Goal: Task Accomplishment & Management: Manage account settings

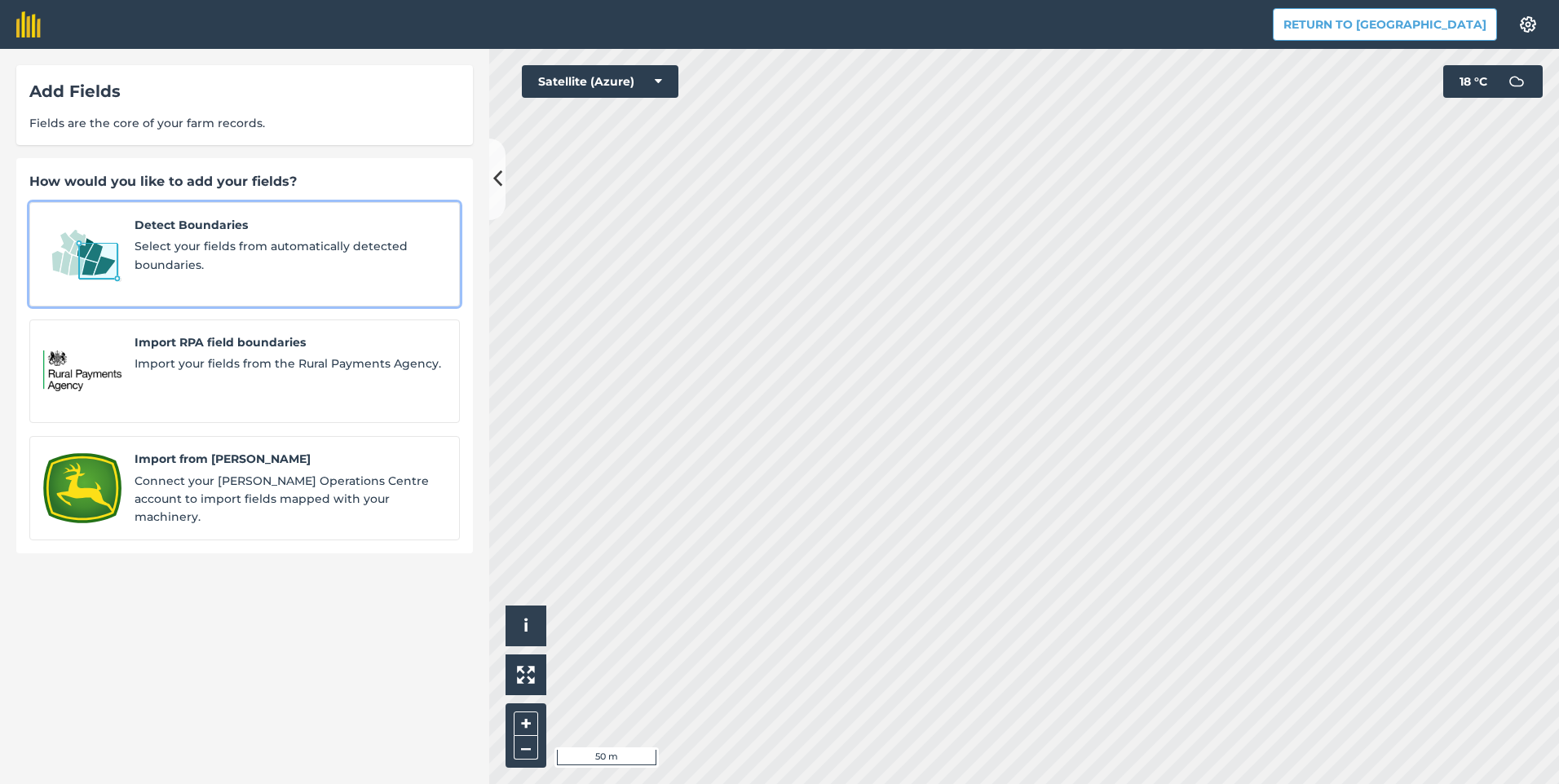
click at [196, 255] on span "Select your fields from automatically detected boundaries." at bounding box center [290, 255] width 311 height 36
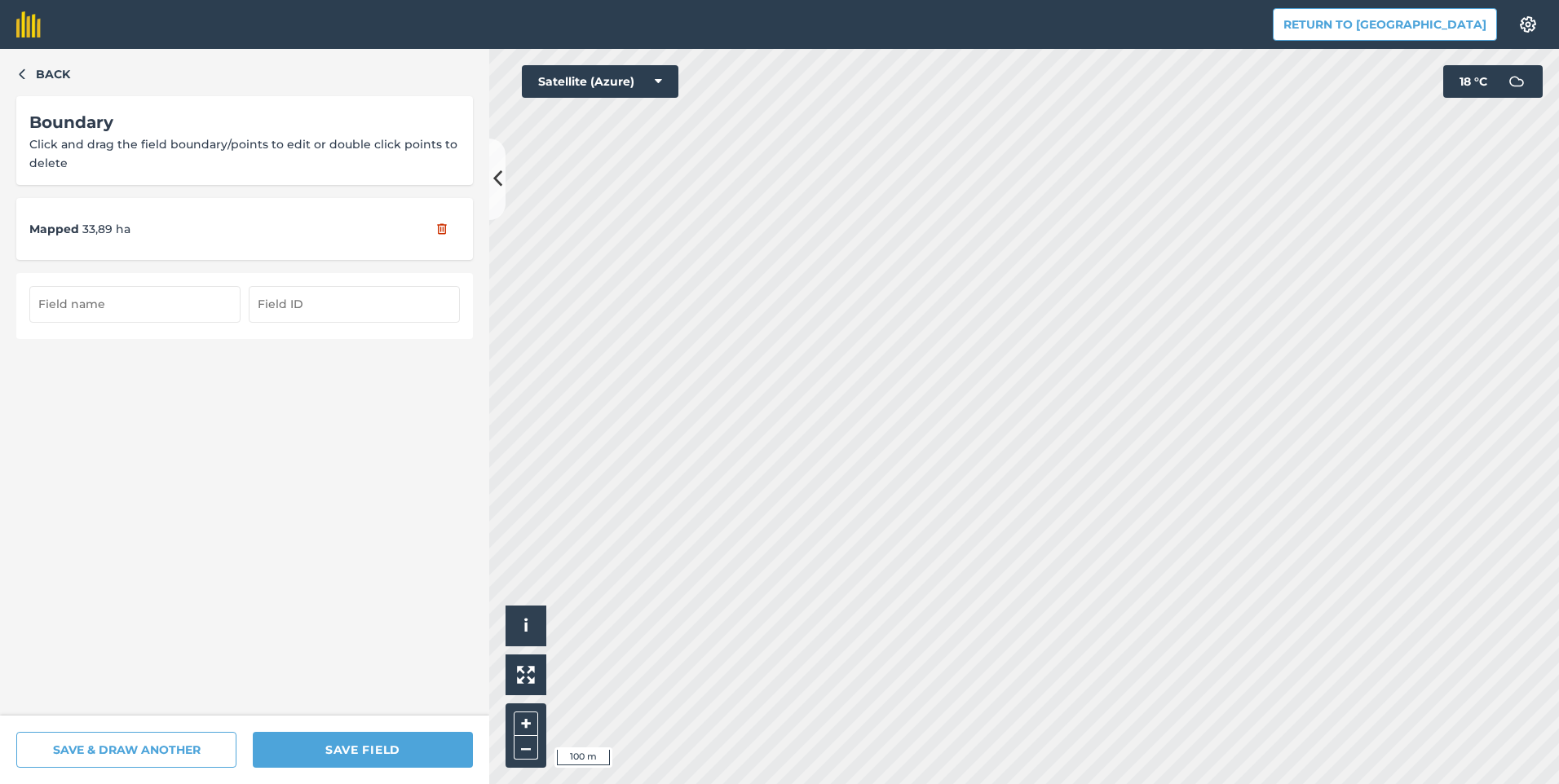
click at [200, 298] on input "text" at bounding box center [135, 305] width 211 height 36
type input "16"
click at [276, 309] on input "text" at bounding box center [353, 305] width 211 height 36
type input "16"
click at [276, 400] on div "Back Boundary Click and drag the field boundary/points to edit or double click …" at bounding box center [245, 382] width 489 height 667
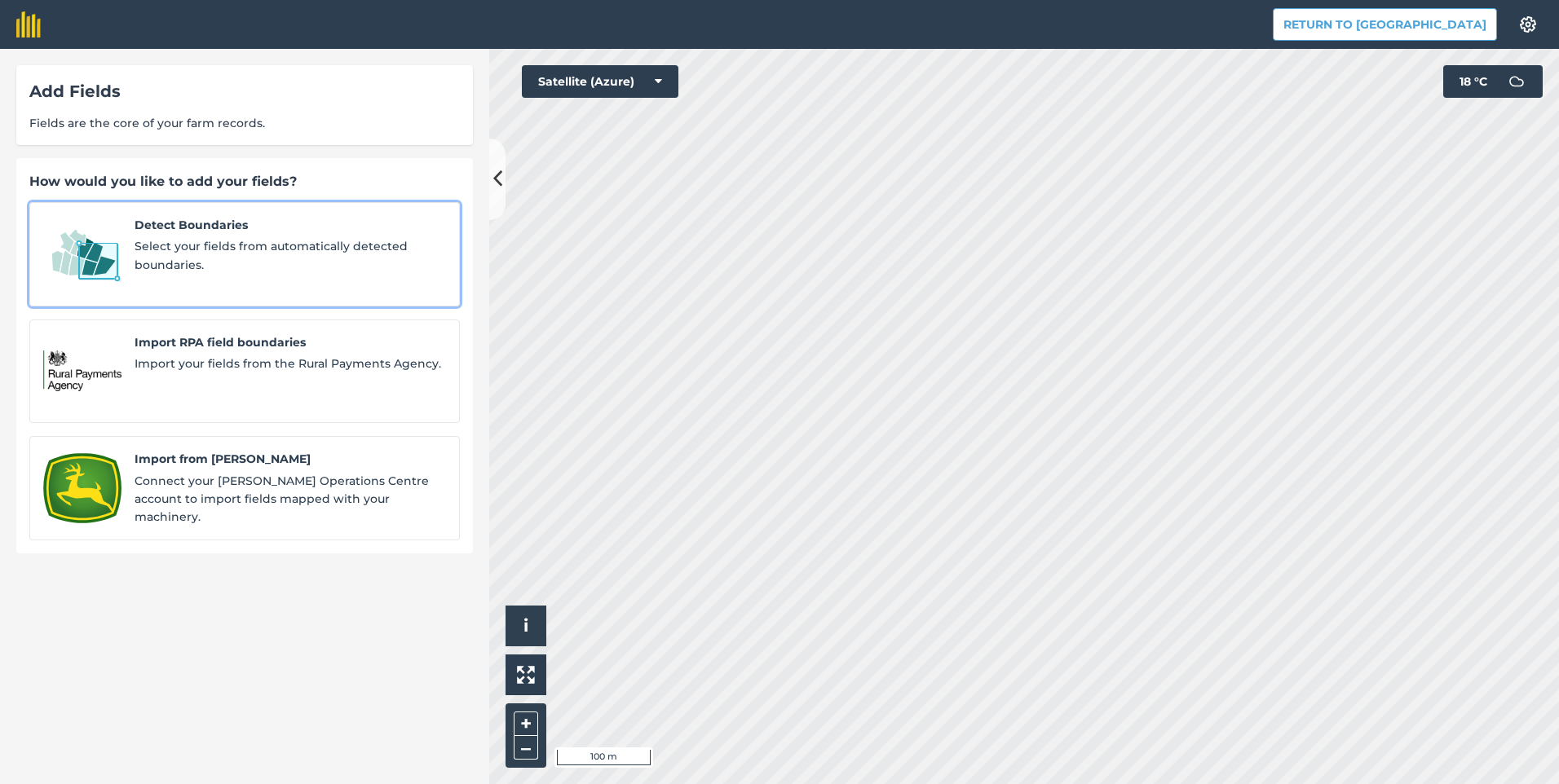
click at [195, 248] on span "Select your fields from automatically detected boundaries." at bounding box center [290, 255] width 311 height 36
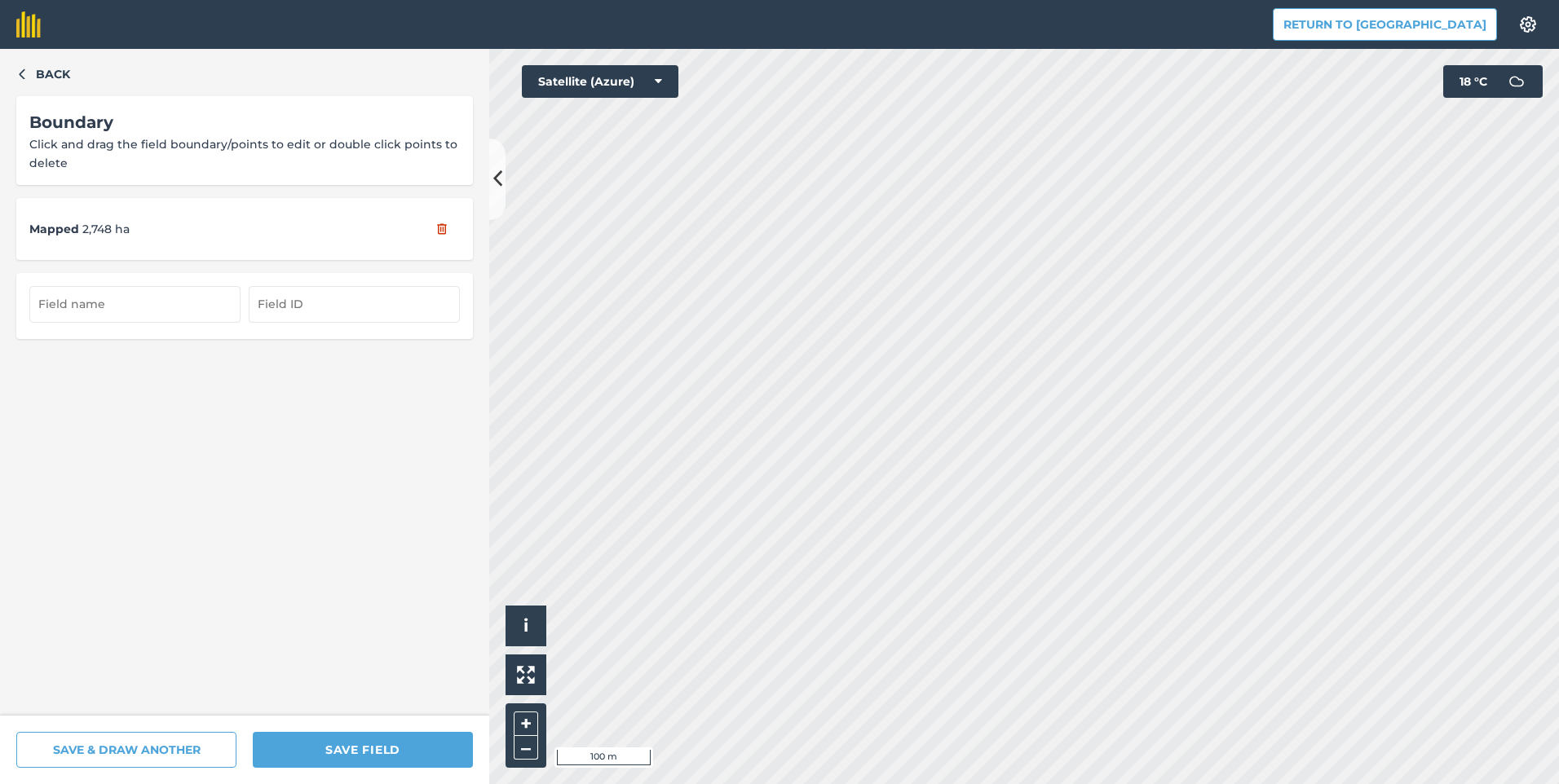
click at [250, 754] on div "SAVE & DRAW ANOTHER SAVE FIELD" at bounding box center [245, 750] width 489 height 69
click at [131, 310] on input "text" at bounding box center [135, 305] width 211 height 36
type input "17"
click at [292, 305] on input "text" at bounding box center [353, 305] width 211 height 36
type input "17/1"
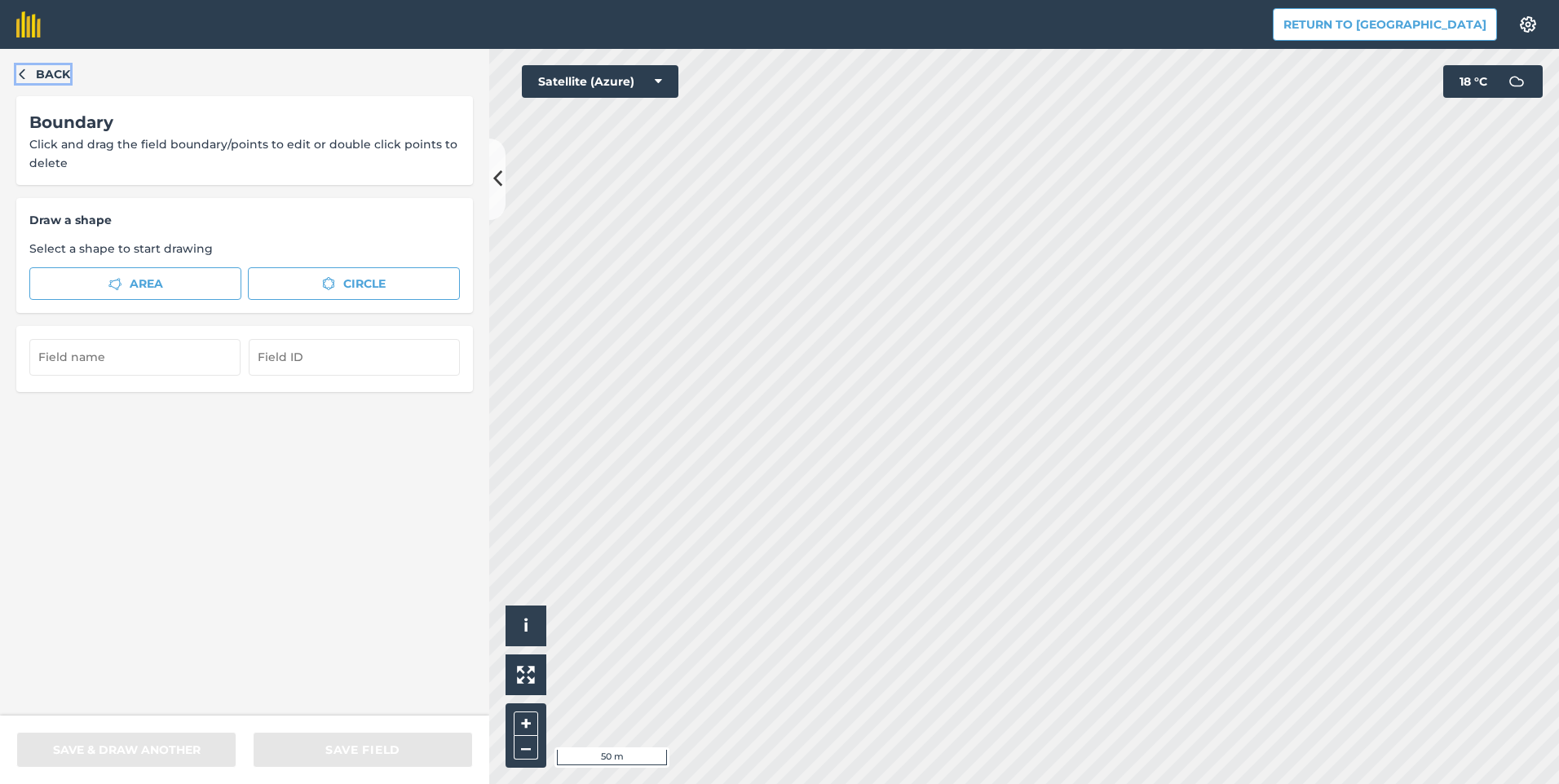
click at [19, 67] on button "Back" at bounding box center [43, 74] width 53 height 18
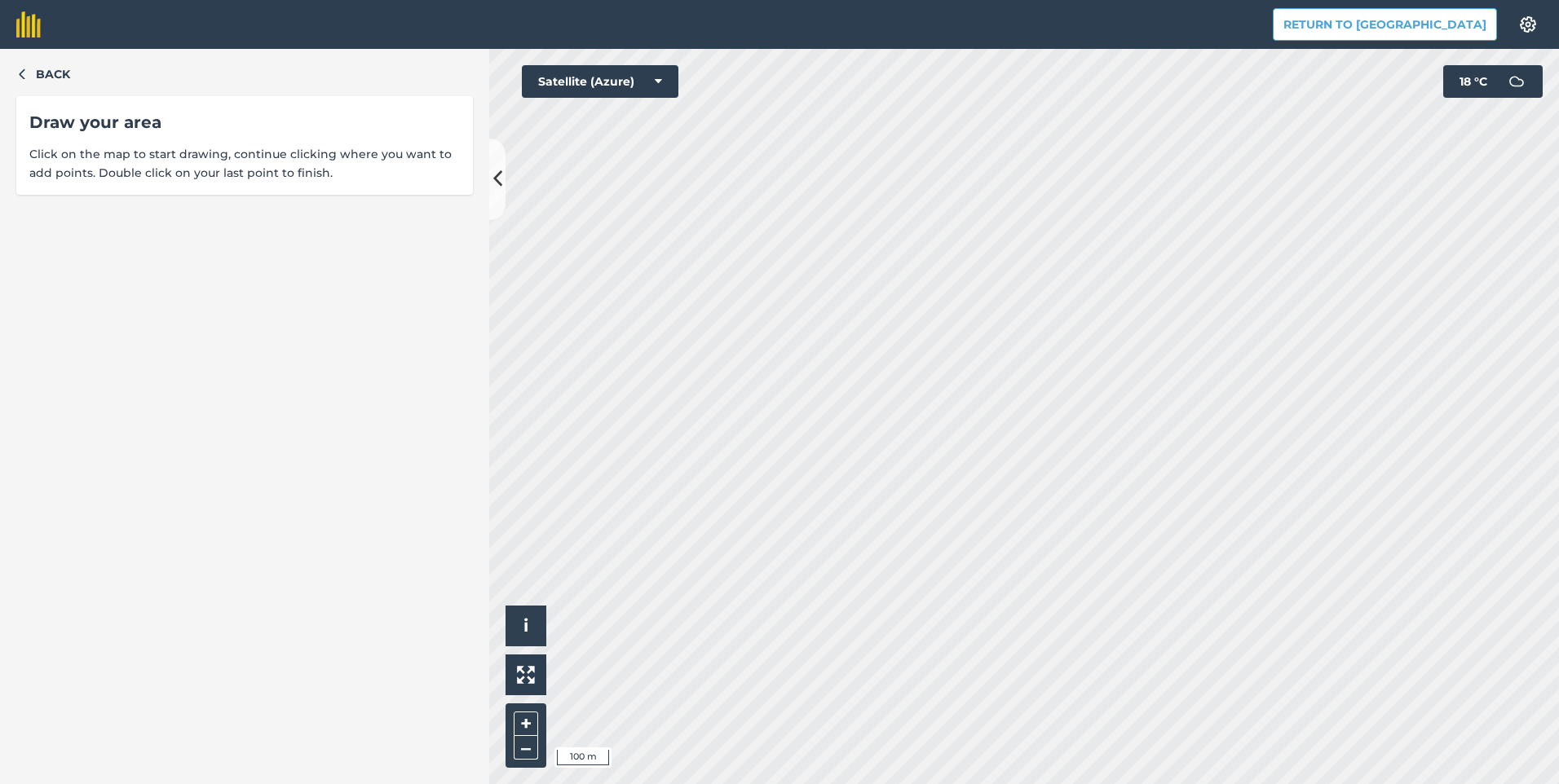
click at [166, 158] on span "Click on the map to start drawing, continue clicking where you want to add poin…" at bounding box center [245, 163] width 431 height 36
click at [307, 174] on span "Click on the map to start drawing, continue clicking where you want to add poin…" at bounding box center [245, 163] width 431 height 36
click at [23, 66] on button "Back" at bounding box center [43, 74] width 53 height 18
drag, startPoint x: 279, startPoint y: 659, endPoint x: 286, endPoint y: 427, distance: 232.1
click at [286, 427] on div "Back Draw your area Click on the map to start drawing, continue clicking where …" at bounding box center [245, 416] width 489 height 735
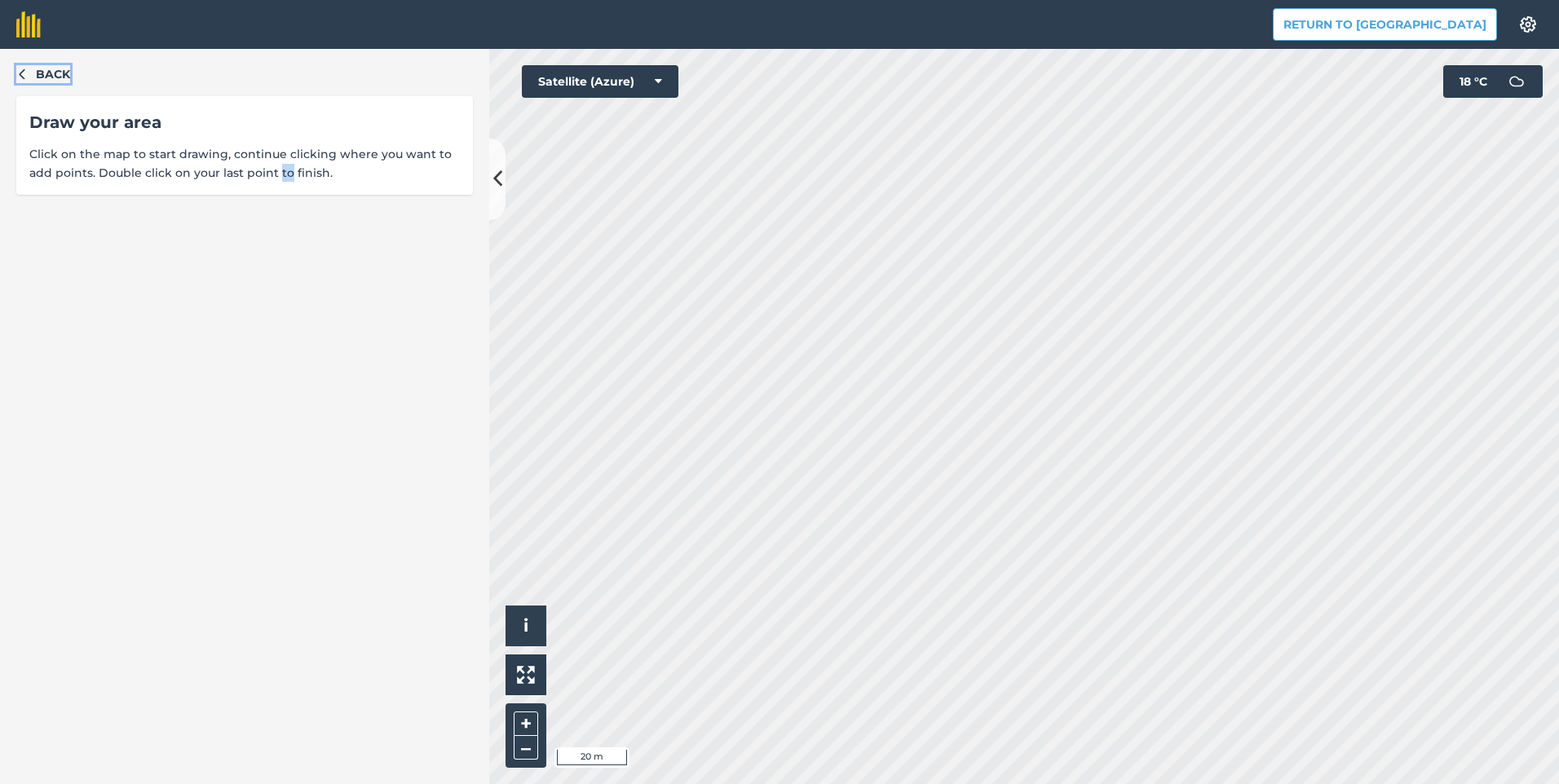
click at [18, 70] on icon "button" at bounding box center [22, 74] width 11 height 11
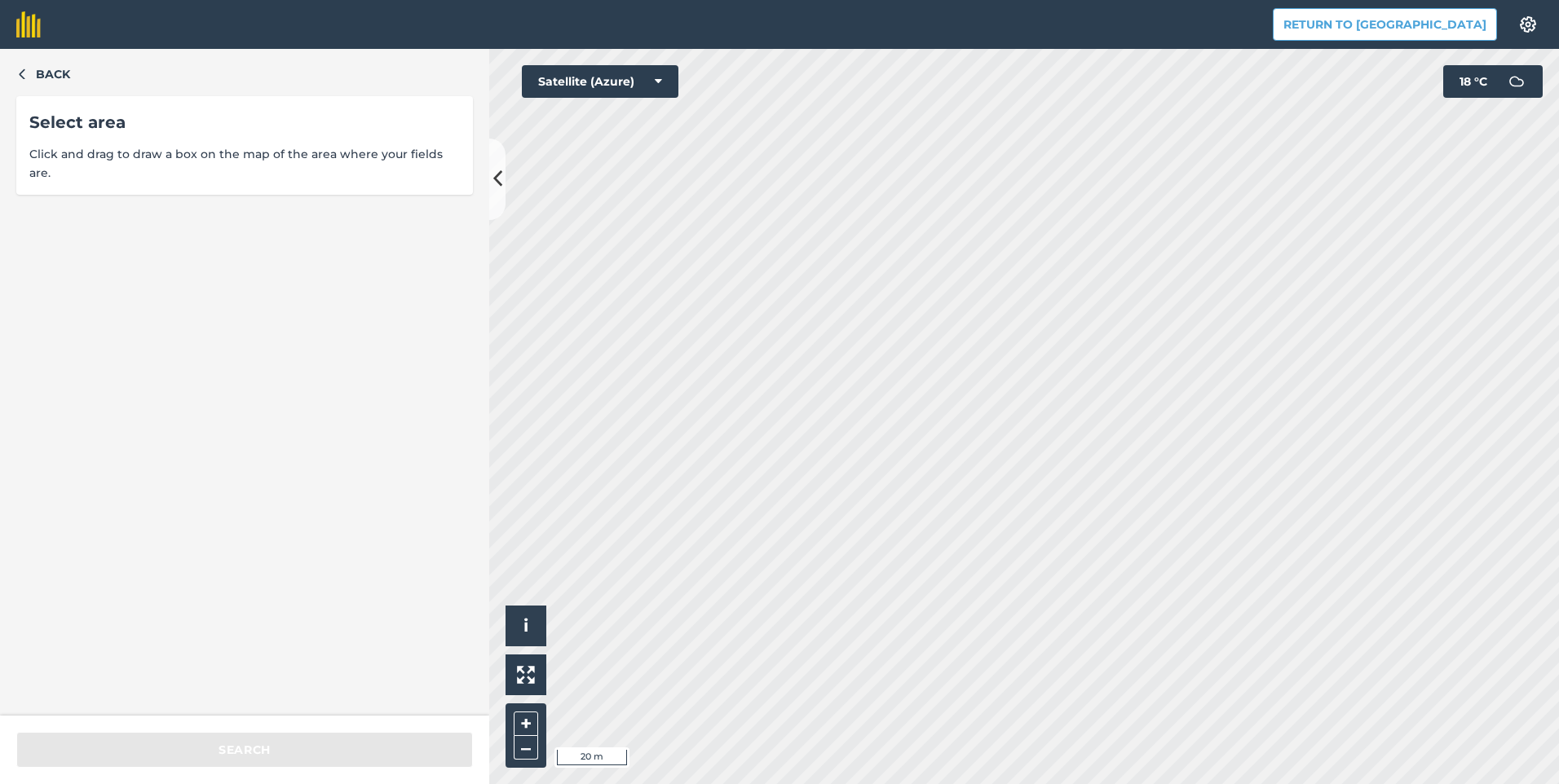
click at [14, 70] on div "Back Select area Click and drag to draw a box on the map of the area where your…" at bounding box center [245, 382] width 489 height 667
click at [26, 71] on icon "button" at bounding box center [22, 74] width 11 height 11
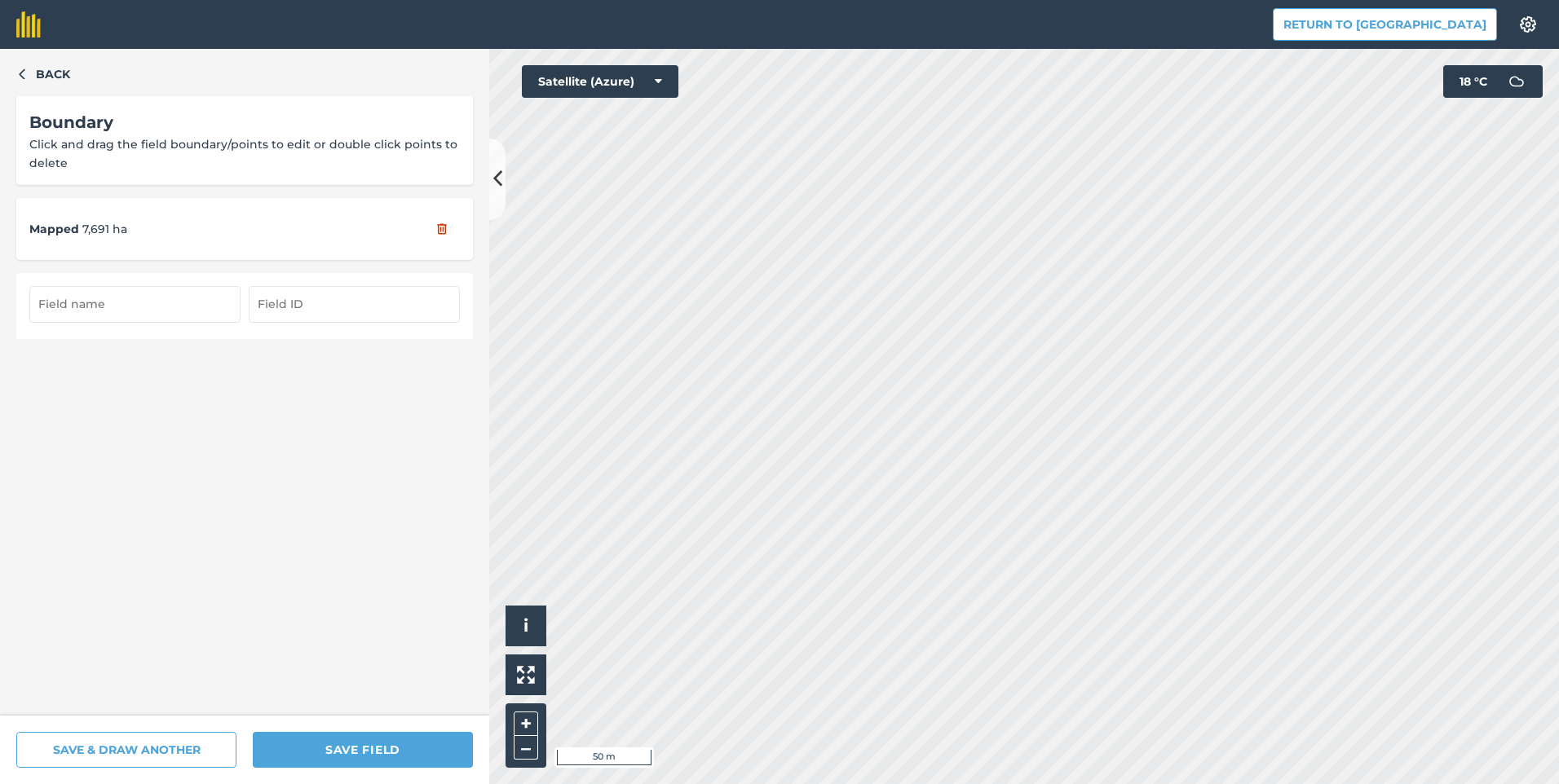
click at [159, 309] on input "text" at bounding box center [135, 305] width 211 height 36
type input "17/2"
click at [267, 308] on input "text" at bounding box center [353, 305] width 211 height 36
type input "17/2"
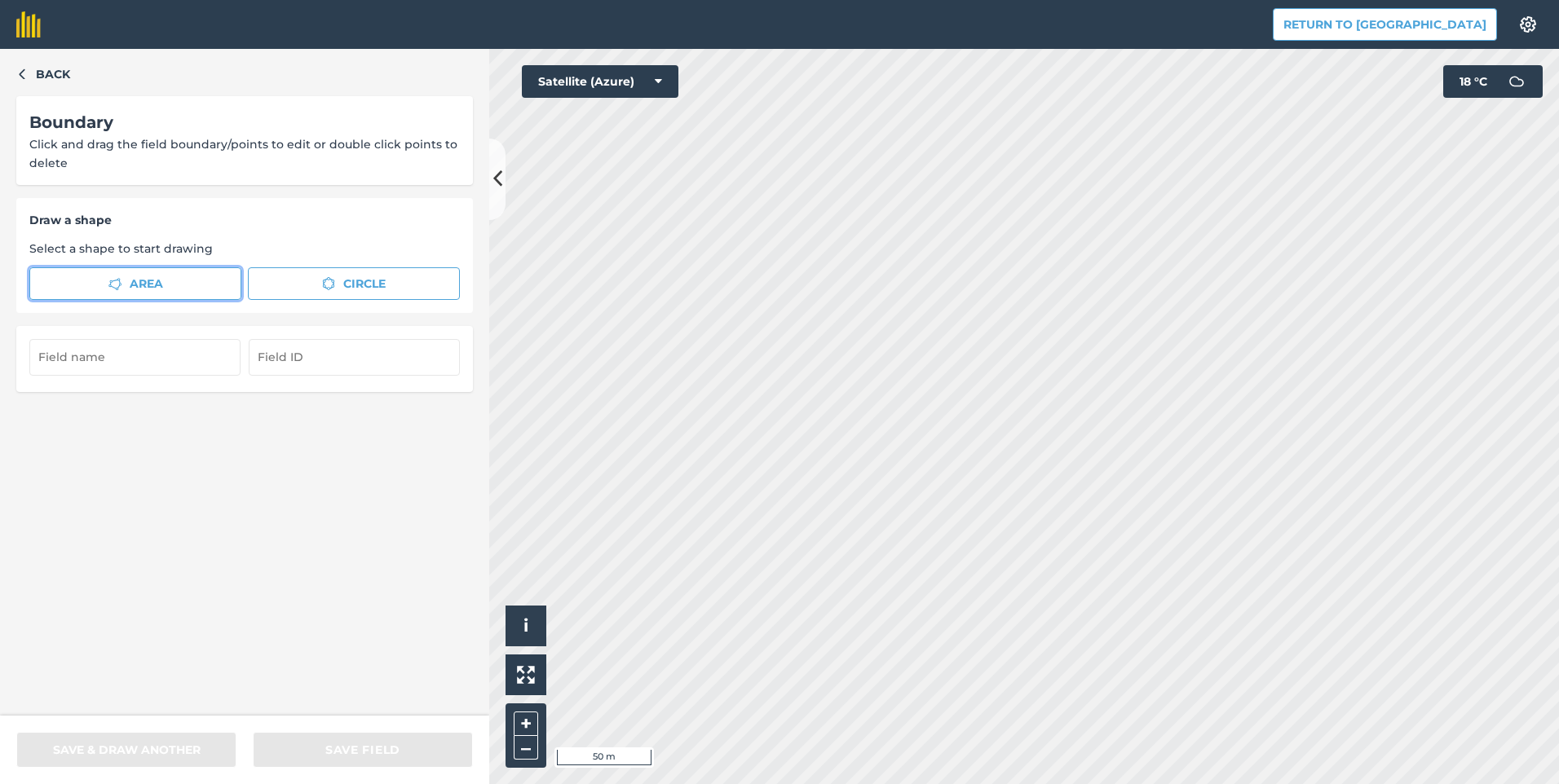
click at [182, 281] on button "Area" at bounding box center [136, 284] width 212 height 32
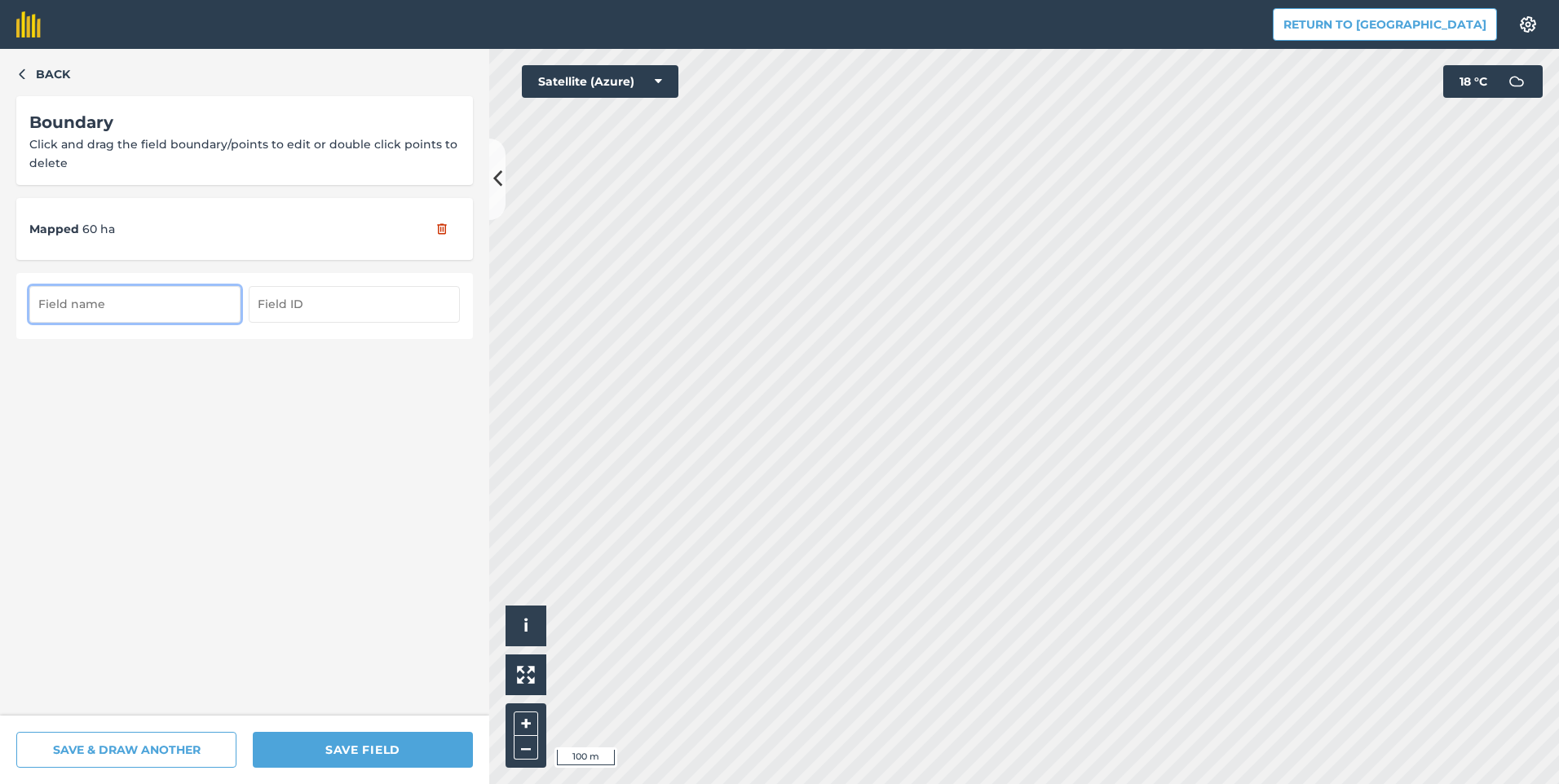
click at [129, 302] on input "text" at bounding box center [135, 305] width 211 height 36
type input "17/3"
click at [277, 304] on input "text" at bounding box center [353, 305] width 211 height 36
type input "17/3"
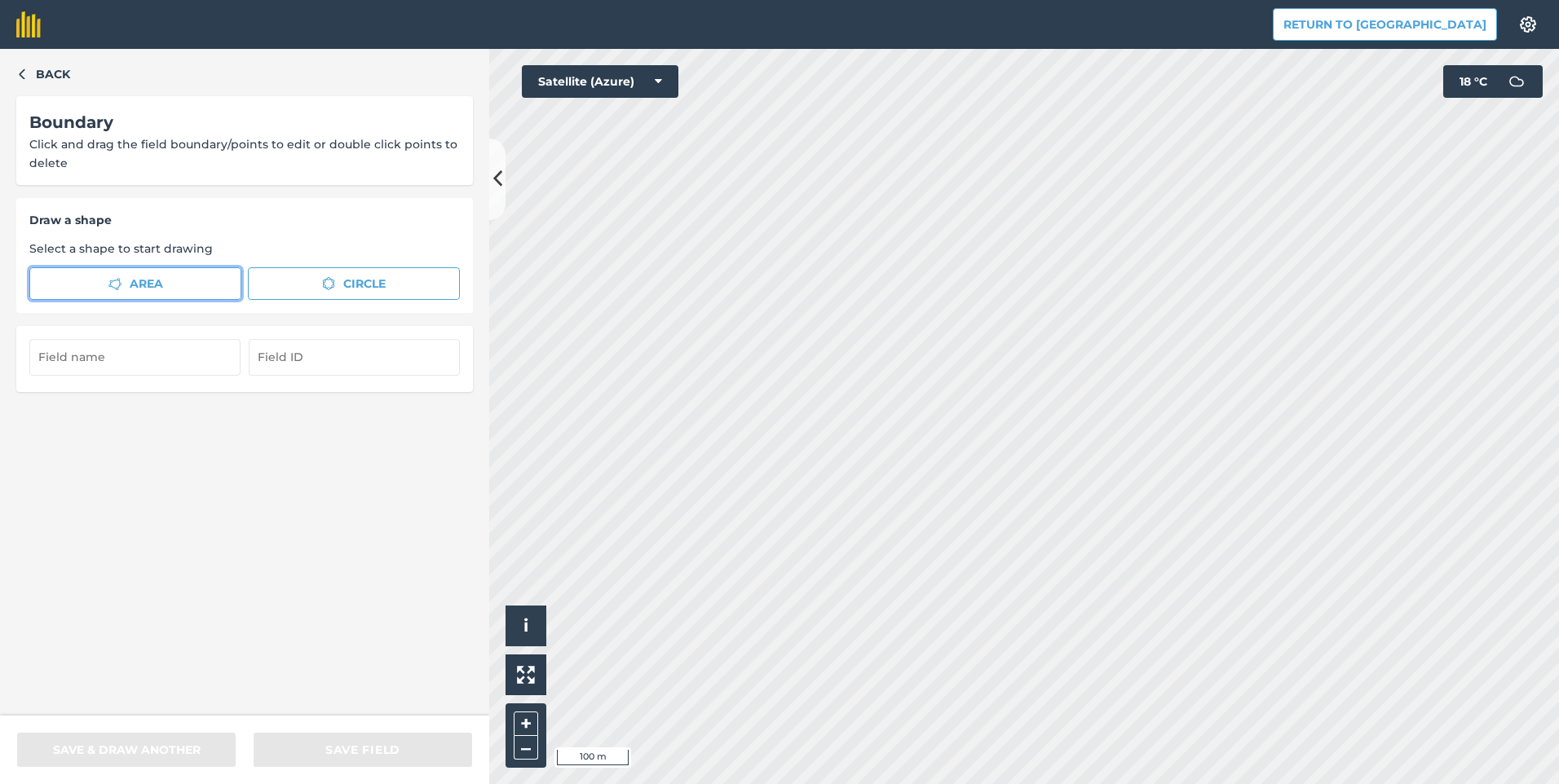
click at [157, 286] on span "Area" at bounding box center [146, 284] width 33 height 18
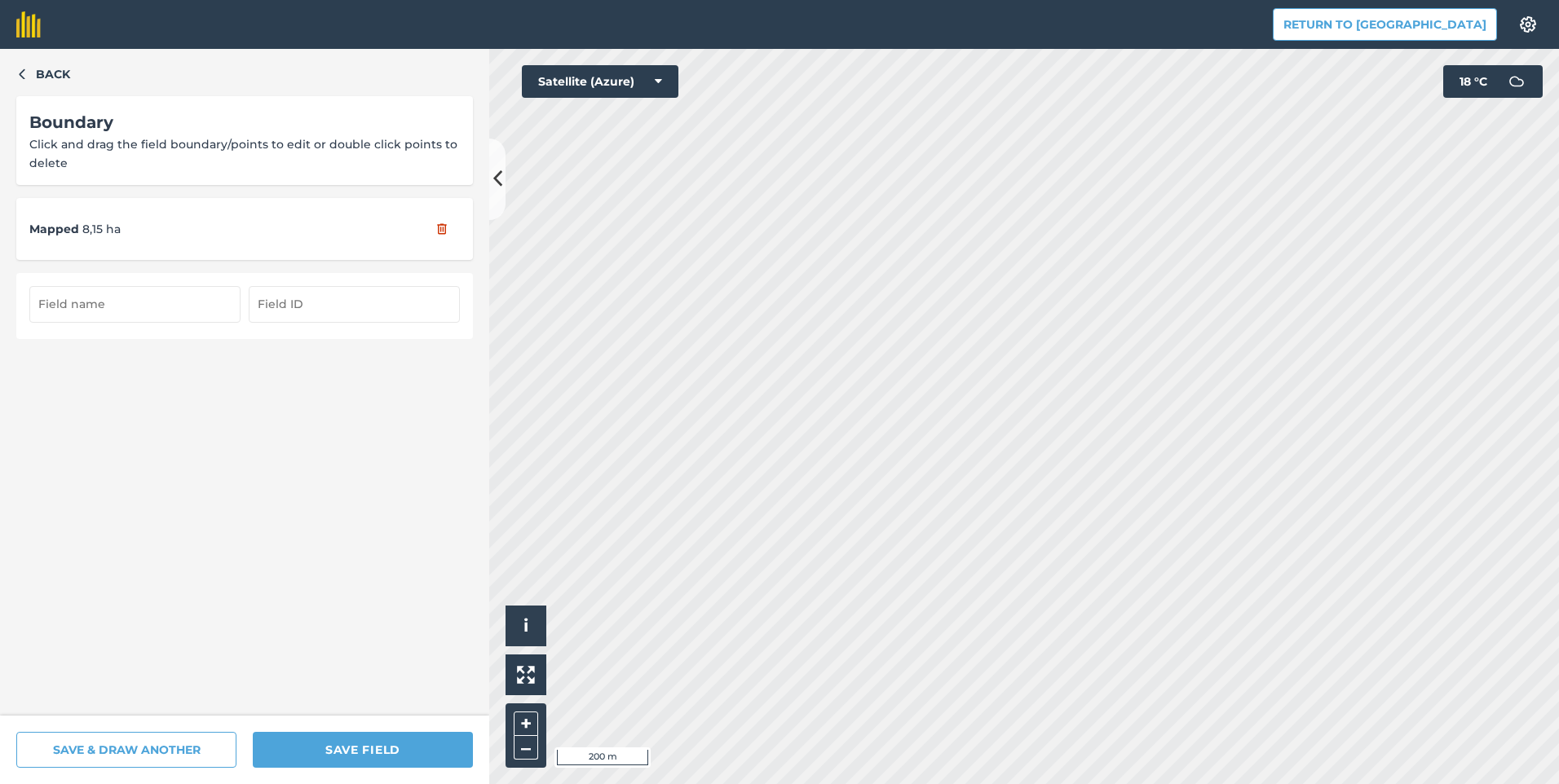
click at [151, 303] on input "text" at bounding box center [135, 305] width 211 height 36
type input "18/2"
click at [277, 300] on input "text" at bounding box center [353, 305] width 211 height 36
type input "18/2"
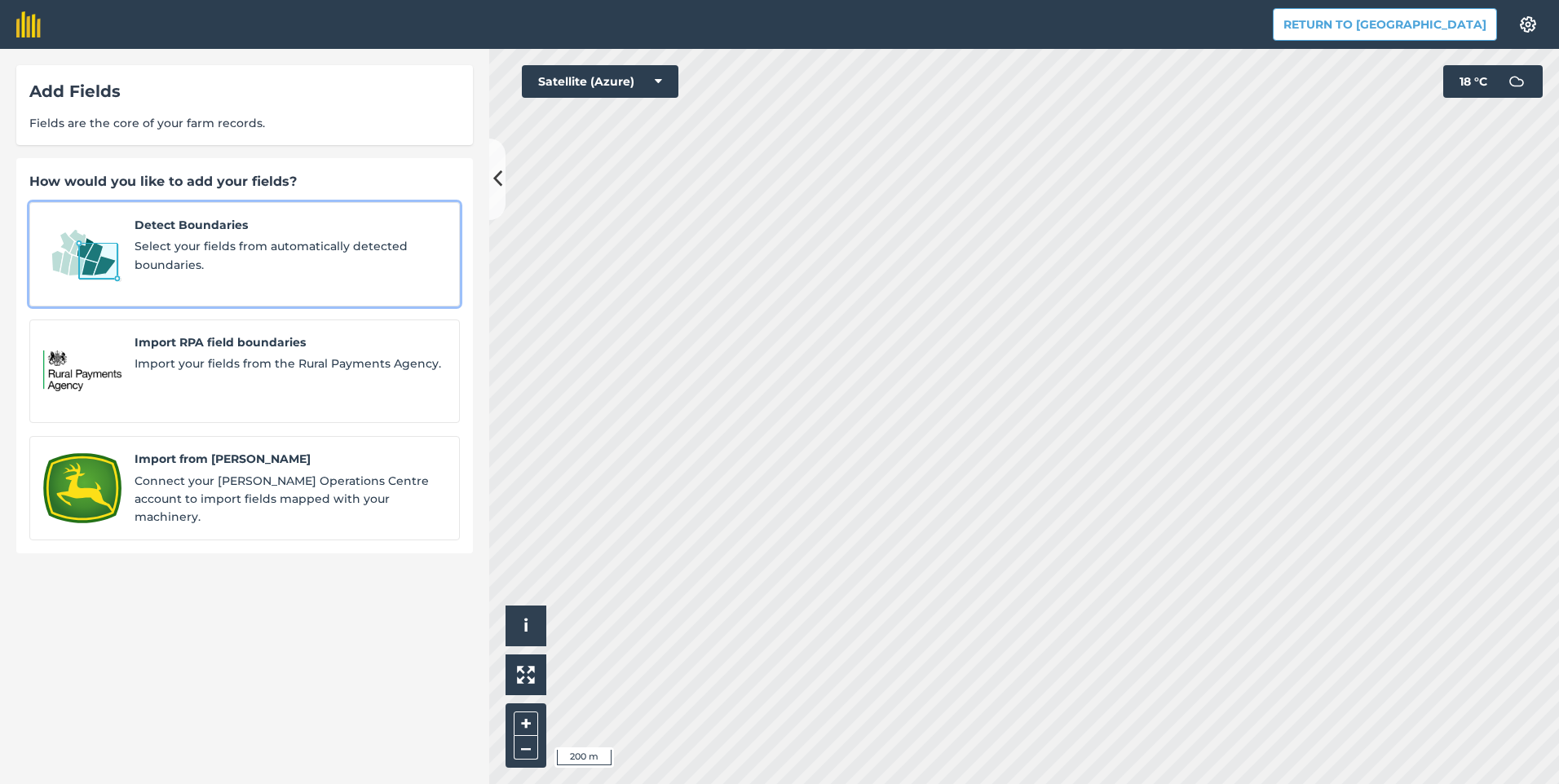
click at [135, 257] on span "Select your fields from automatically detected boundaries." at bounding box center [290, 255] width 311 height 36
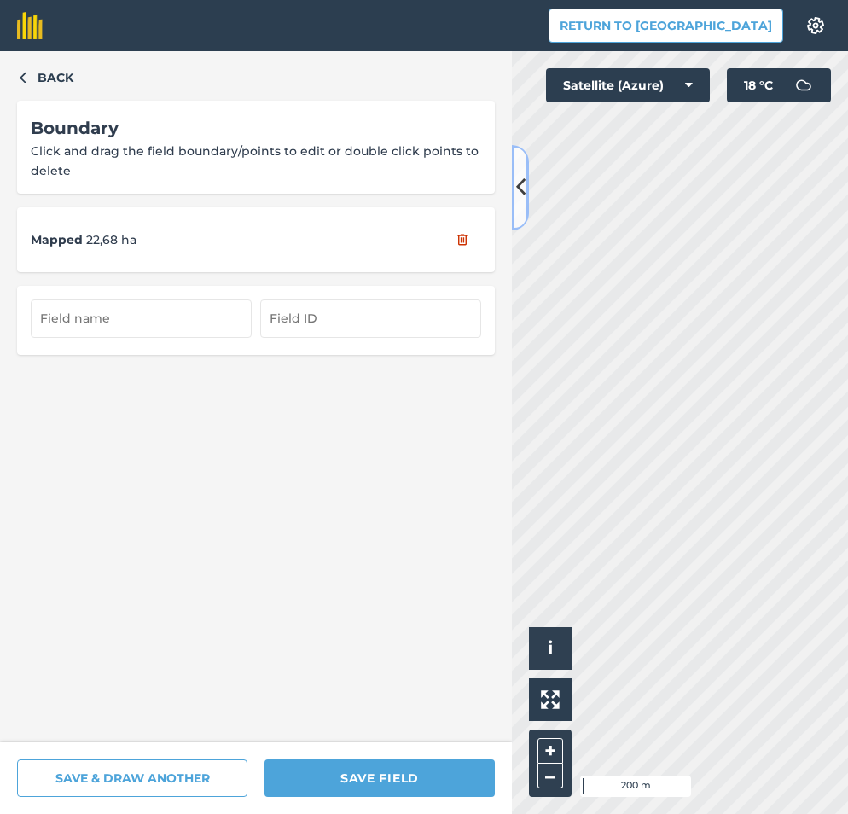
click at [516, 186] on icon at bounding box center [520, 187] width 9 height 30
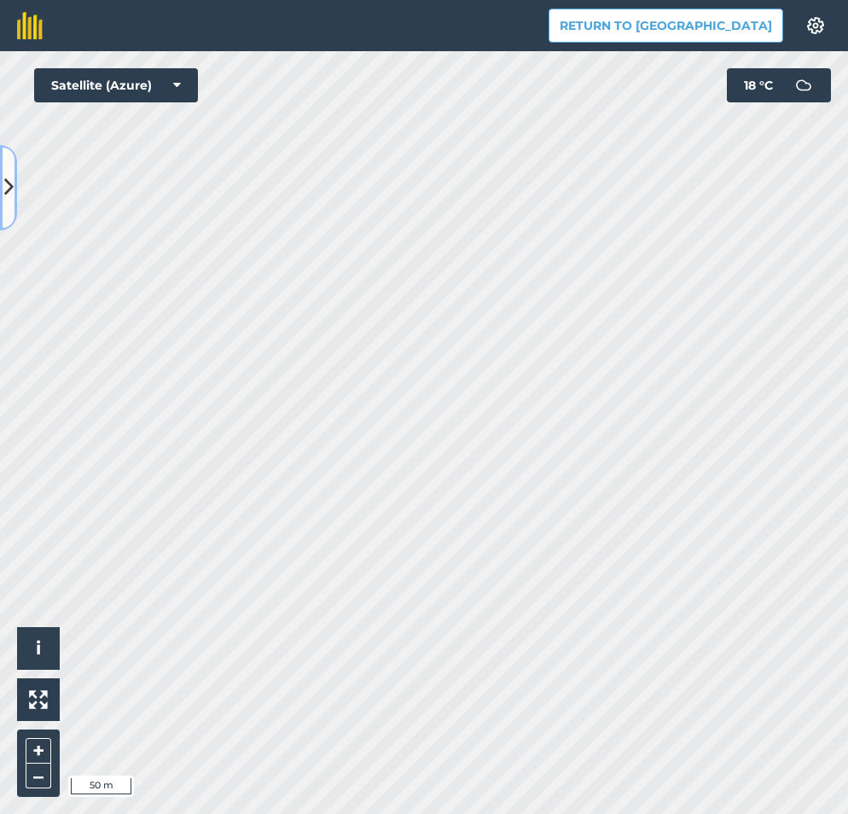
click at [7, 181] on icon at bounding box center [8, 187] width 9 height 30
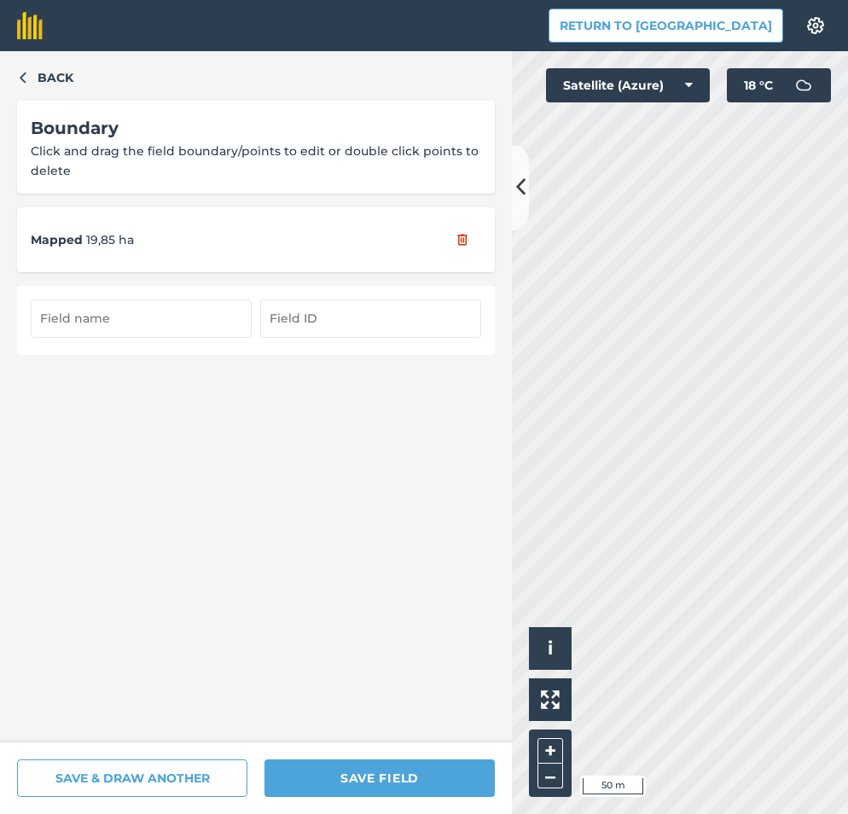
click at [83, 321] on input "text" at bounding box center [141, 319] width 221 height 38
type input "18/3"
click at [278, 325] on input "text" at bounding box center [370, 319] width 221 height 38
type input "18/3"
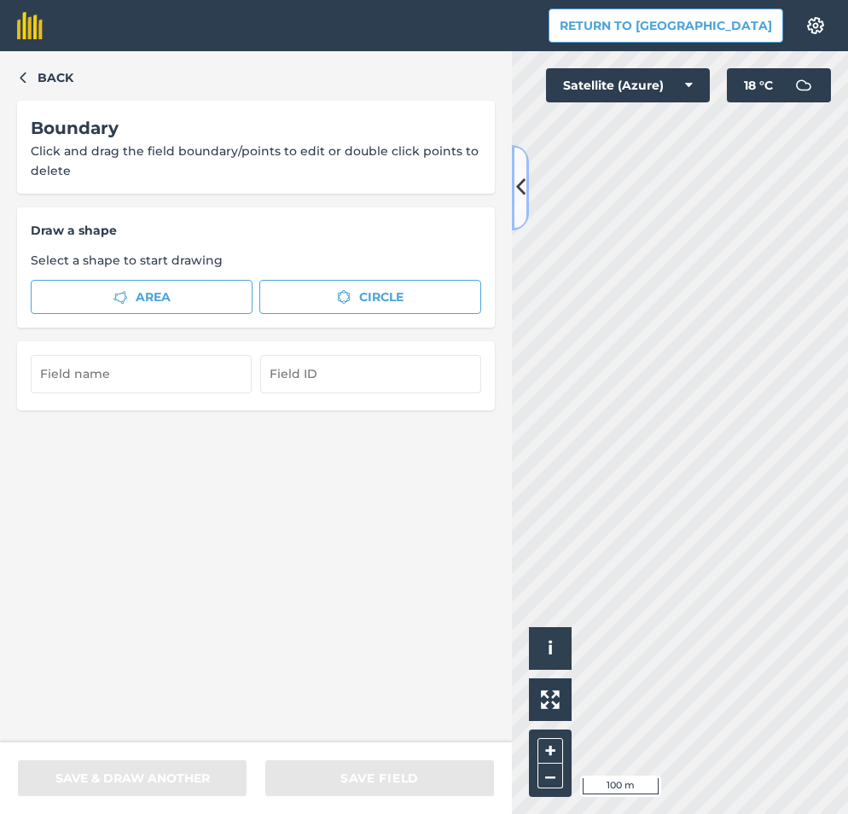
click at [513, 200] on button at bounding box center [520, 187] width 17 height 85
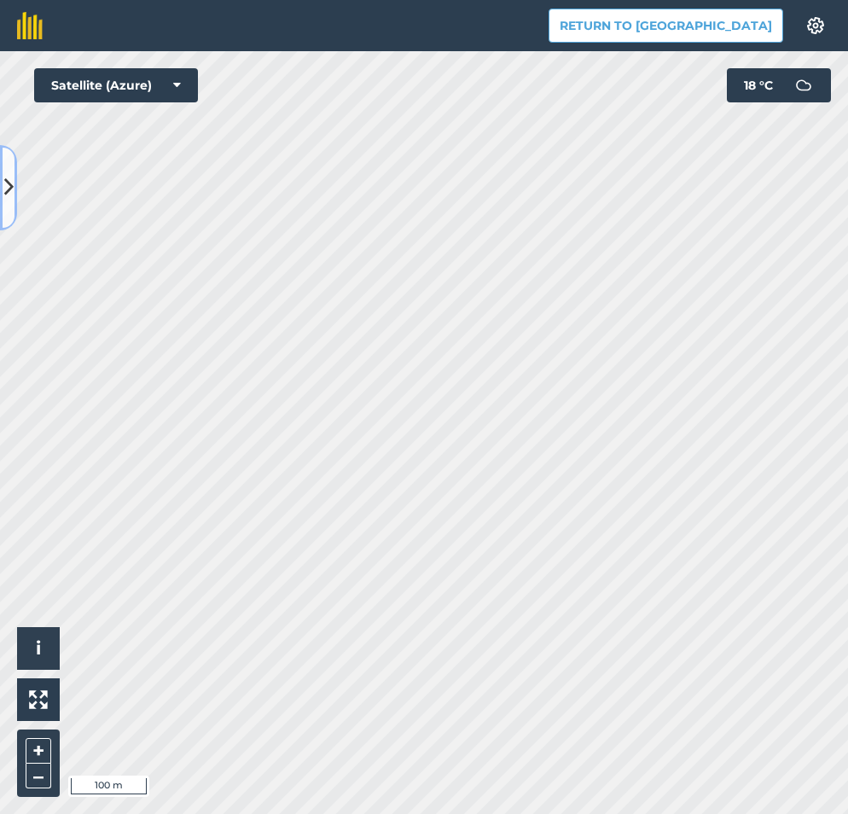
click at [4, 199] on icon at bounding box center [8, 187] width 9 height 30
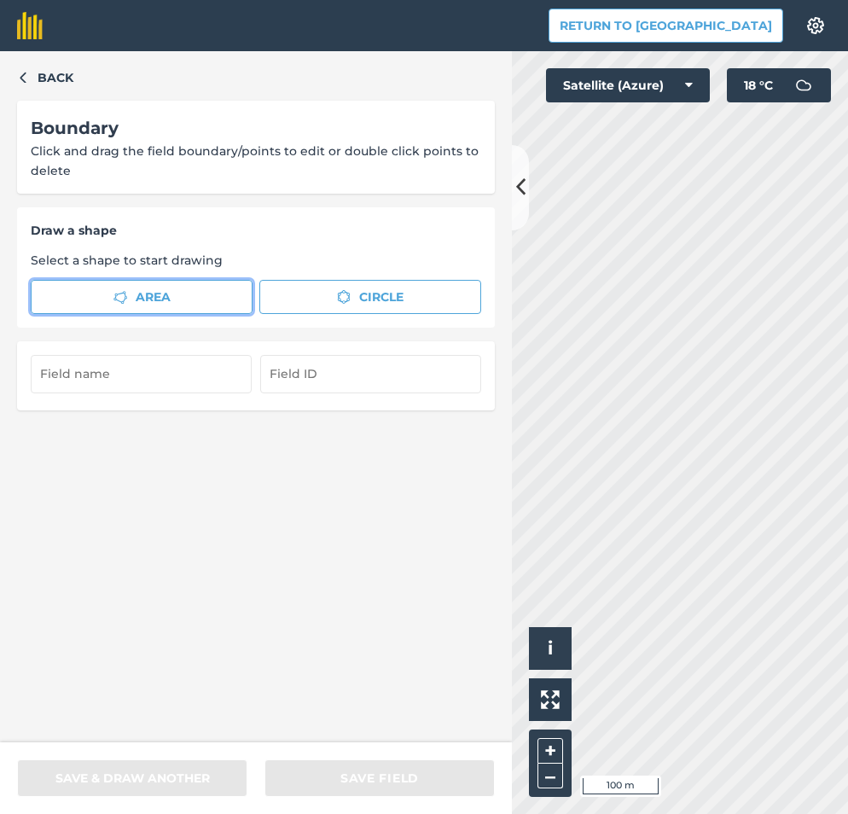
click at [148, 298] on span "Area" at bounding box center [153, 297] width 35 height 19
click at [519, 195] on icon at bounding box center [520, 187] width 9 height 30
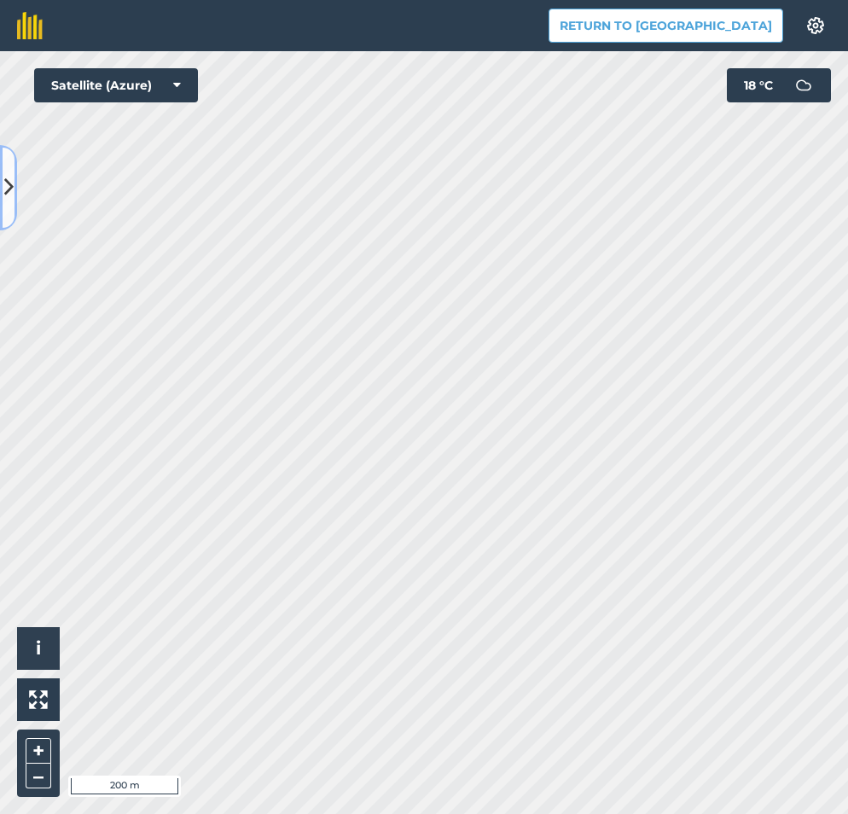
click at [6, 190] on icon at bounding box center [8, 187] width 9 height 30
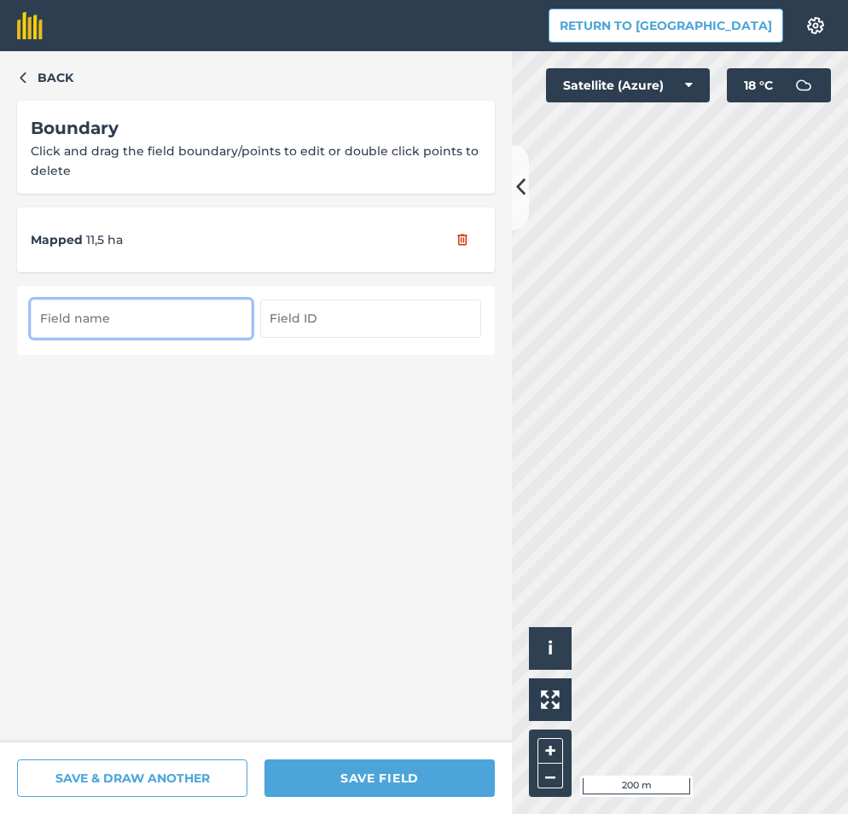
click at [80, 311] on input "text" at bounding box center [141, 319] width 221 height 38
type input "18/1"
click at [318, 322] on input "text" at bounding box center [370, 319] width 221 height 38
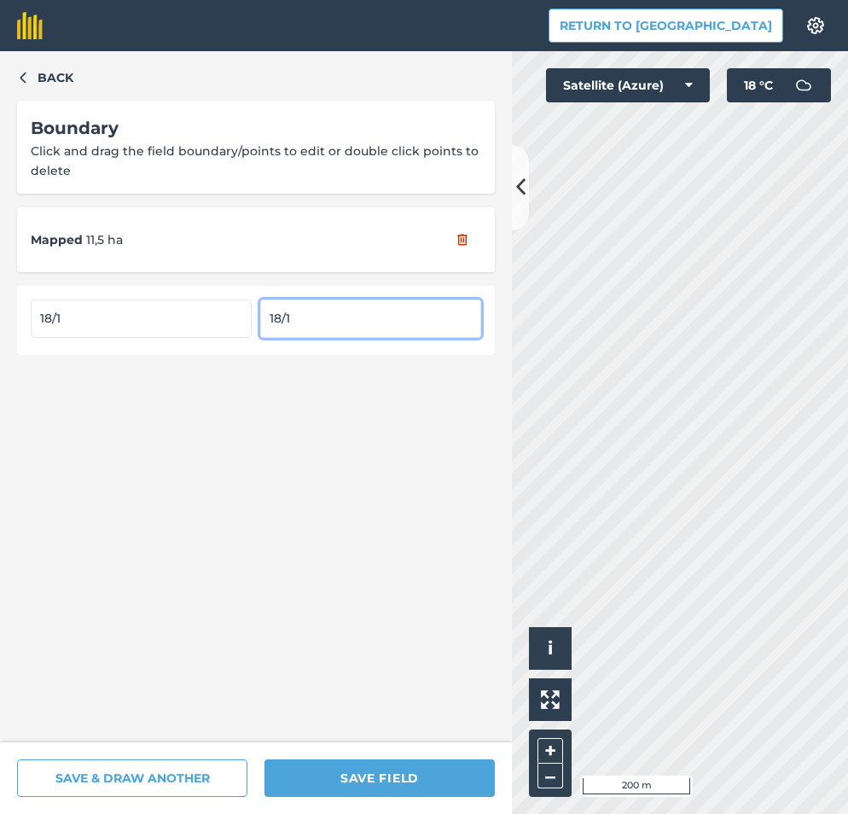
type input "18/1"
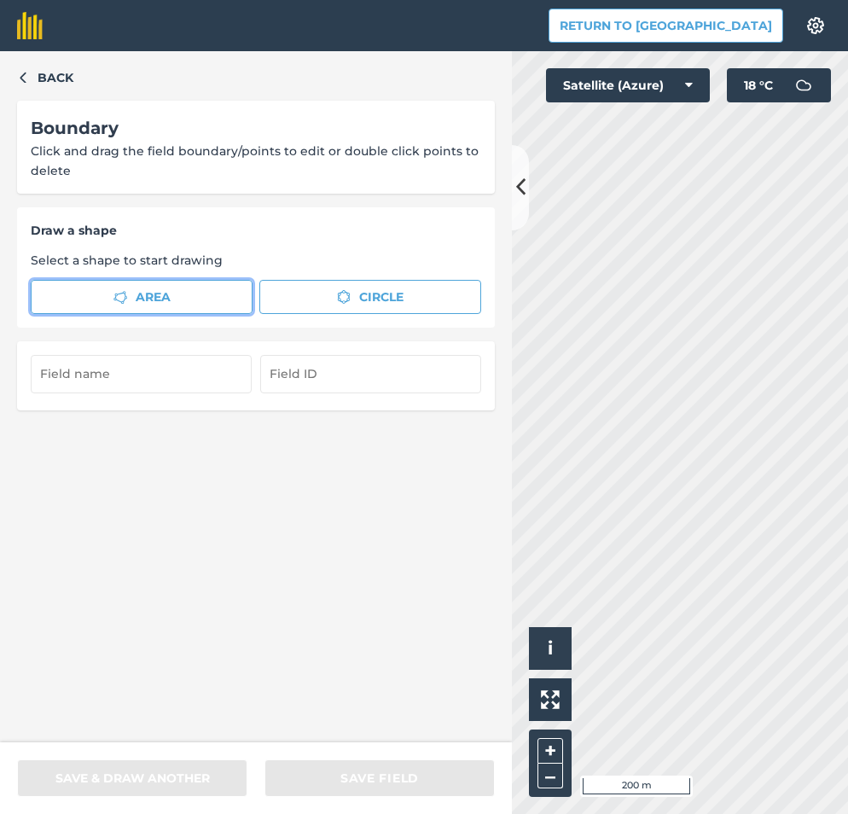
click at [163, 295] on span "Area" at bounding box center [153, 297] width 35 height 19
click at [513, 193] on button at bounding box center [520, 187] width 17 height 85
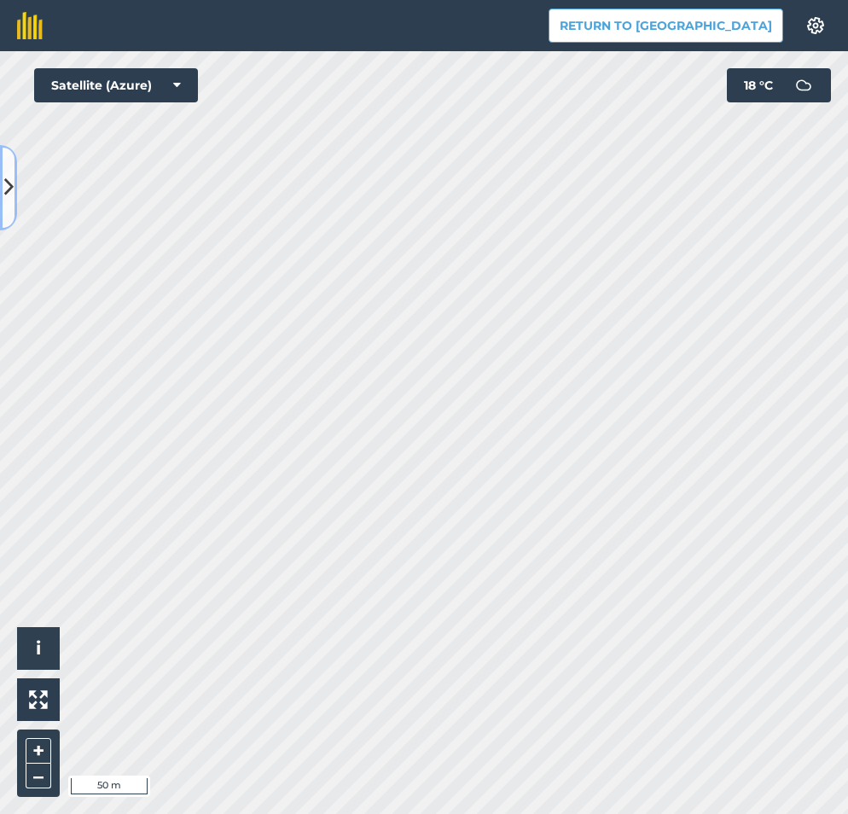
click at [9, 199] on icon at bounding box center [8, 187] width 9 height 30
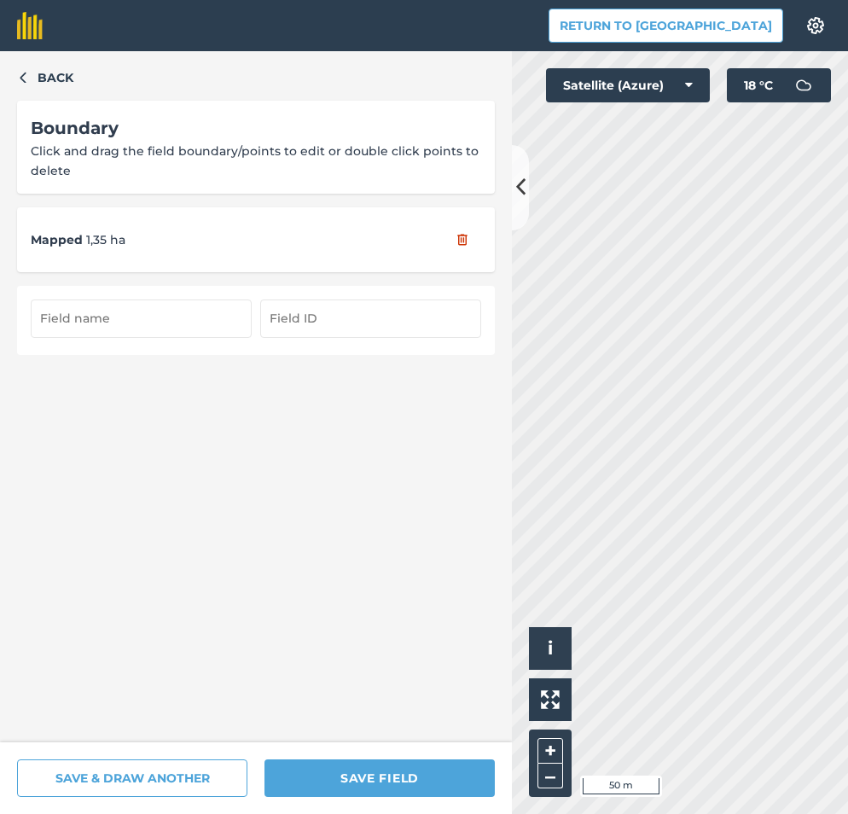
click at [85, 310] on input "text" at bounding box center [141, 319] width 221 height 38
type input "19"
click at [296, 328] on input "text" at bounding box center [370, 319] width 221 height 38
type input "19"
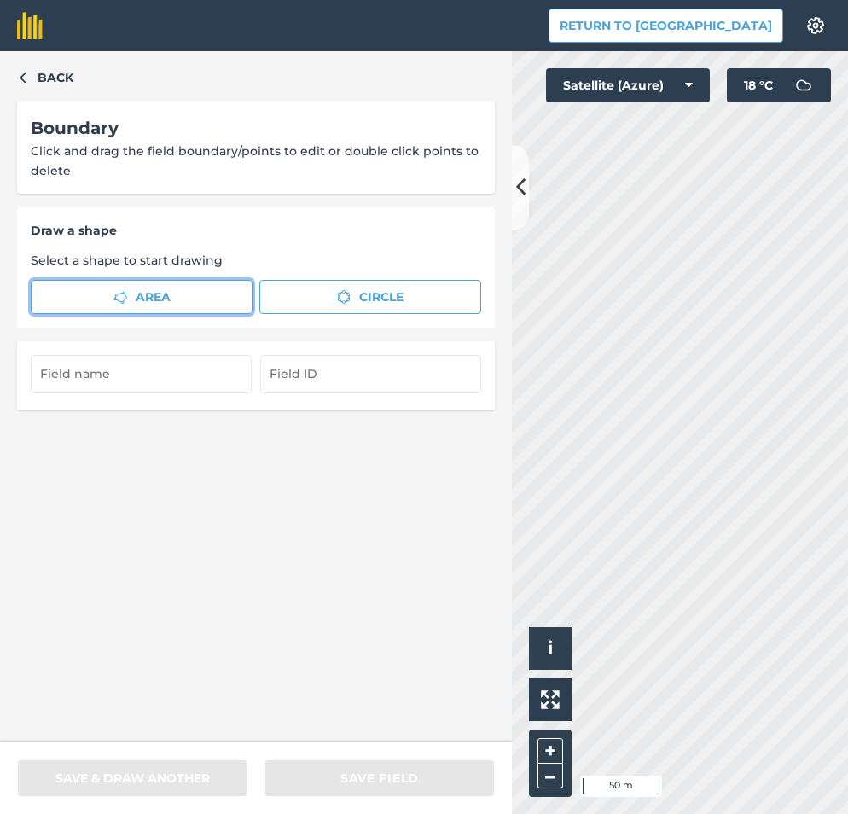
click at [139, 294] on span "Area" at bounding box center [153, 297] width 35 height 19
click at [519, 199] on icon at bounding box center [520, 187] width 9 height 30
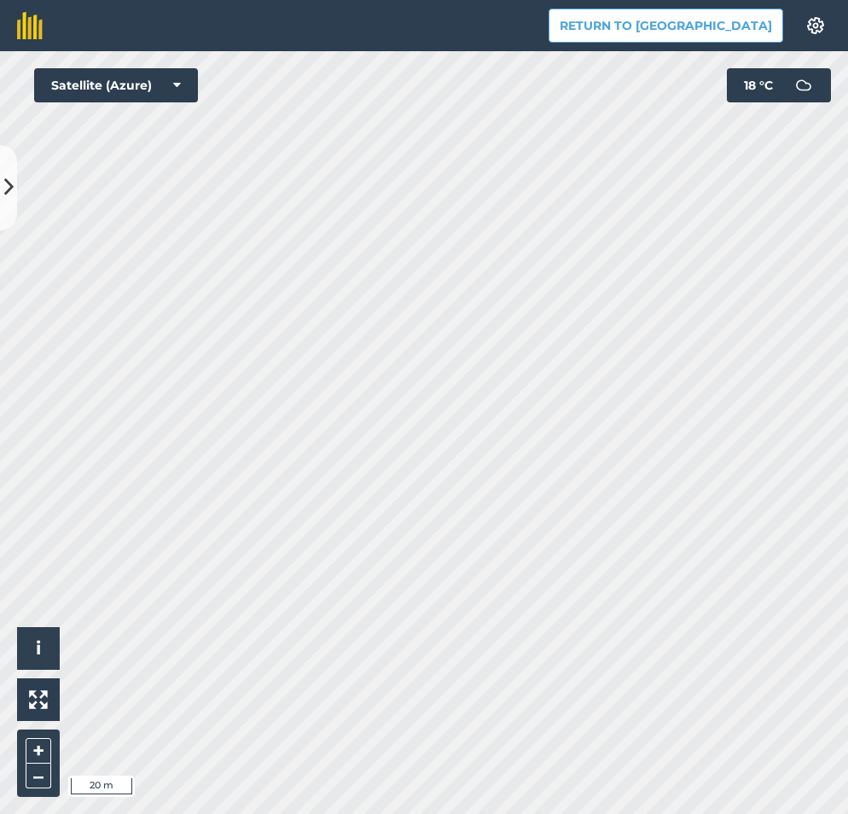
click at [0, 613] on html "Return to Agreena Settings Map printing is not available on our free plan Pleas…" at bounding box center [424, 407] width 848 height 814
click at [644, 814] on html "Return to Agreena Settings Map printing is not available on our free plan Pleas…" at bounding box center [424, 407] width 848 height 814
click at [7, 185] on icon at bounding box center [8, 187] width 9 height 30
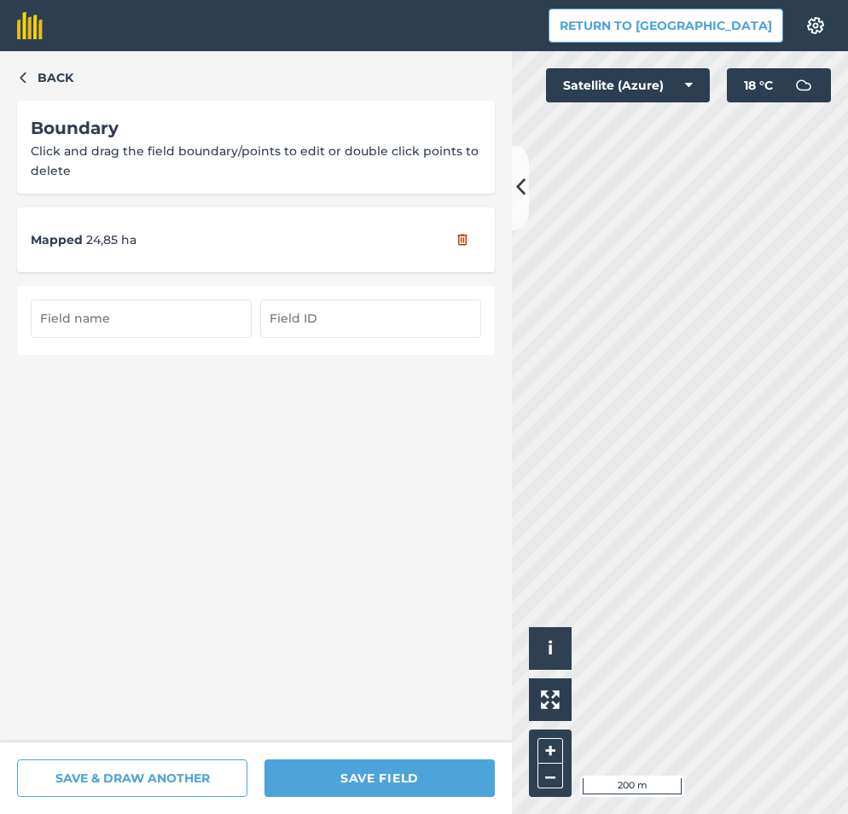
click at [106, 317] on input "text" at bounding box center [141, 319] width 221 height 38
type input "19/2"
click at [299, 312] on input "text" at bounding box center [370, 319] width 221 height 38
type input "19/2"
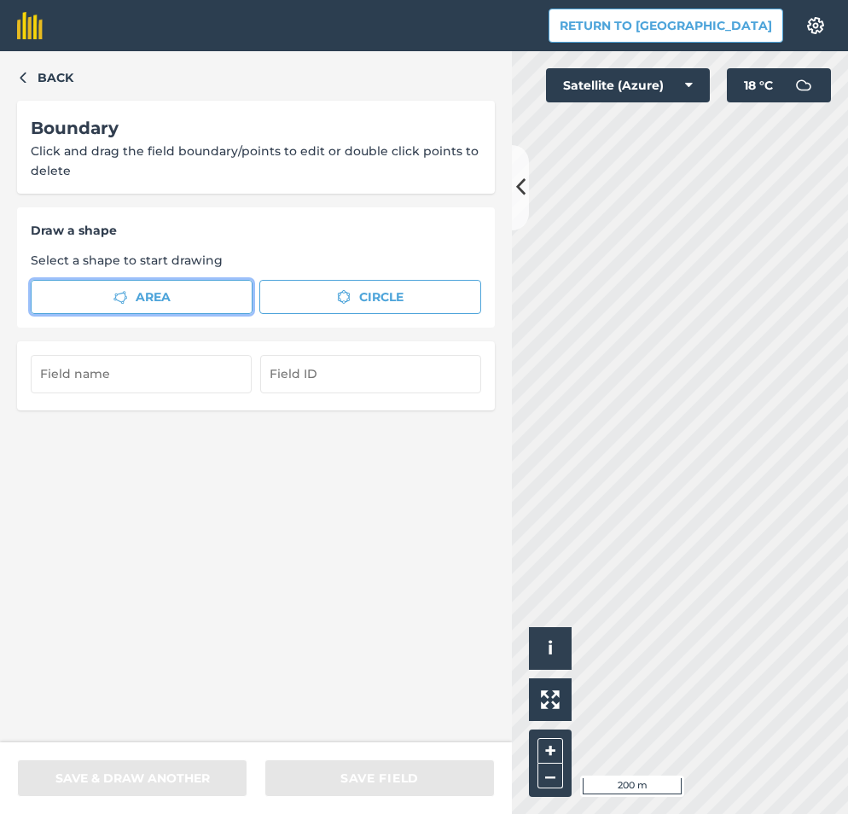
click at [136, 299] on span "Area" at bounding box center [153, 297] width 35 height 19
click at [517, 184] on icon at bounding box center [520, 187] width 9 height 30
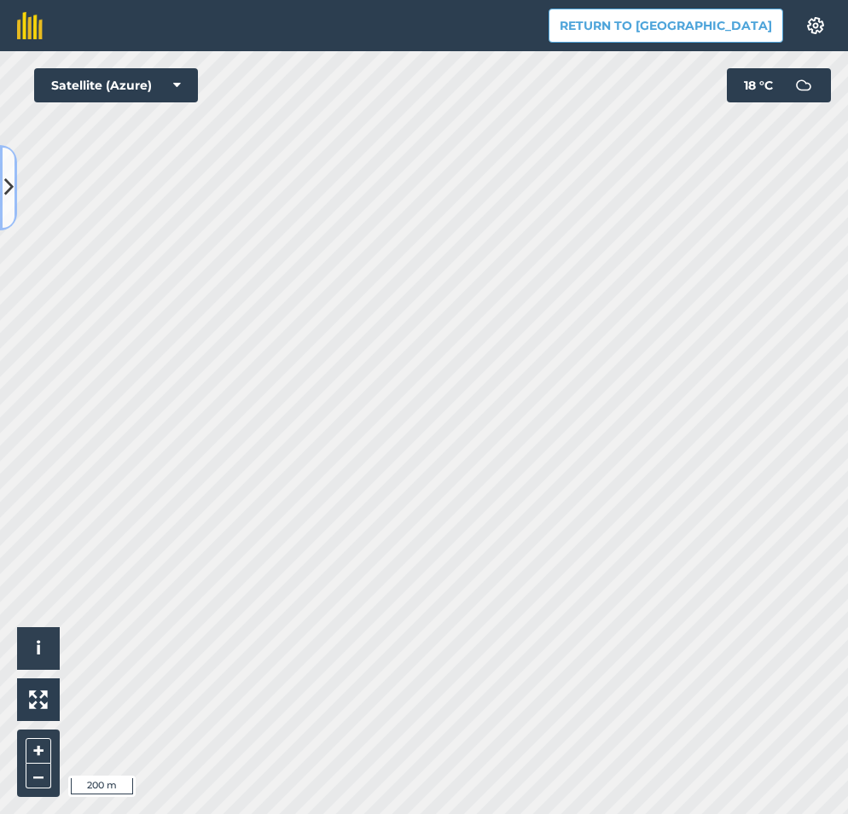
click at [9, 201] on icon at bounding box center [8, 187] width 9 height 30
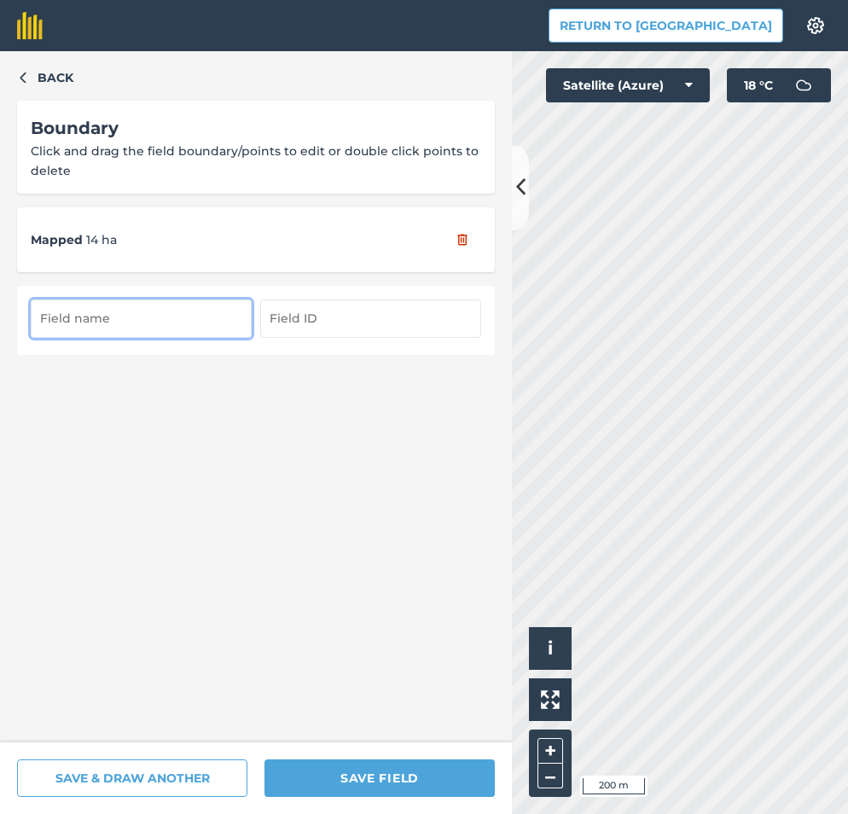
click at [52, 319] on input "text" at bounding box center [141, 319] width 221 height 38
type input "19/3"
click at [370, 318] on input "text" at bounding box center [370, 319] width 221 height 38
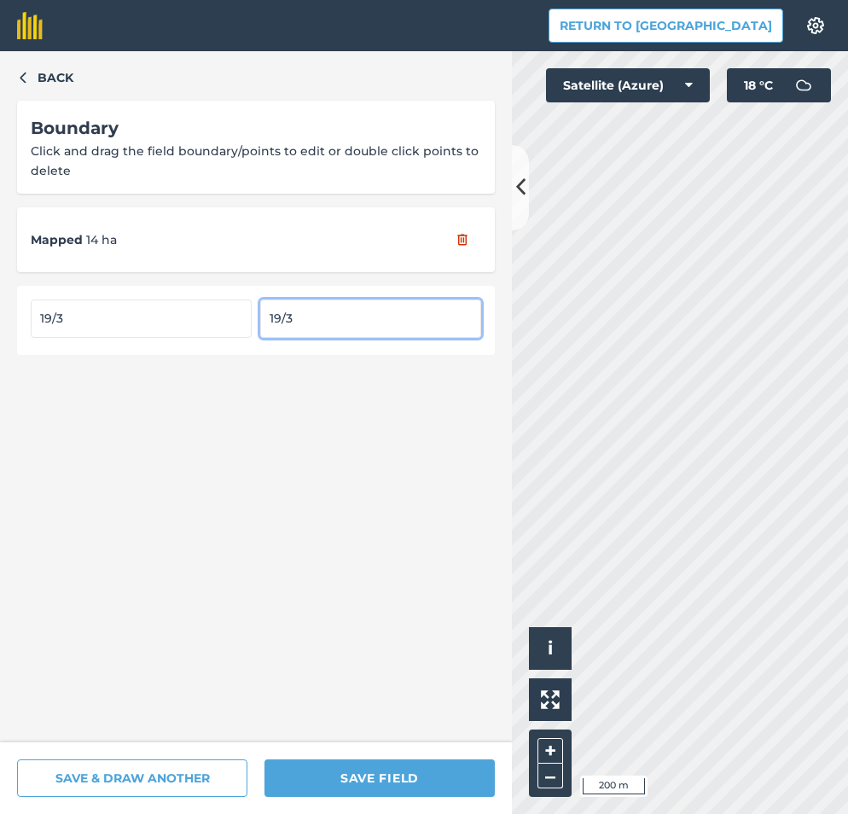
type input "19/3"
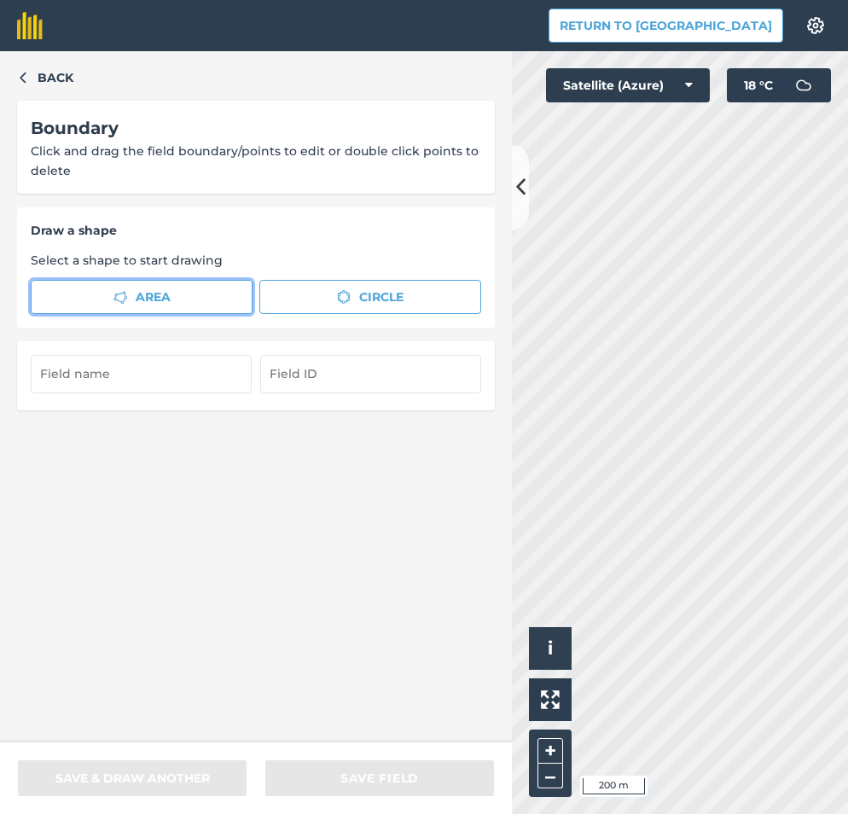
click at [157, 290] on span "Area" at bounding box center [153, 297] width 35 height 19
click at [516, 189] on icon at bounding box center [520, 187] width 9 height 30
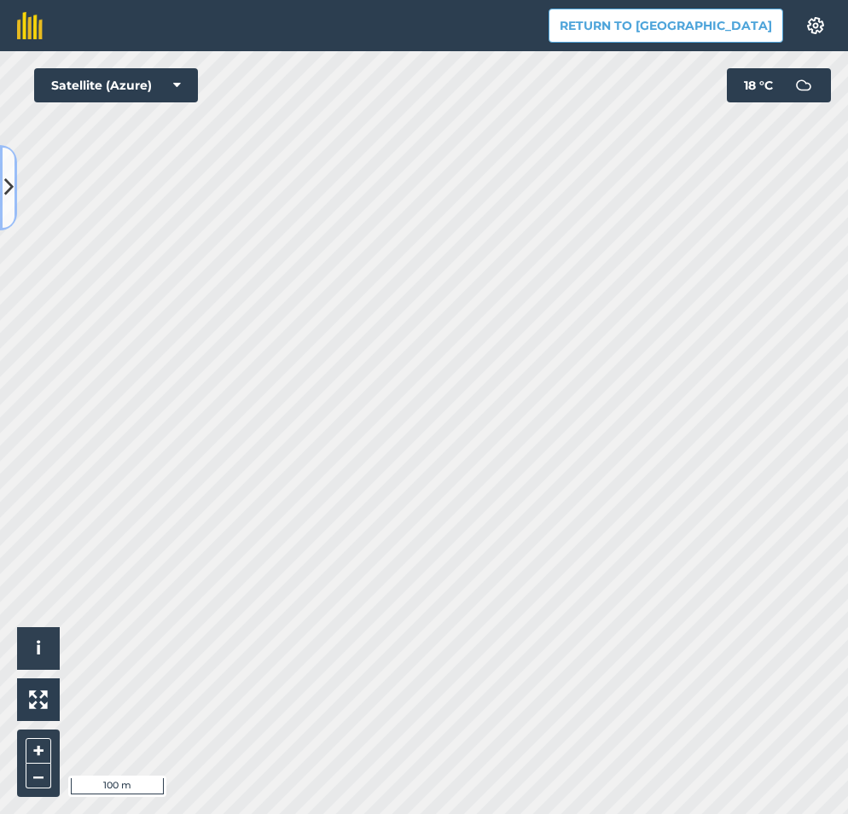
click at [9, 192] on icon at bounding box center [8, 187] width 9 height 30
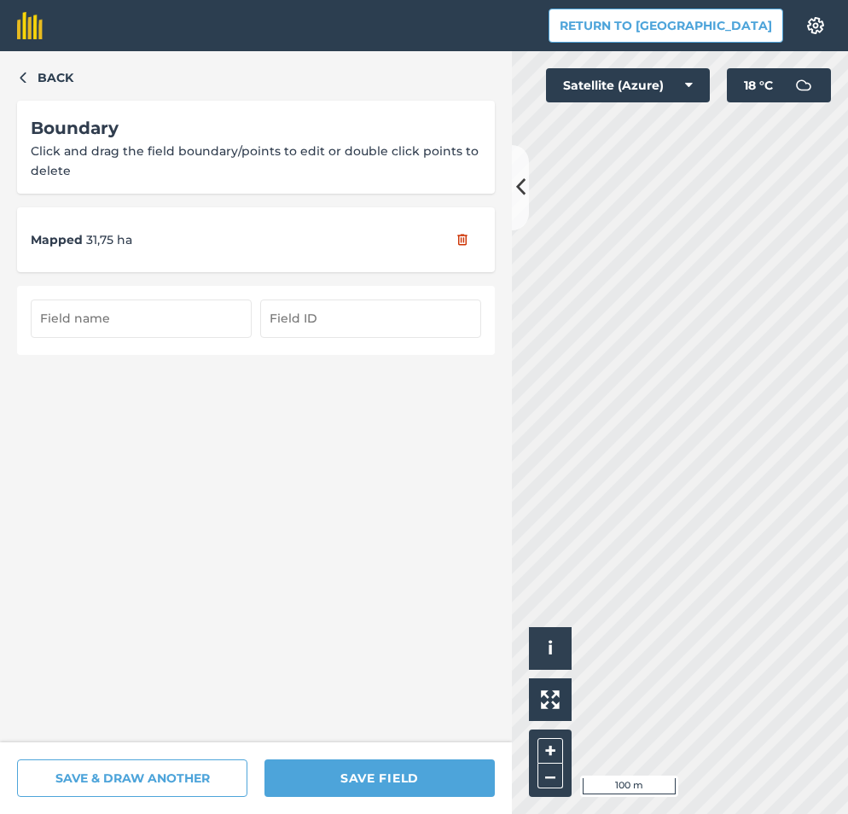
click at [90, 336] on input "text" at bounding box center [141, 319] width 221 height 38
type input "19/4"
click at [283, 328] on input "text" at bounding box center [370, 319] width 221 height 38
type input "19/4"
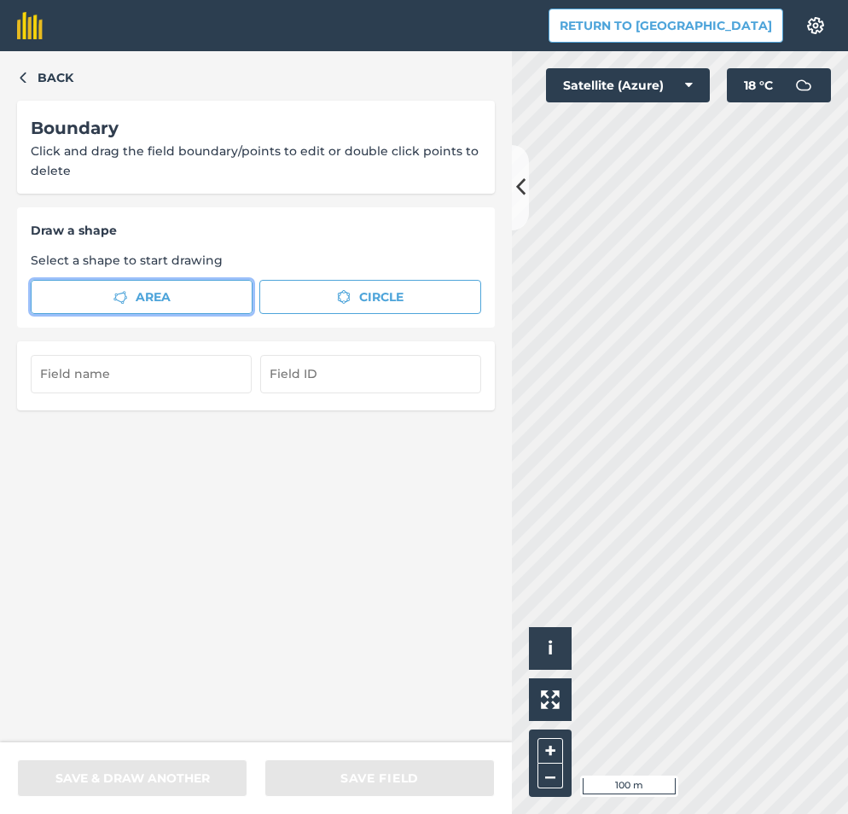
click at [142, 297] on span "Area" at bounding box center [153, 297] width 35 height 19
click at [518, 184] on icon at bounding box center [520, 187] width 9 height 30
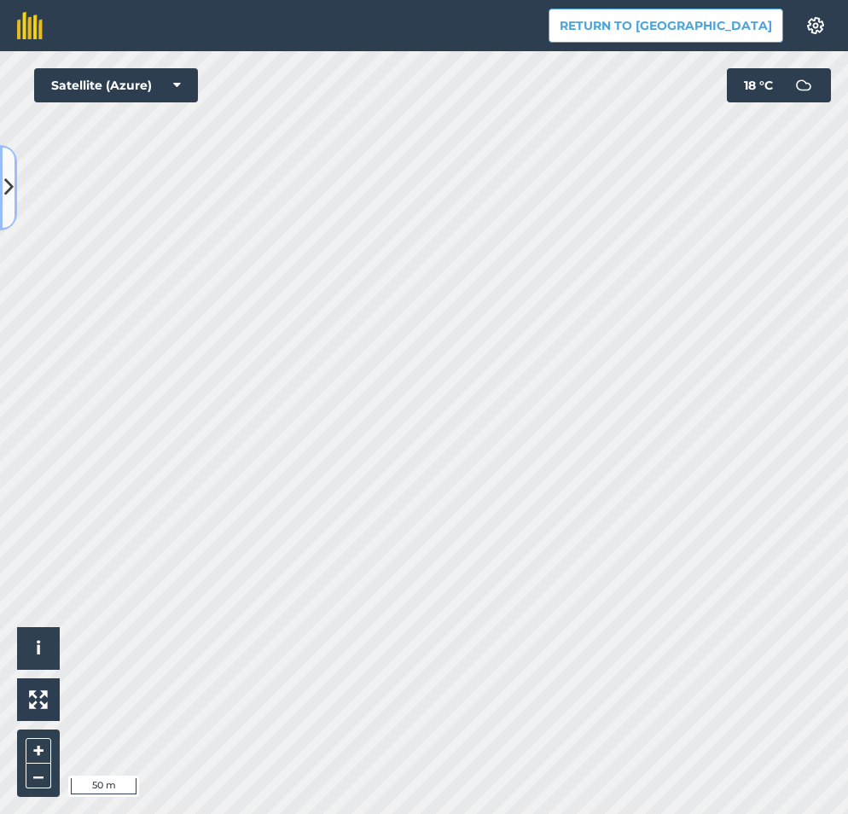
click at [3, 196] on button at bounding box center [8, 187] width 17 height 85
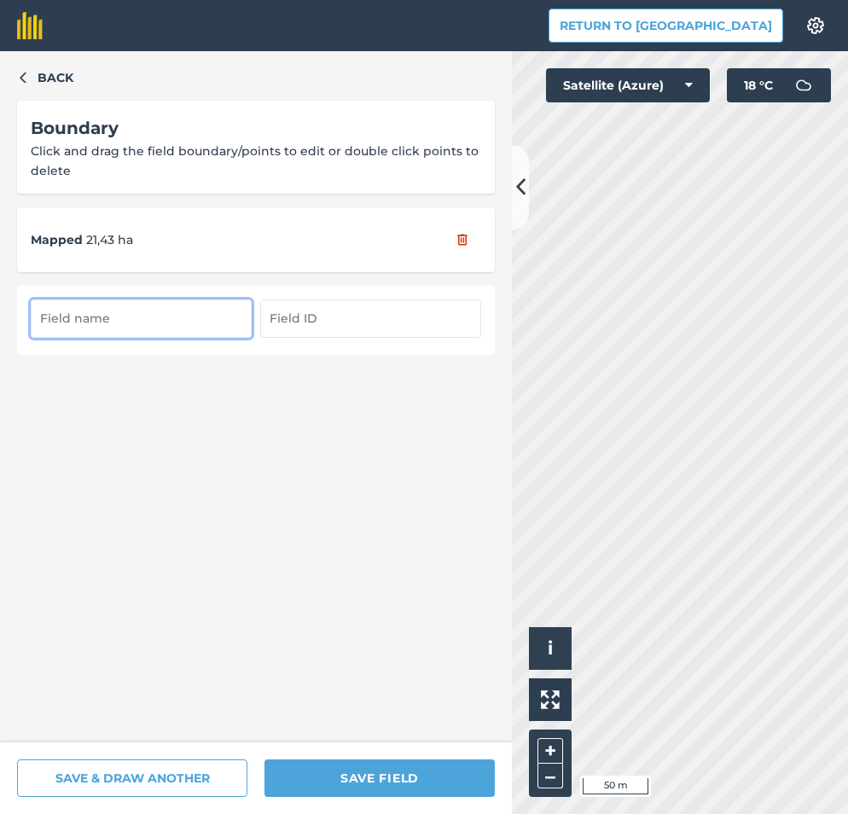
click at [85, 308] on input "text" at bounding box center [141, 319] width 221 height 38
type input "19/5"
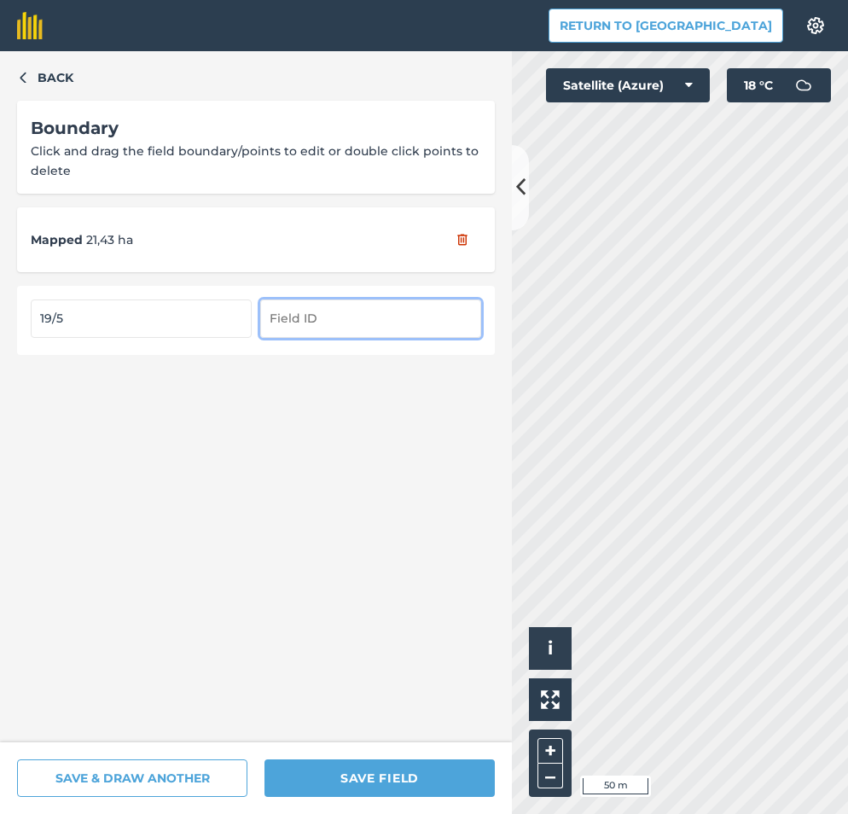
click at [308, 328] on input "text" at bounding box center [370, 319] width 221 height 38
type input "19/5"
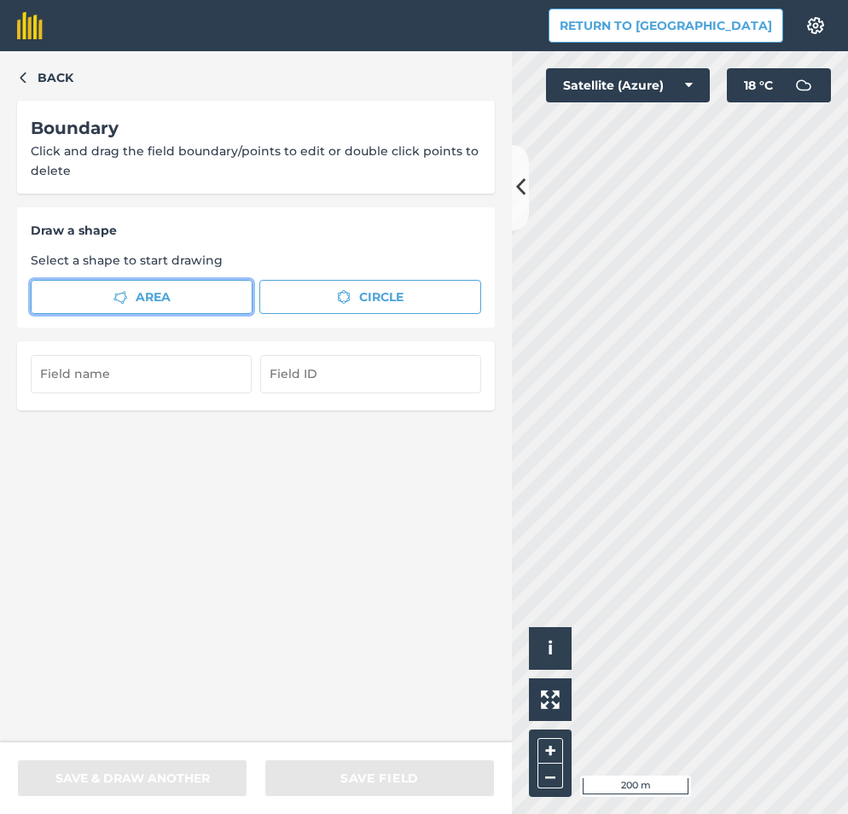
click at [110, 295] on button "Area" at bounding box center [142, 297] width 222 height 34
click at [519, 192] on icon at bounding box center [520, 187] width 9 height 30
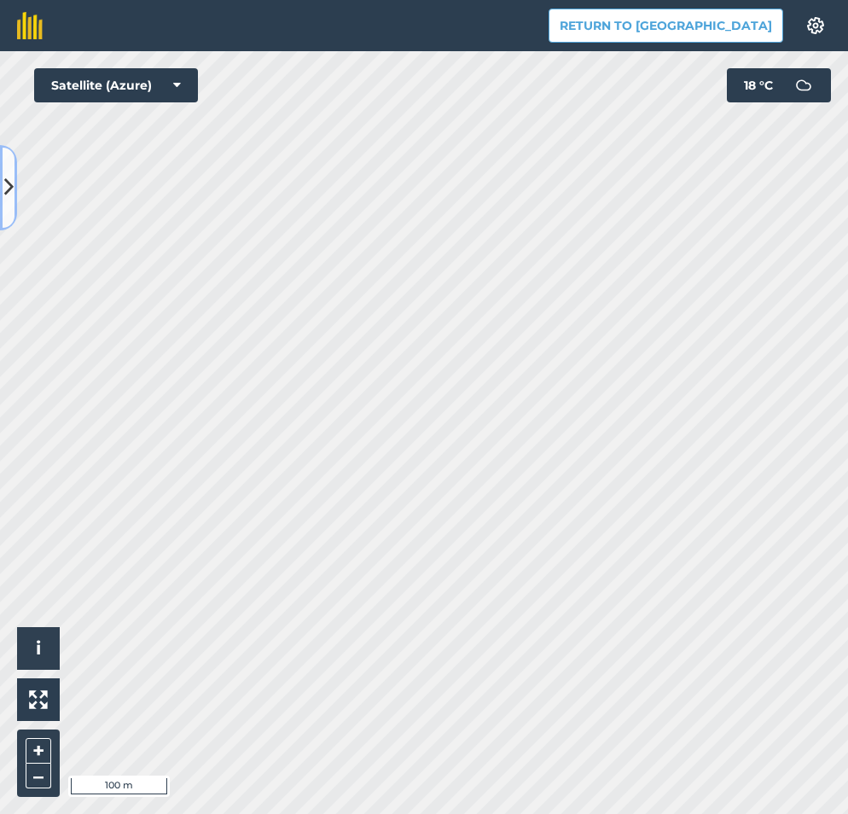
click at [10, 201] on icon at bounding box center [8, 187] width 9 height 30
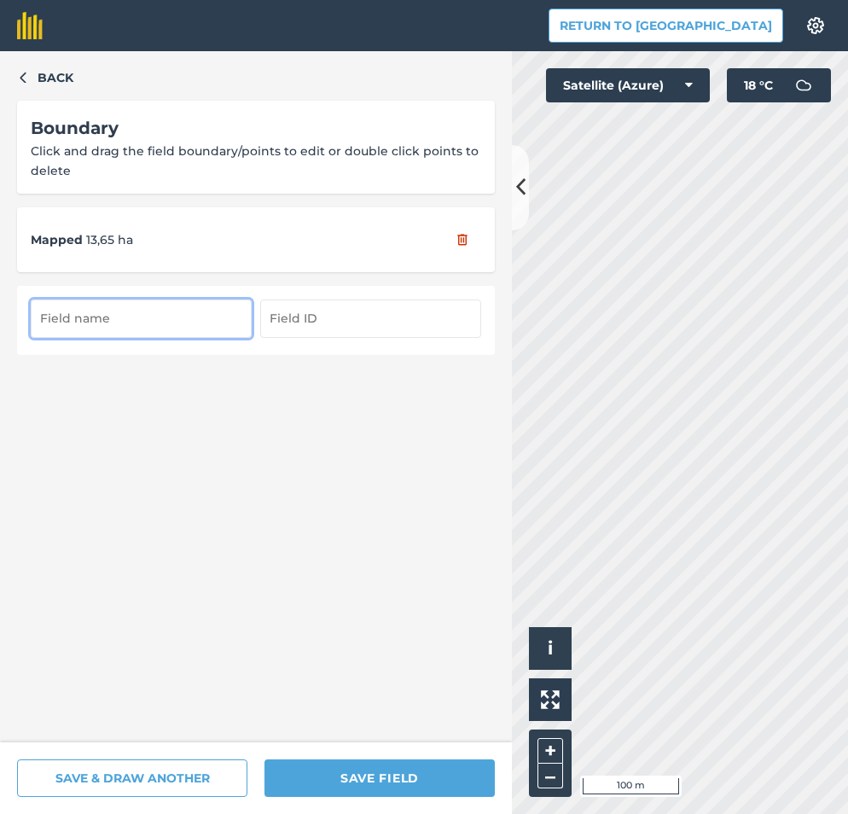
click at [88, 318] on input "text" at bounding box center [141, 319] width 221 height 38
type input "19/6"
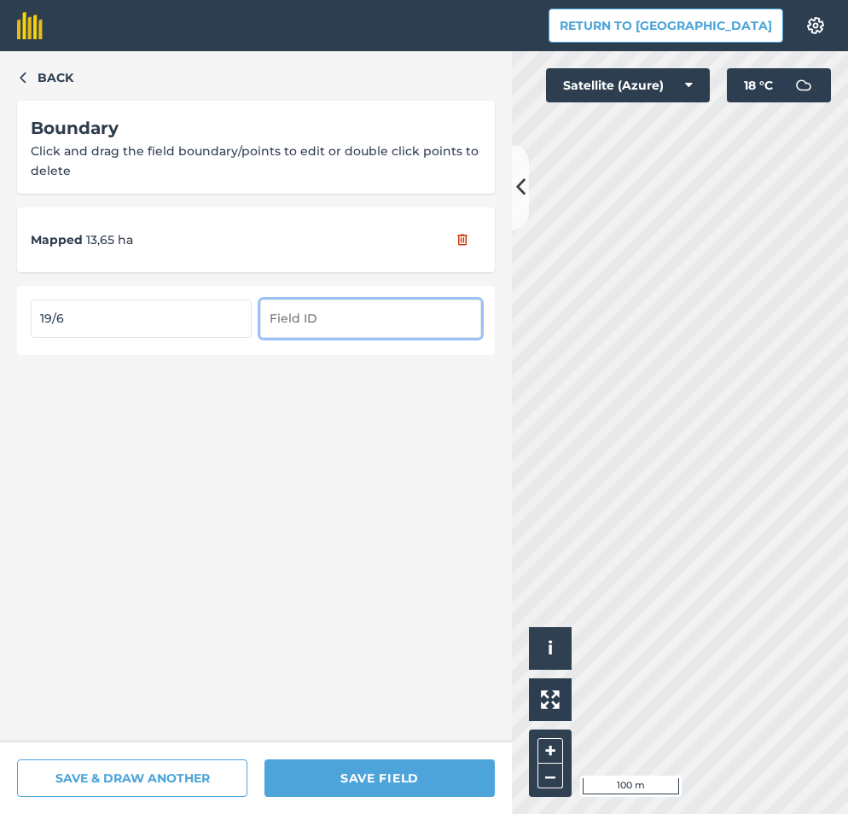
click at [302, 324] on input "text" at bounding box center [370, 319] width 221 height 38
type input "19/6"
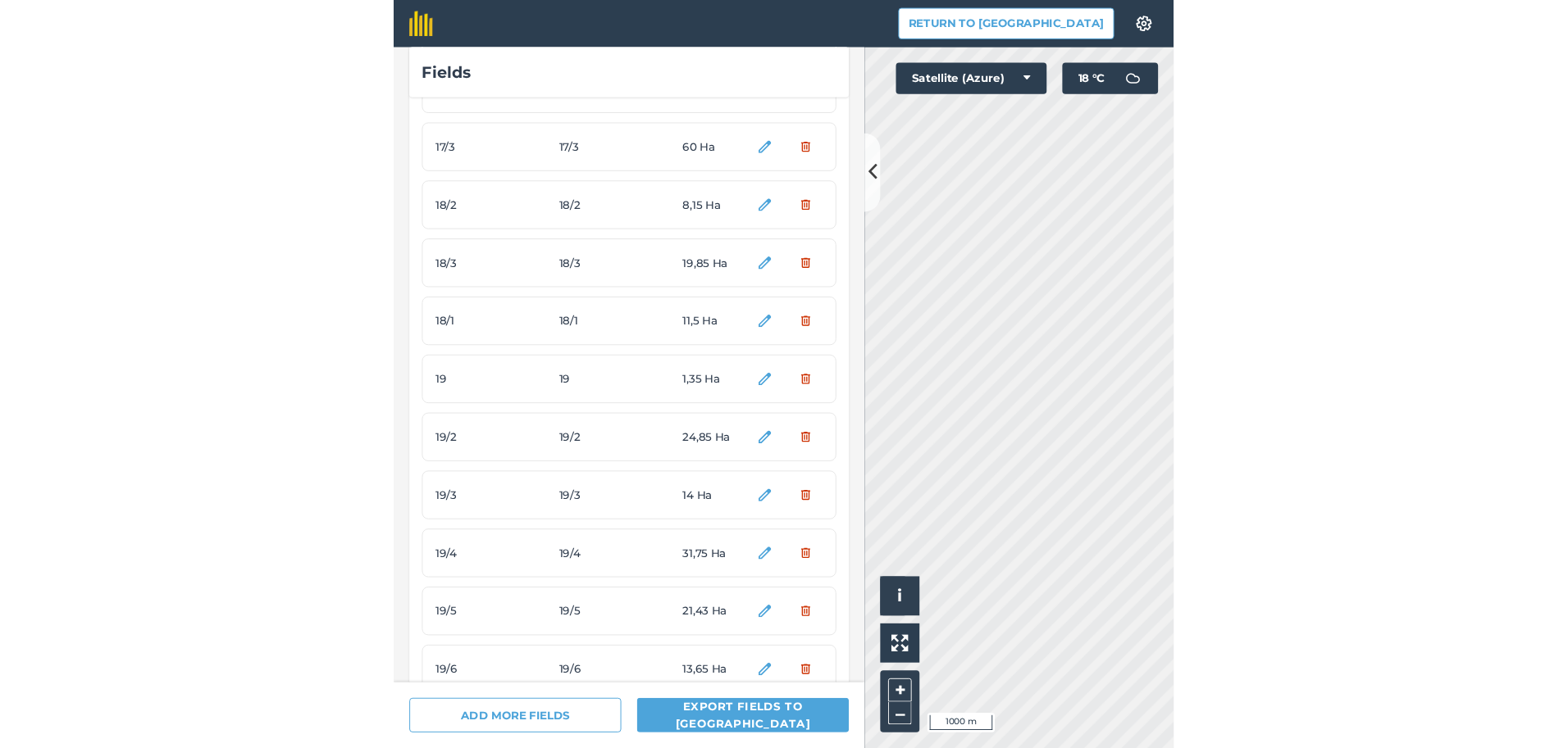
scroll to position [239, 0]
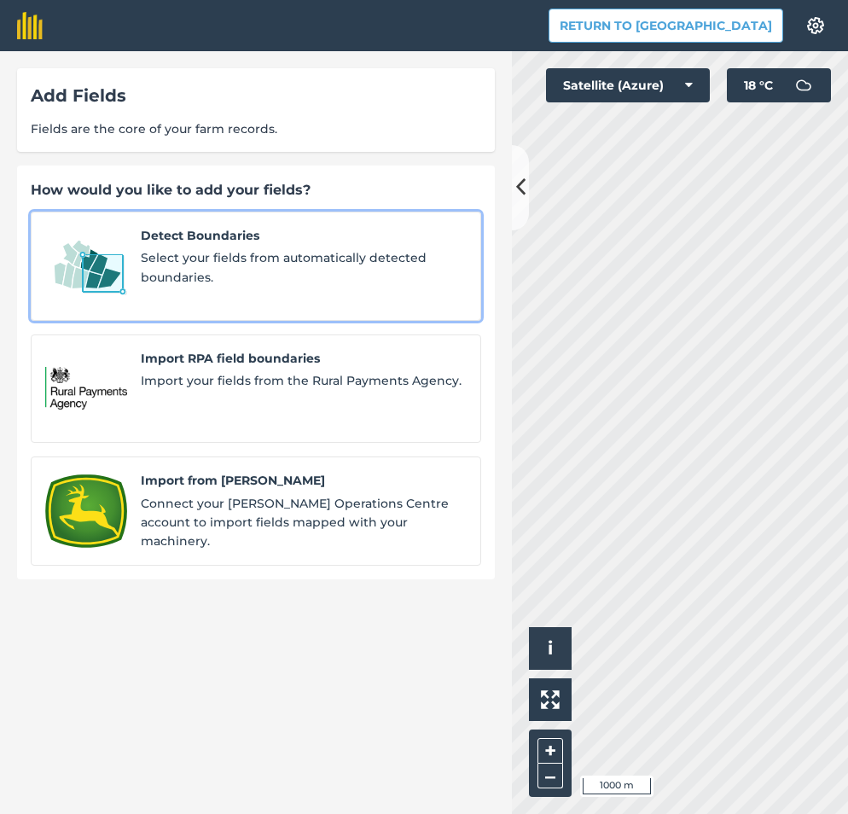
click at [132, 271] on link "Detect Boundaries Select your fields from automatically detected boundaries." at bounding box center [256, 266] width 451 height 109
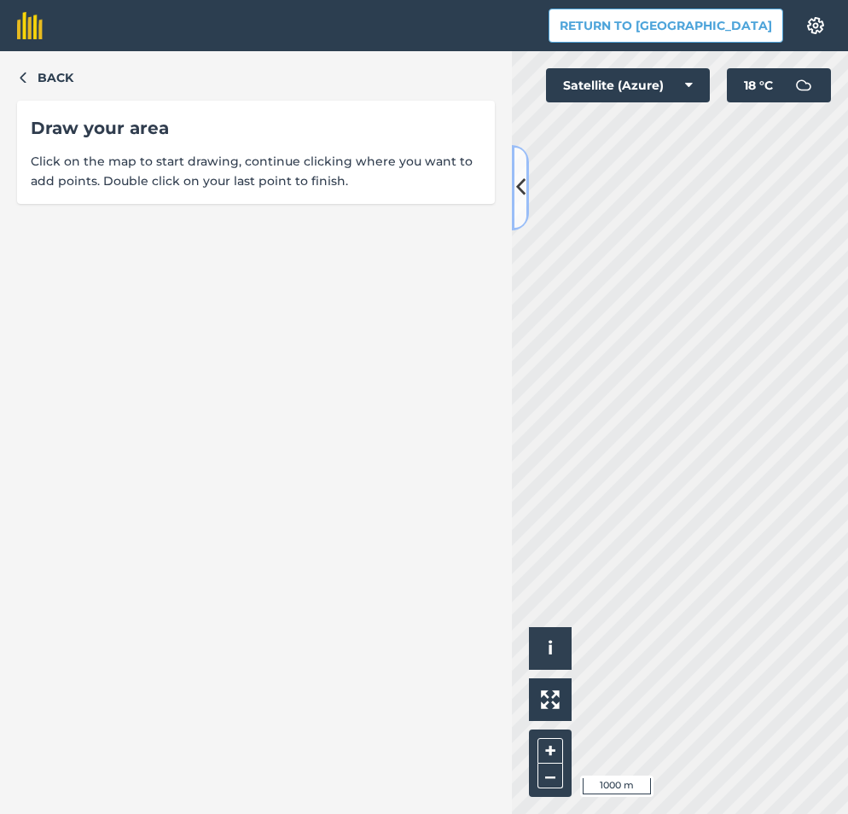
click at [520, 195] on icon at bounding box center [520, 187] width 9 height 30
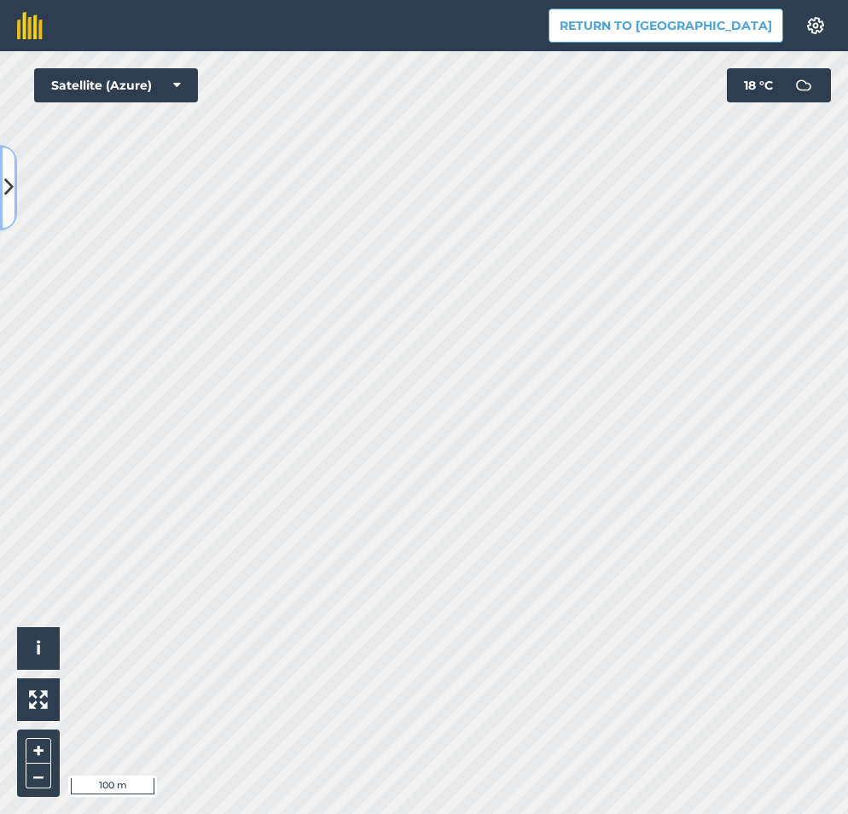
click at [4, 209] on button at bounding box center [8, 187] width 17 height 85
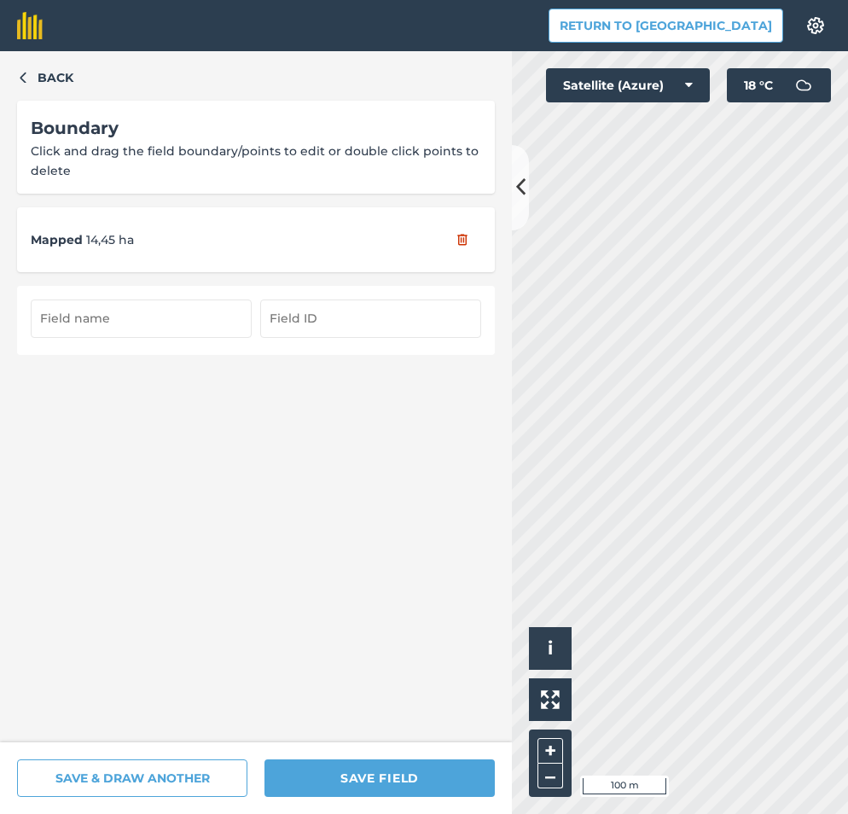
click at [61, 312] on input "text" at bounding box center [141, 319] width 221 height 38
type input "19/7"
click at [279, 325] on input "text" at bounding box center [370, 319] width 221 height 38
type input "19/7"
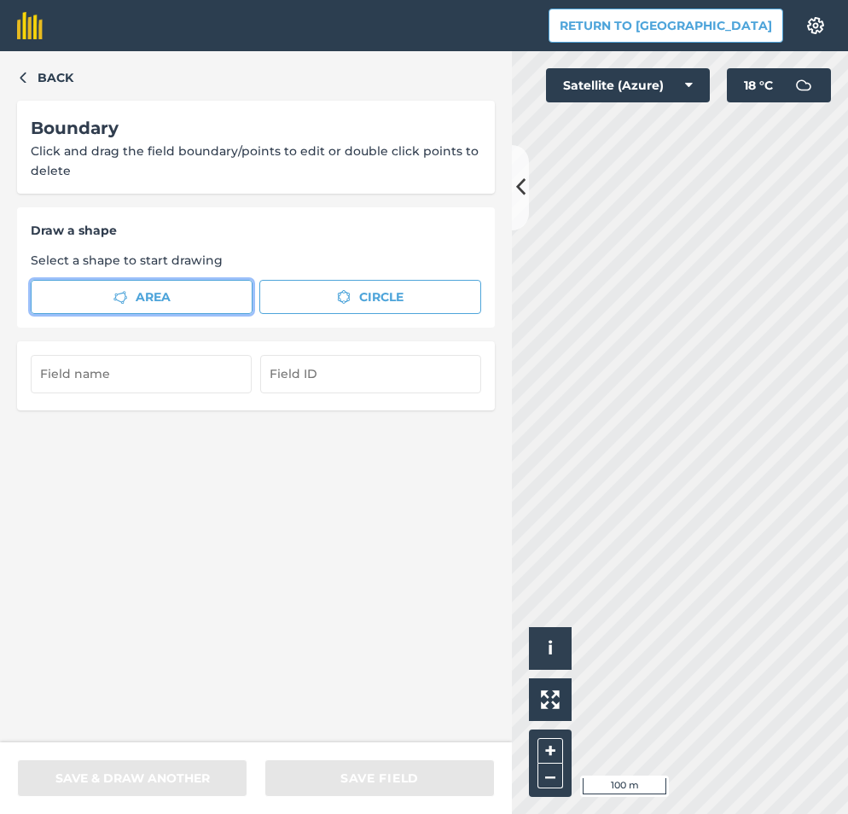
click at [217, 297] on button "Area" at bounding box center [142, 297] width 222 height 34
click at [520, 198] on icon at bounding box center [520, 187] width 9 height 30
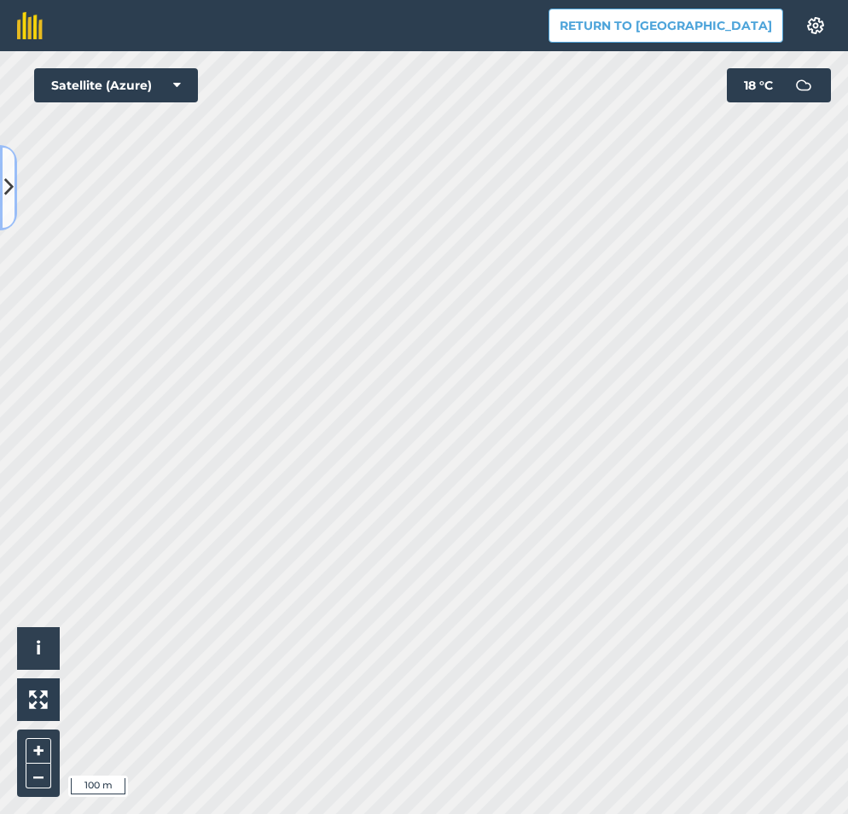
click at [8, 187] on icon at bounding box center [8, 187] width 9 height 30
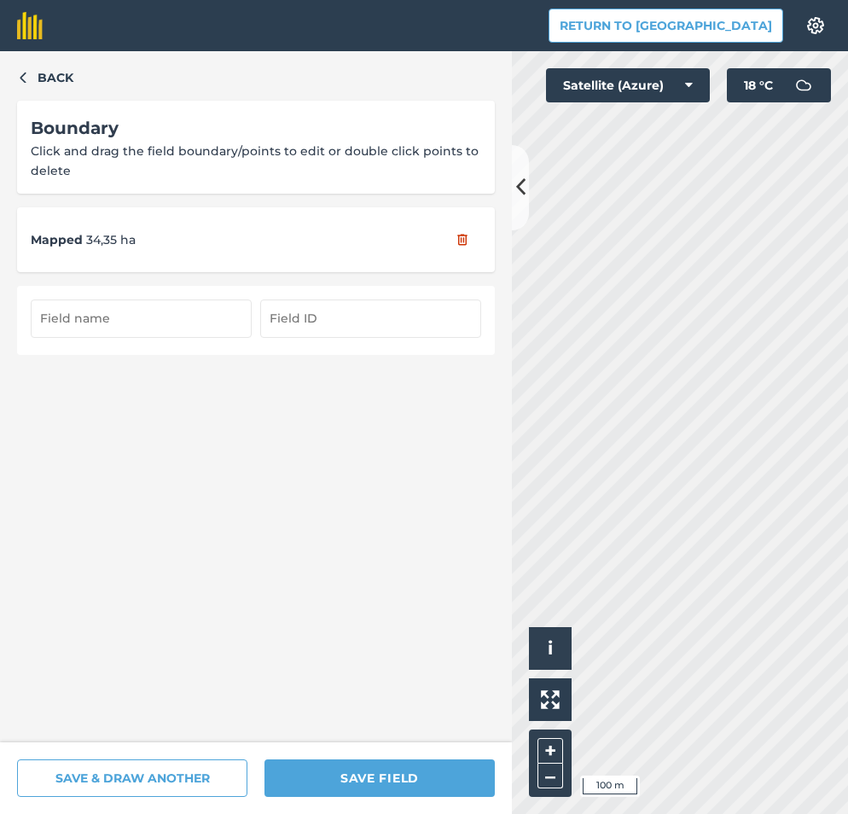
click at [67, 315] on input "text" at bounding box center [141, 319] width 221 height 38
type input "19/8"
click at [317, 312] on input "text" at bounding box center [370, 319] width 221 height 38
type input "19/8"
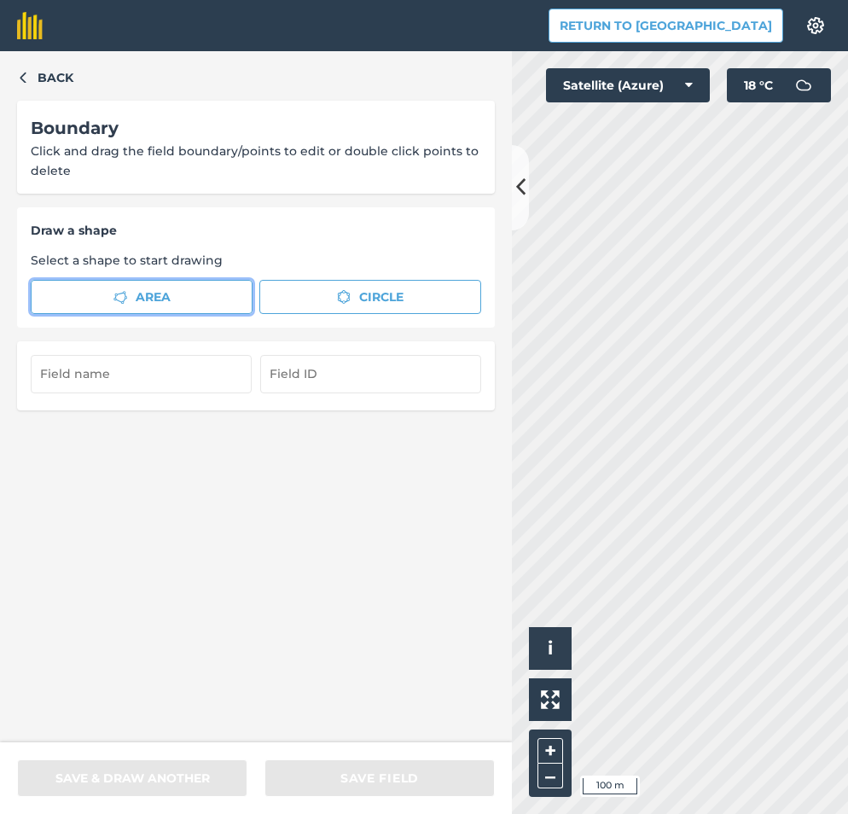
click at [149, 292] on span "Area" at bounding box center [153, 297] width 35 height 19
click at [515, 201] on button at bounding box center [520, 187] width 17 height 85
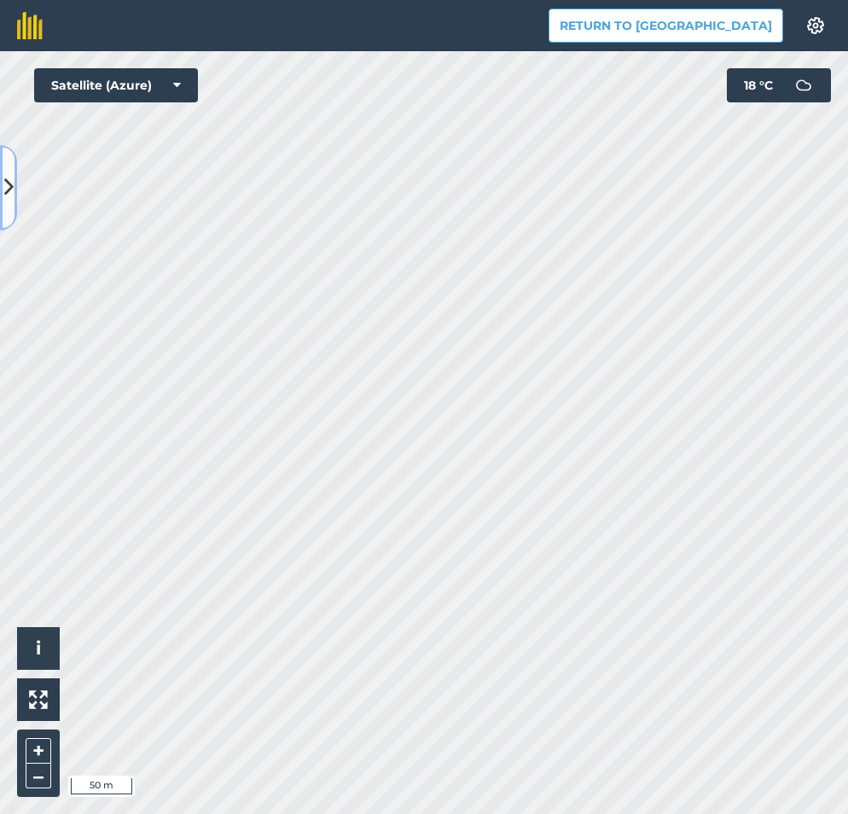
click at [9, 198] on icon at bounding box center [8, 187] width 9 height 30
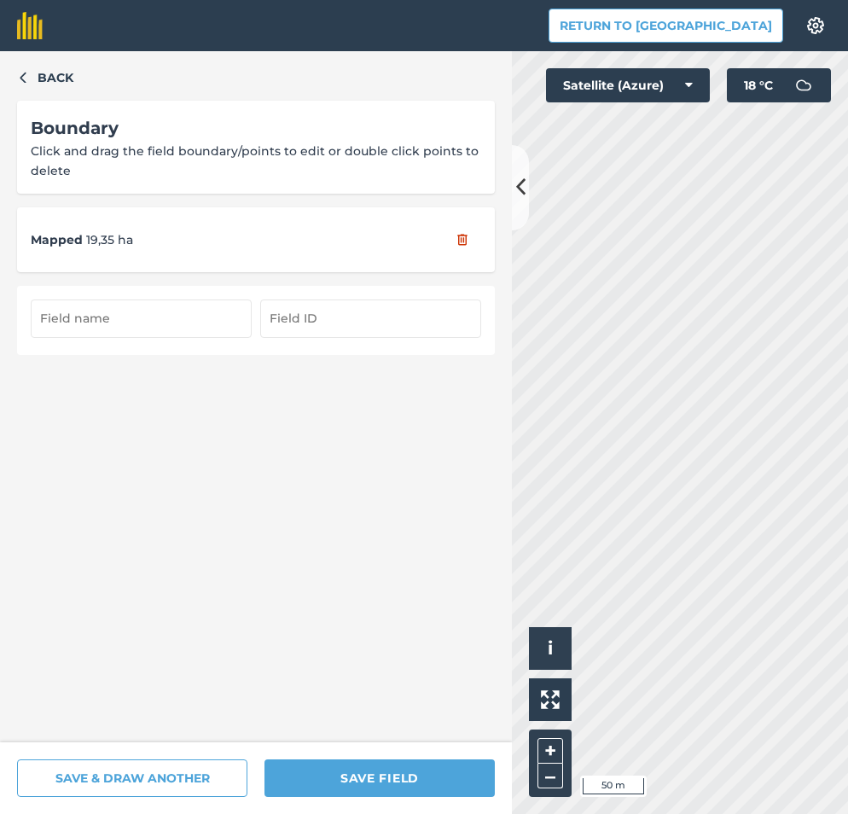
click at [106, 332] on input "text" at bounding box center [141, 319] width 221 height 38
type input "20/9"
click at [319, 318] on input "text" at bounding box center [370, 319] width 221 height 38
type input "20/9"
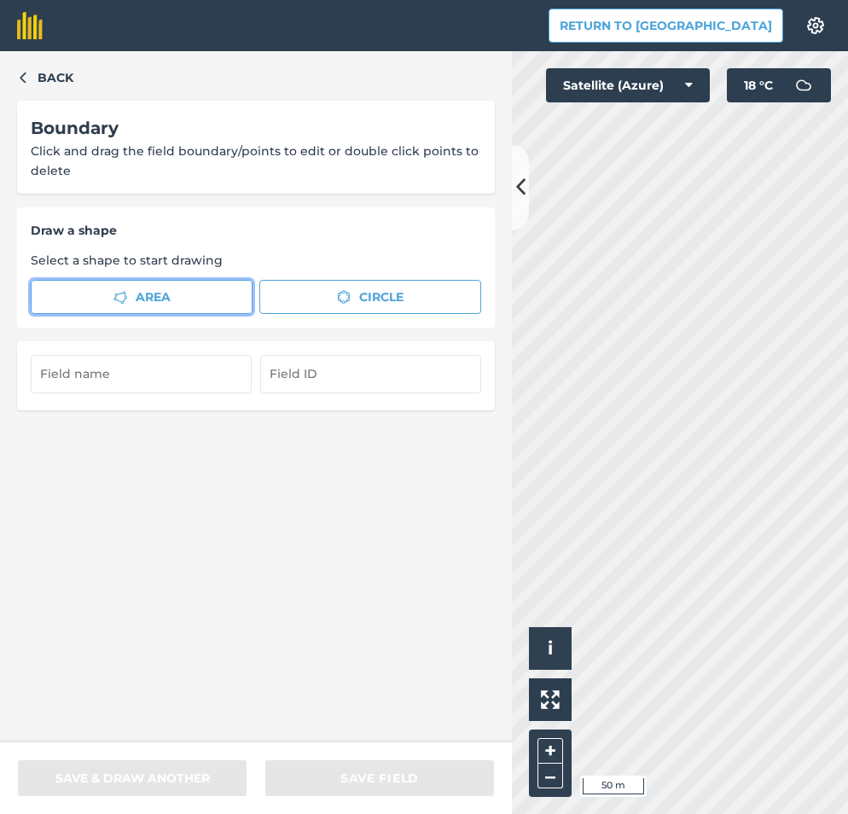
click at [164, 289] on span "Area" at bounding box center [153, 297] width 35 height 19
click at [516, 201] on icon at bounding box center [520, 187] width 9 height 30
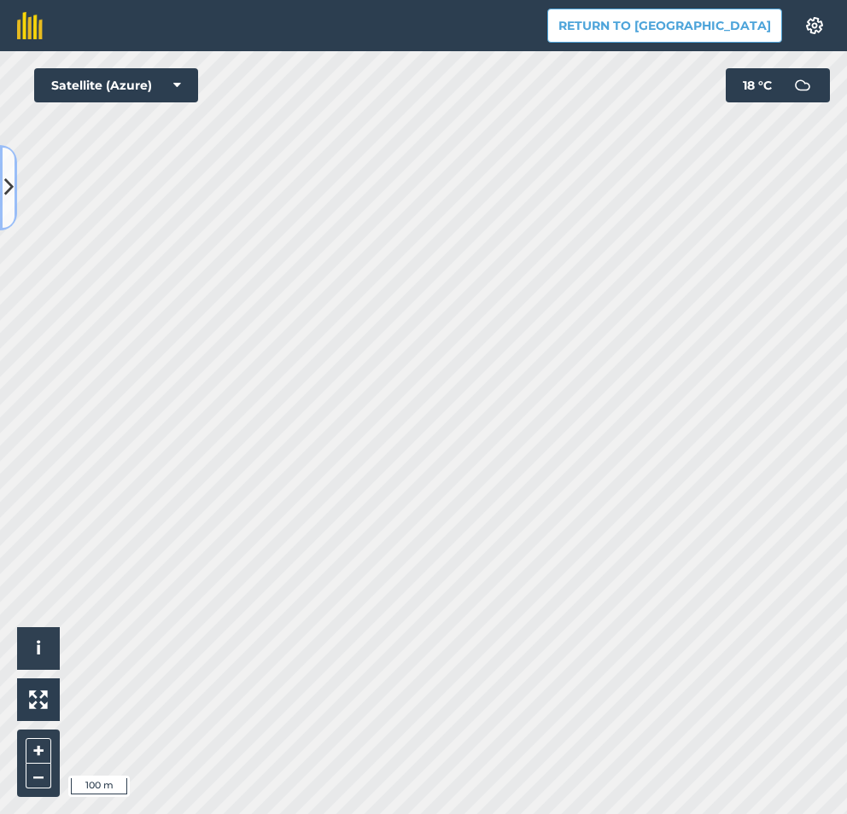
click at [3, 188] on button at bounding box center [8, 187] width 17 height 85
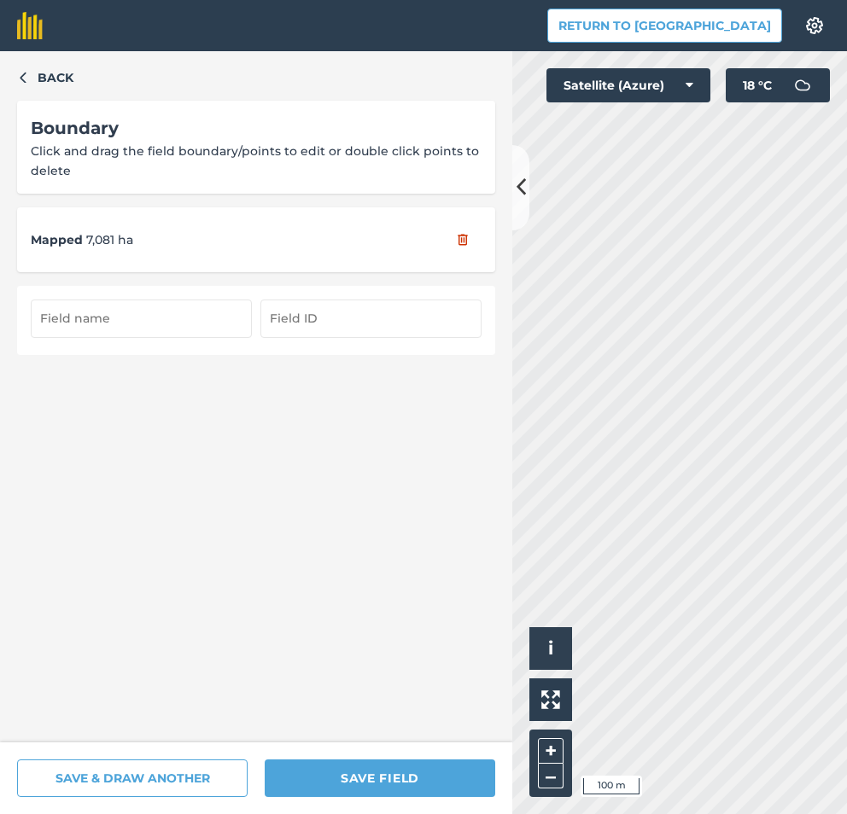
click at [124, 321] on input "text" at bounding box center [141, 319] width 221 height 38
type input "20/7"
click at [450, 312] on input "text" at bounding box center [370, 319] width 221 height 38
type input "20/7"
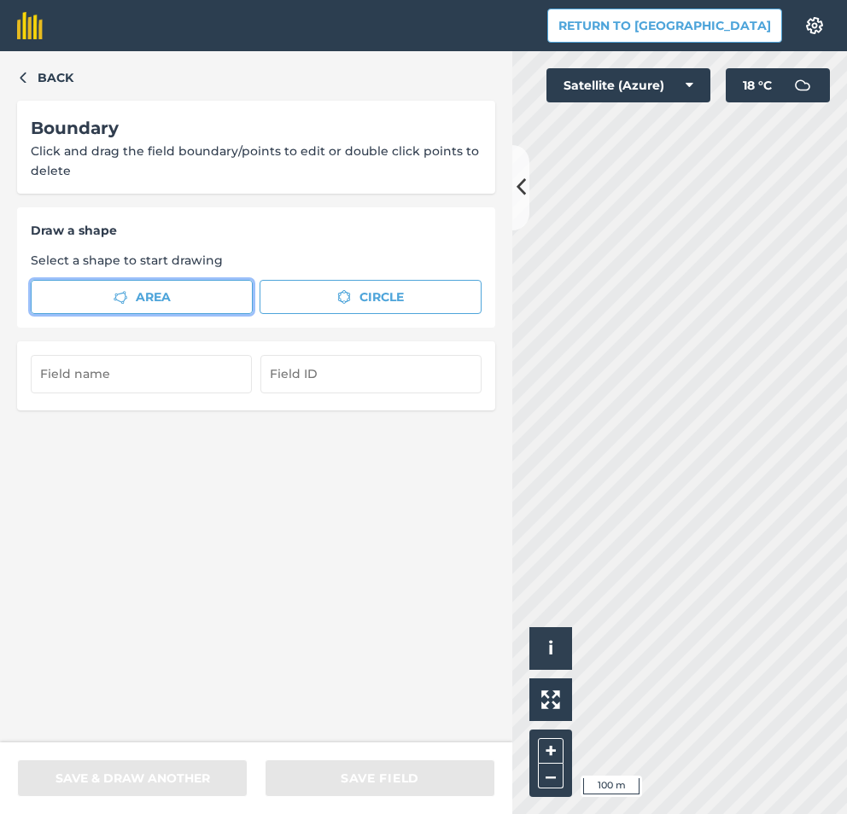
click at [159, 295] on span "Area" at bounding box center [153, 297] width 35 height 19
click at [517, 182] on icon at bounding box center [520, 187] width 9 height 30
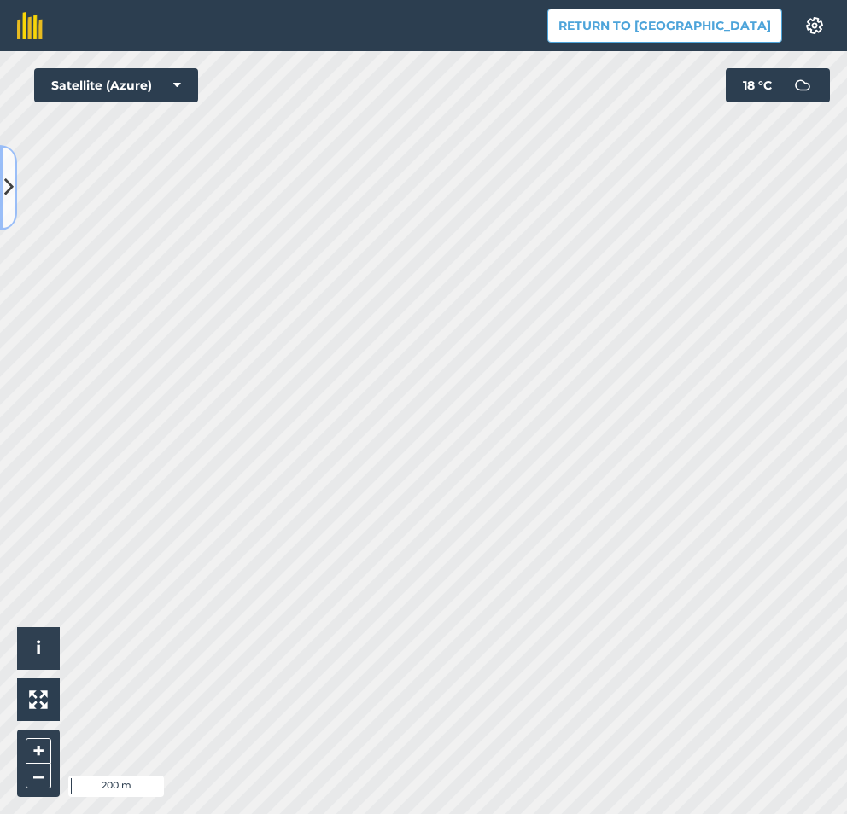
click at [6, 191] on icon at bounding box center [8, 187] width 9 height 30
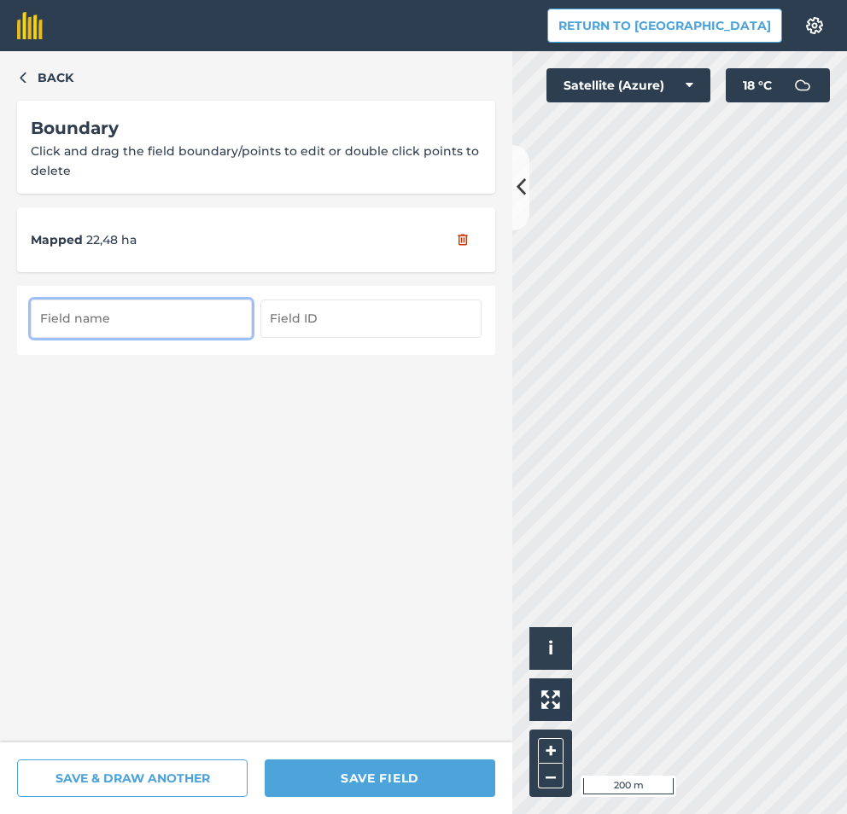
click at [136, 334] on input "text" at bounding box center [141, 319] width 221 height 38
type input "20/8"
click at [295, 323] on input "text" at bounding box center [370, 319] width 221 height 38
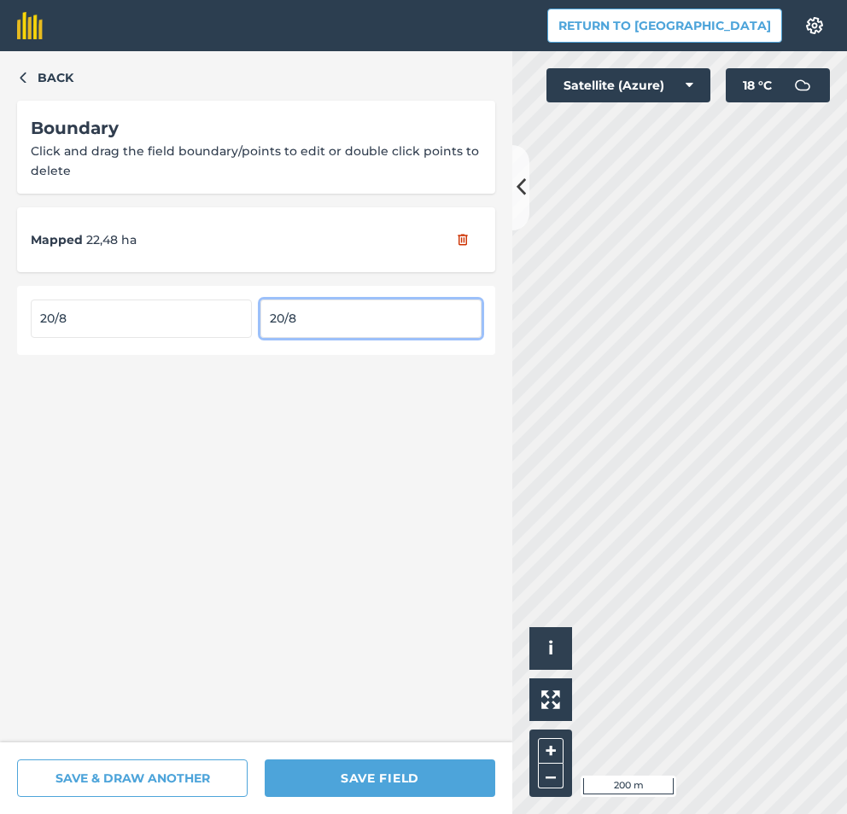
type input "20/8"
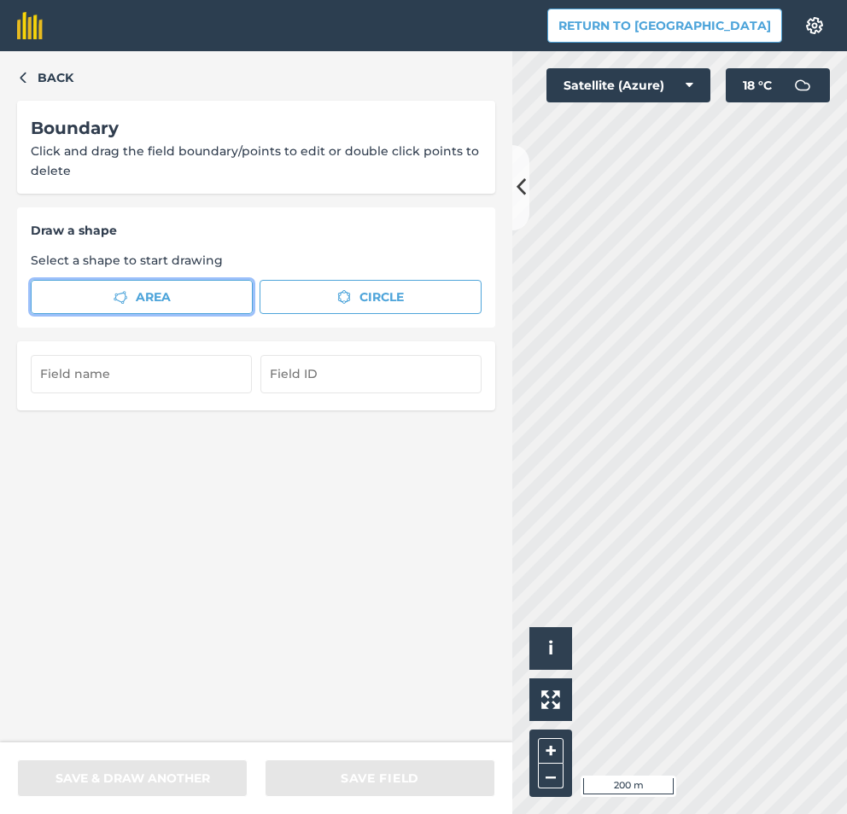
click at [143, 293] on span "Area" at bounding box center [153, 297] width 35 height 19
click at [515, 203] on button at bounding box center [520, 187] width 17 height 85
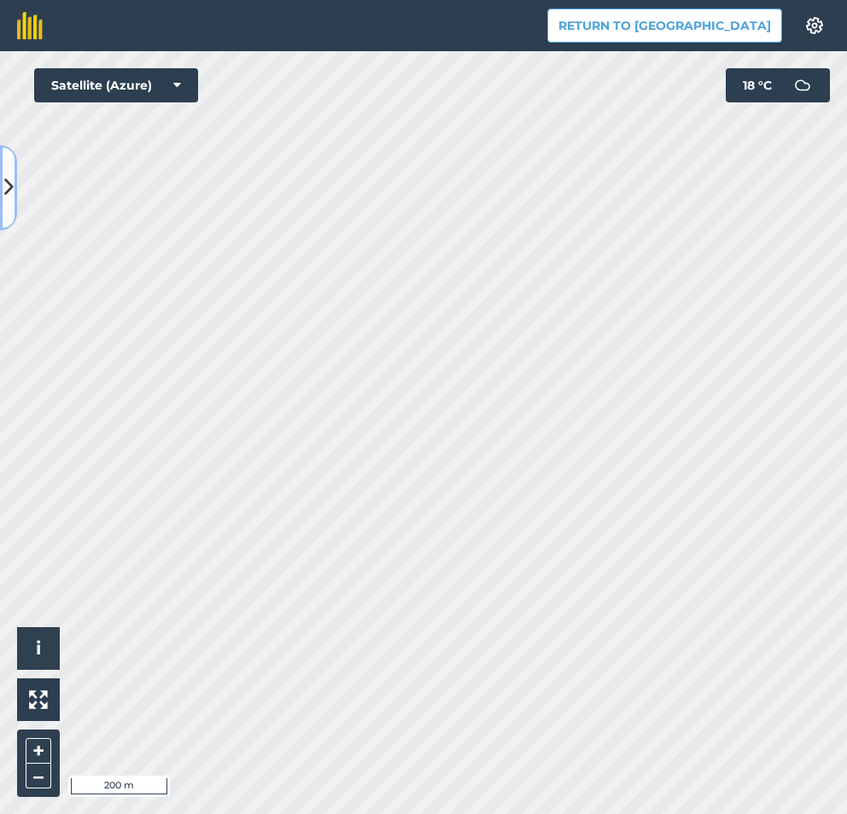
click at [7, 186] on icon at bounding box center [8, 187] width 9 height 30
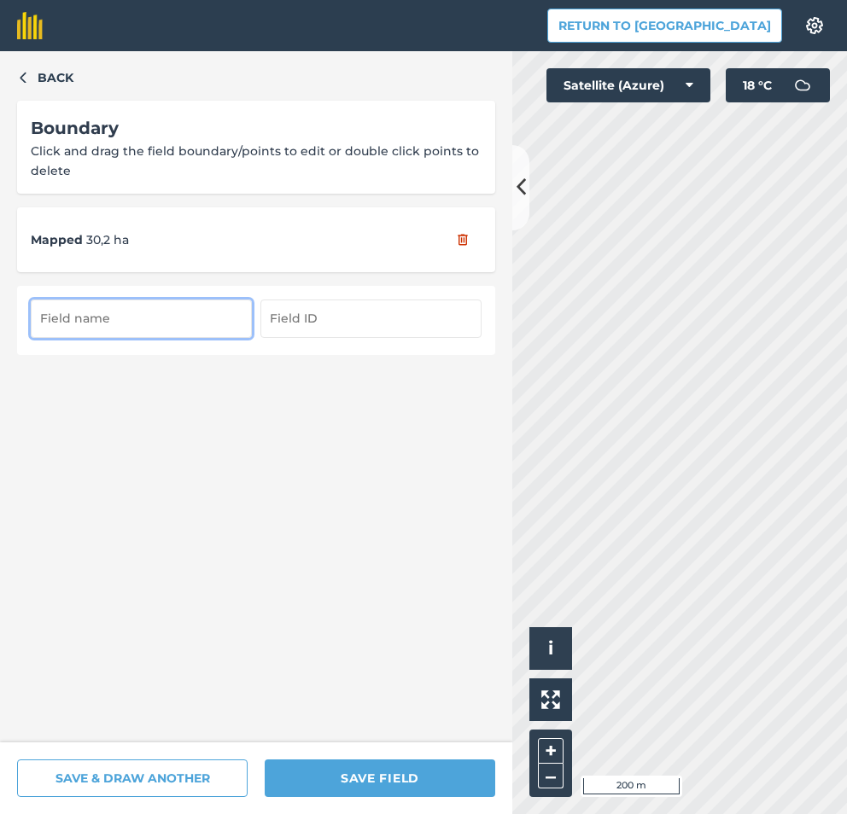
click at [190, 322] on input "text" at bounding box center [141, 319] width 221 height 38
type input "20/6"
click at [299, 319] on input "text" at bounding box center [370, 319] width 221 height 38
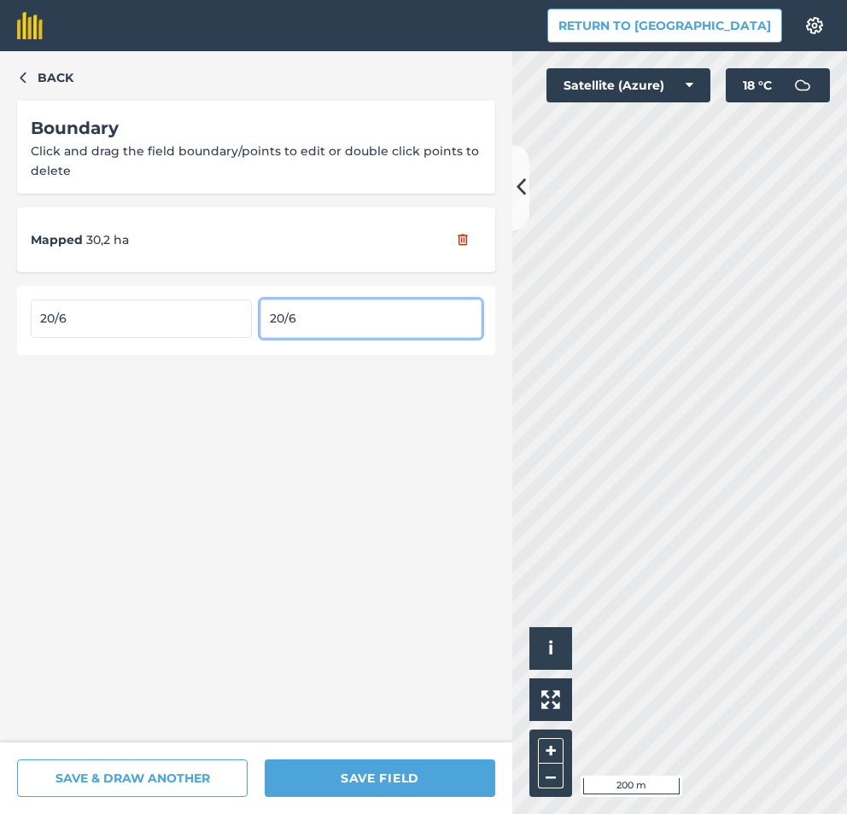
type input "20/6"
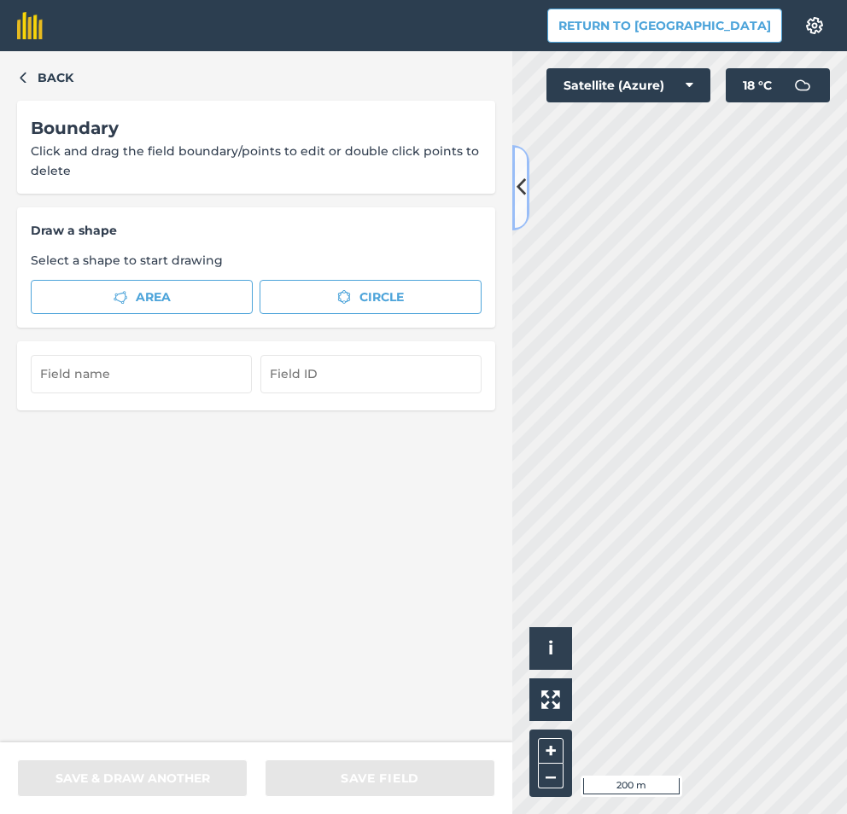
click at [525, 190] on icon at bounding box center [520, 187] width 9 height 30
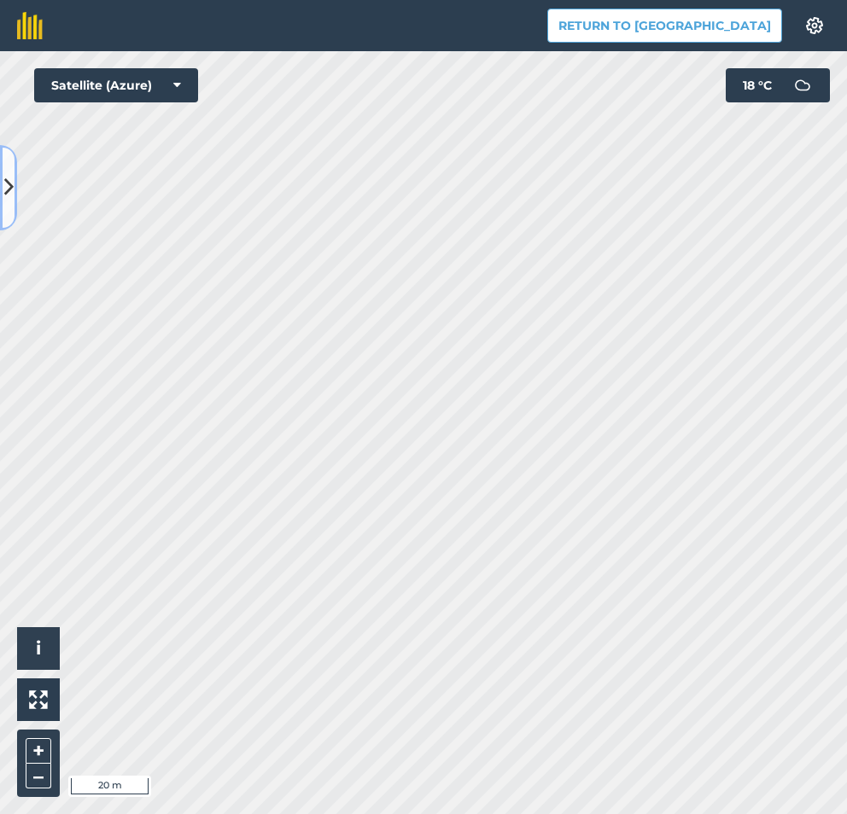
click at [8, 196] on icon at bounding box center [8, 187] width 9 height 30
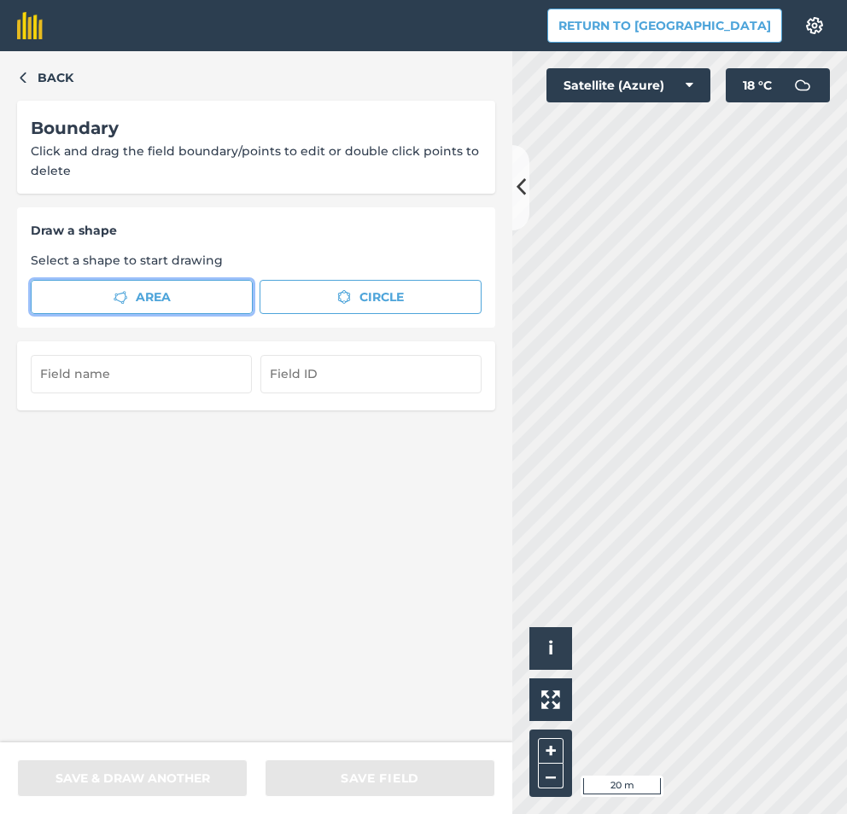
click at [166, 297] on span "Area" at bounding box center [153, 297] width 35 height 19
click at [519, 198] on icon at bounding box center [520, 187] width 9 height 30
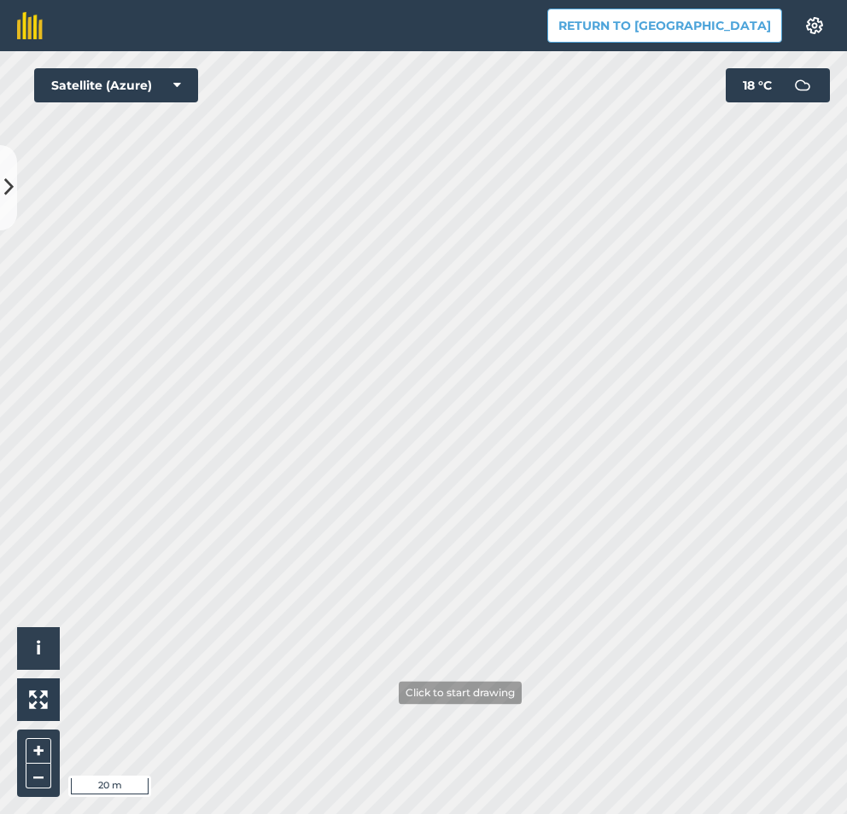
click at [381, 814] on html "Return to Agreena Settings Map printing is not available on our free plan Pleas…" at bounding box center [423, 407] width 847 height 814
click at [393, 814] on html "Return to Agreena Settings Map printing is not available on our free plan Pleas…" at bounding box center [423, 407] width 847 height 814
click at [1, 180] on button at bounding box center [8, 187] width 17 height 85
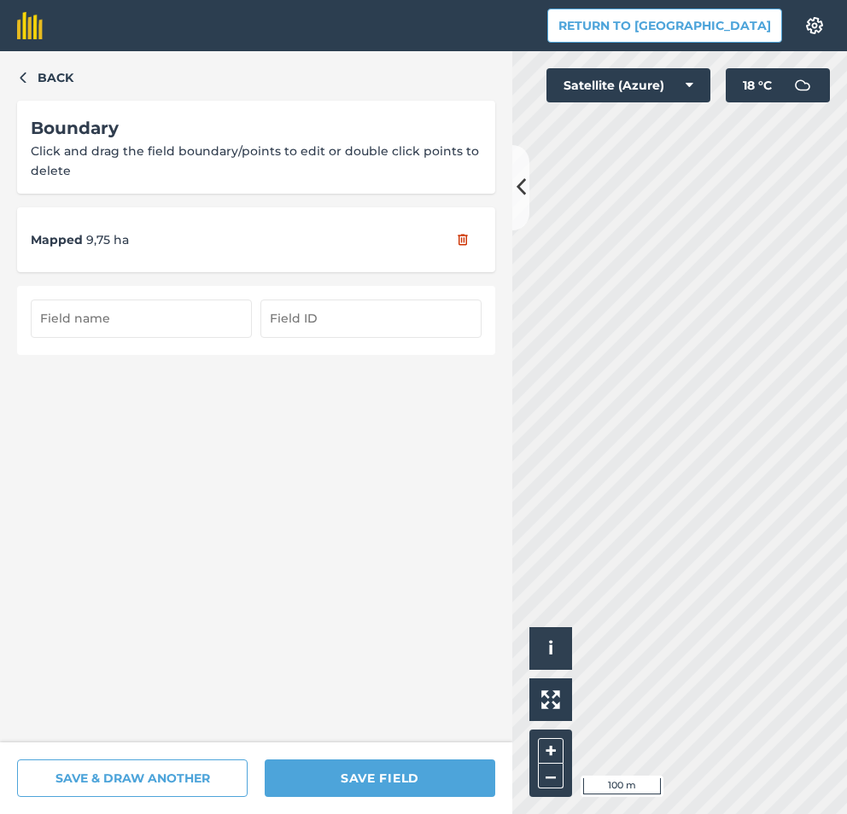
click at [127, 320] on input "text" at bounding box center [141, 319] width 221 height 38
type input "20/4"
click at [318, 315] on input "text" at bounding box center [370, 319] width 221 height 38
type input "20/4"
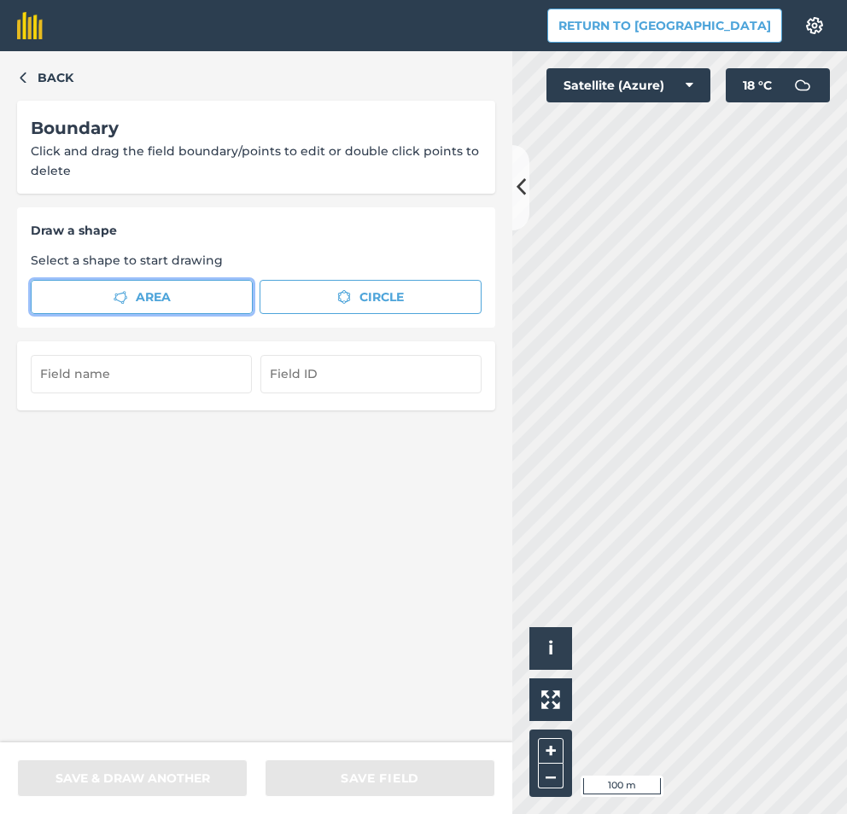
click at [129, 296] on button "Area" at bounding box center [142, 297] width 222 height 34
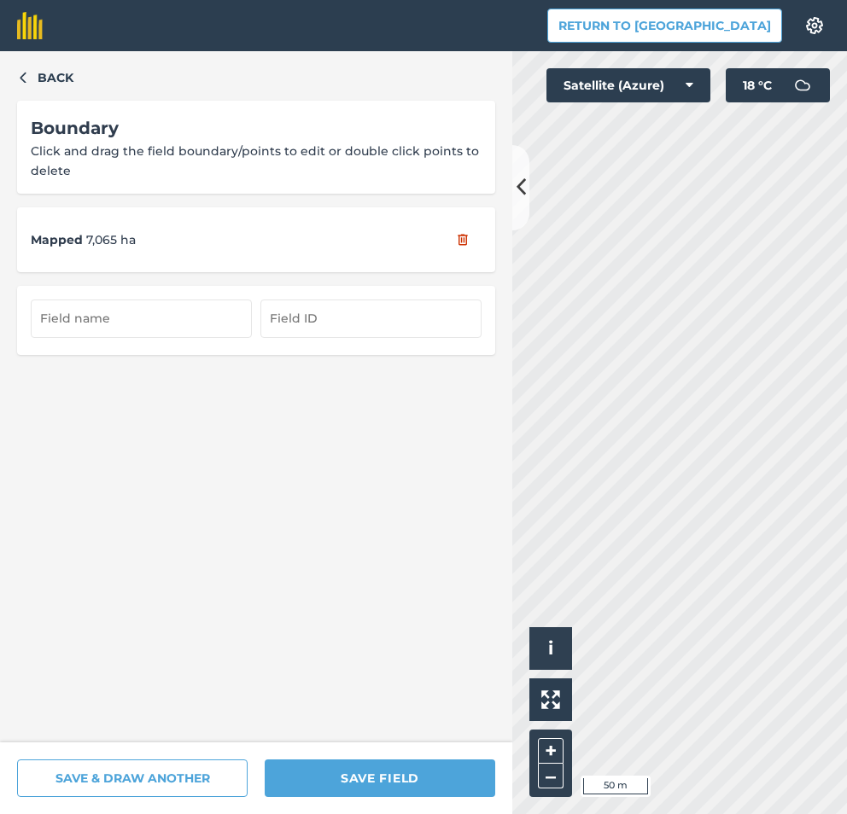
click at [491, 321] on div "Back Boundary Click and drag the field boundary/points to edit or double click …" at bounding box center [423, 432] width 847 height 763
click at [128, 318] on input "text" at bounding box center [141, 319] width 221 height 38
type input "20/5"
click at [296, 326] on input "text" at bounding box center [370, 319] width 221 height 38
type input "20/5"
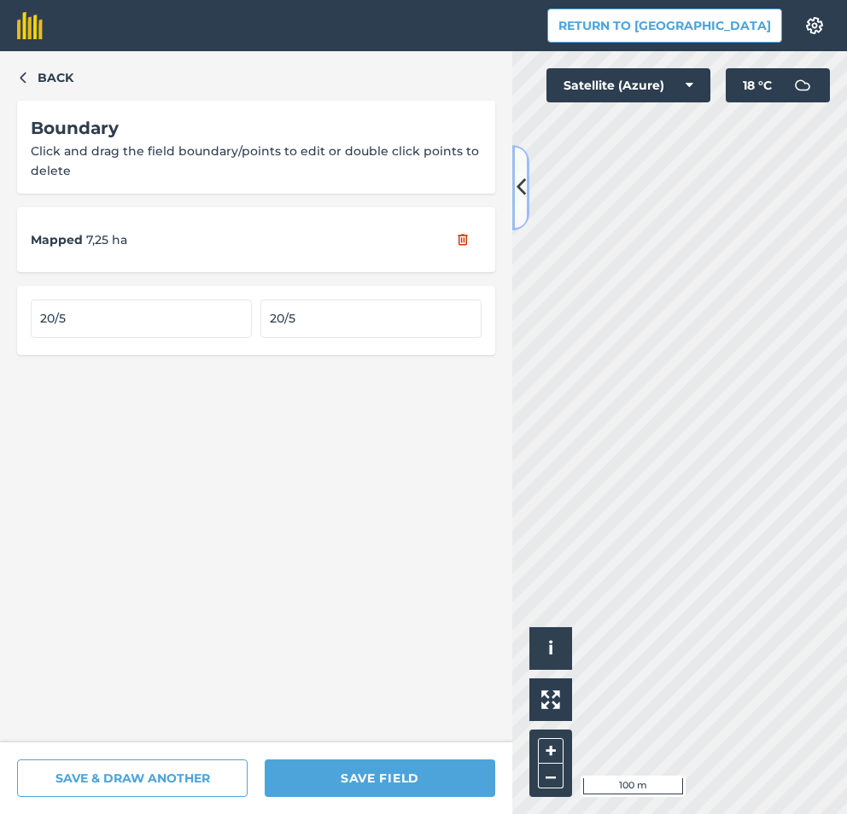
click at [516, 201] on icon at bounding box center [520, 187] width 9 height 30
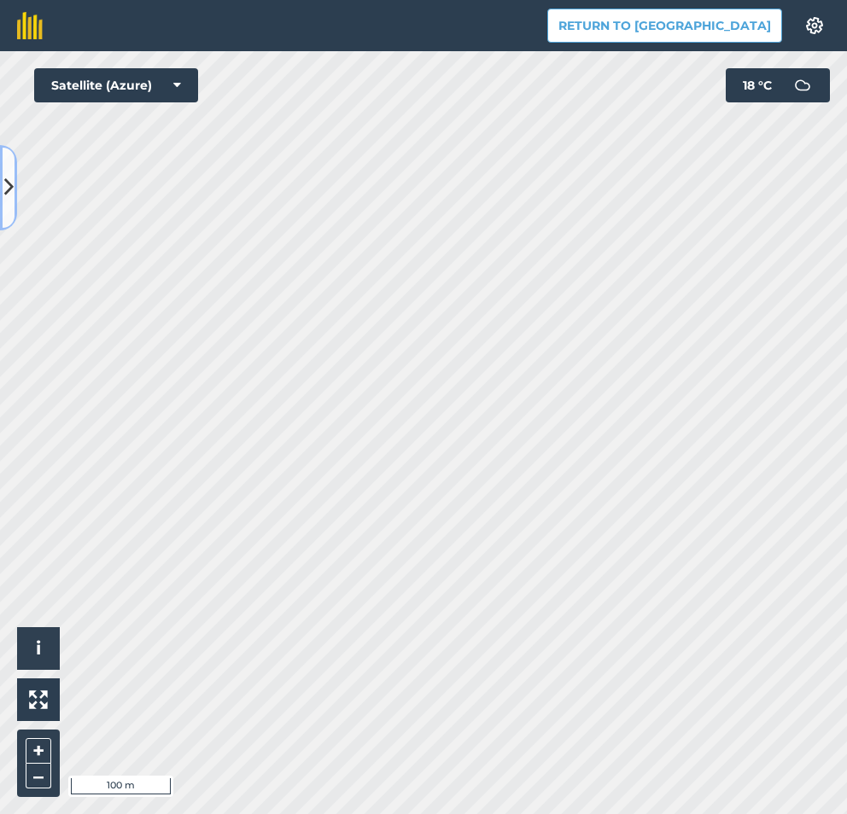
click at [5, 201] on icon at bounding box center [8, 187] width 9 height 30
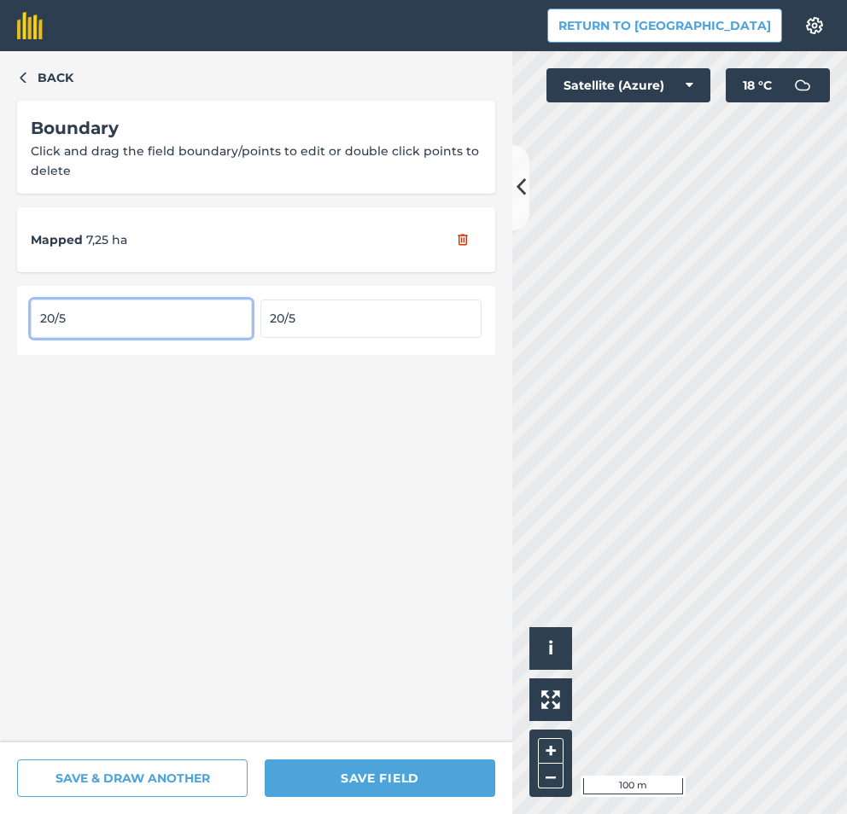
click at [172, 320] on input "20/5" at bounding box center [141, 319] width 221 height 38
type input "20/5"
click at [357, 322] on input "20/5" at bounding box center [370, 319] width 221 height 38
type input "20/5"
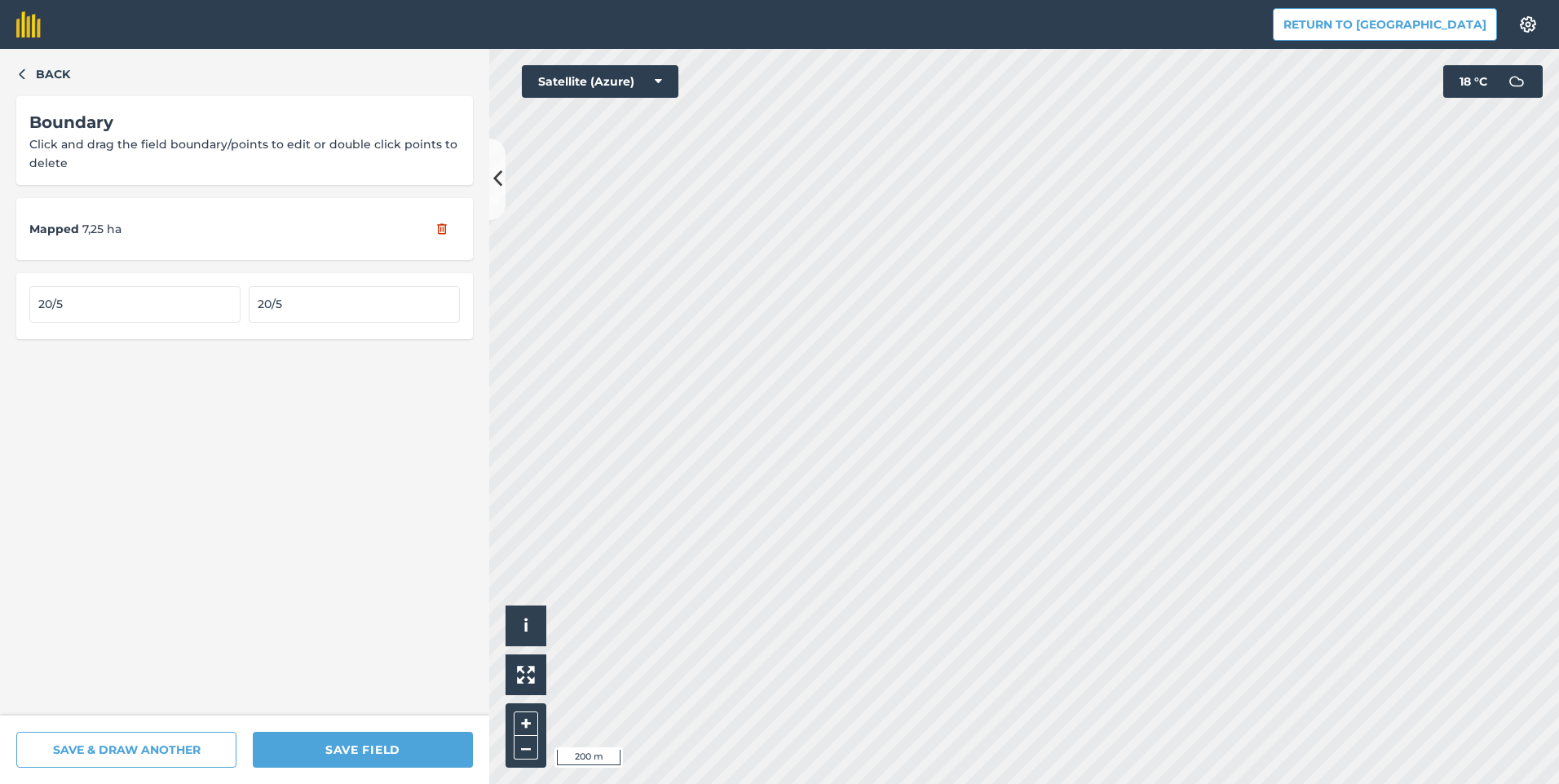
click at [137, 323] on div "20/5 20/5" at bounding box center [245, 306] width 431 height 39
click at [139, 299] on input "20/5" at bounding box center [135, 305] width 211 height 36
type input "20/5f"
click at [298, 310] on input "20/5" at bounding box center [353, 305] width 211 height 36
type input "20/5f"
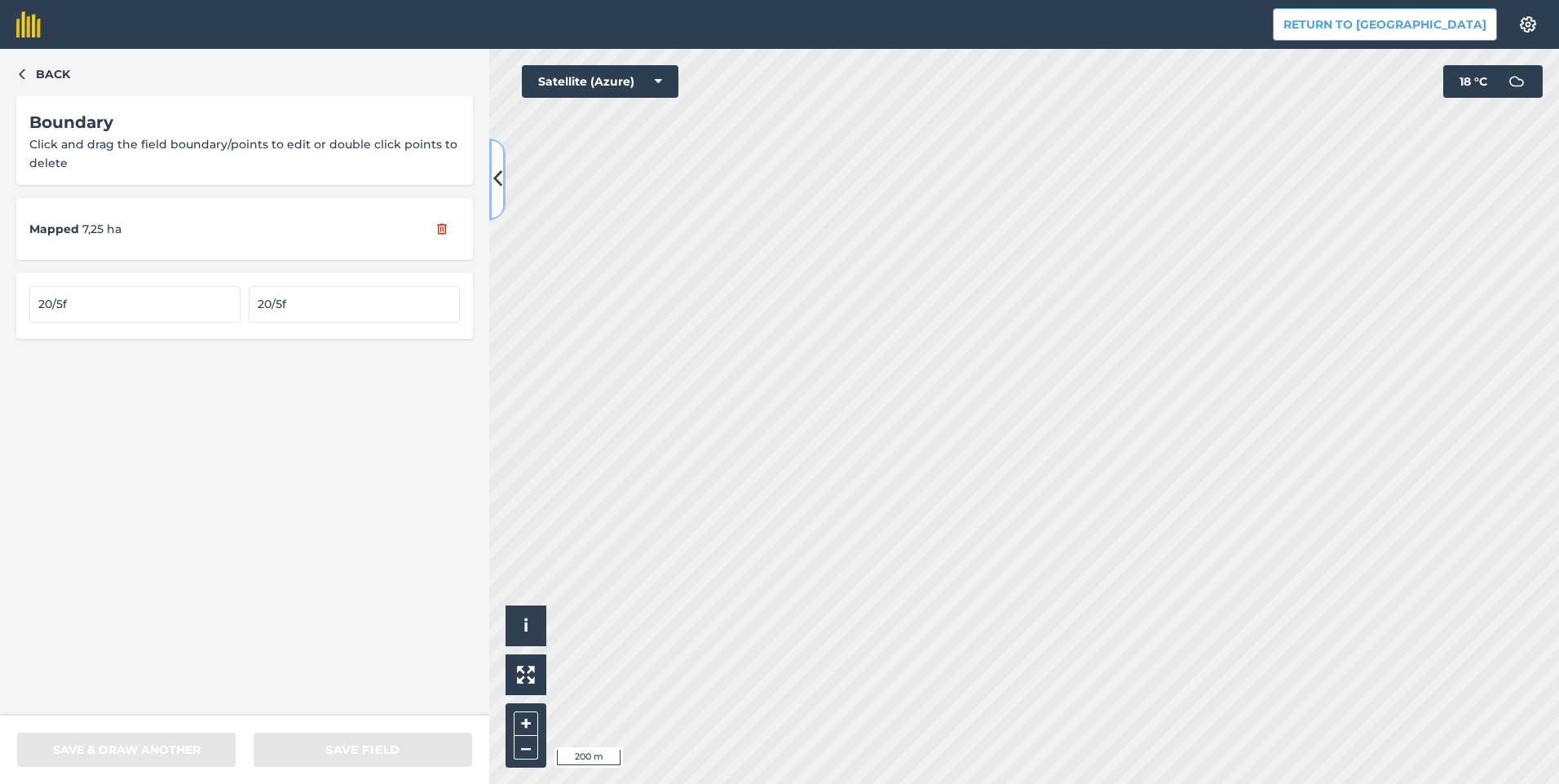
click at [499, 173] on icon at bounding box center [497, 179] width 9 height 29
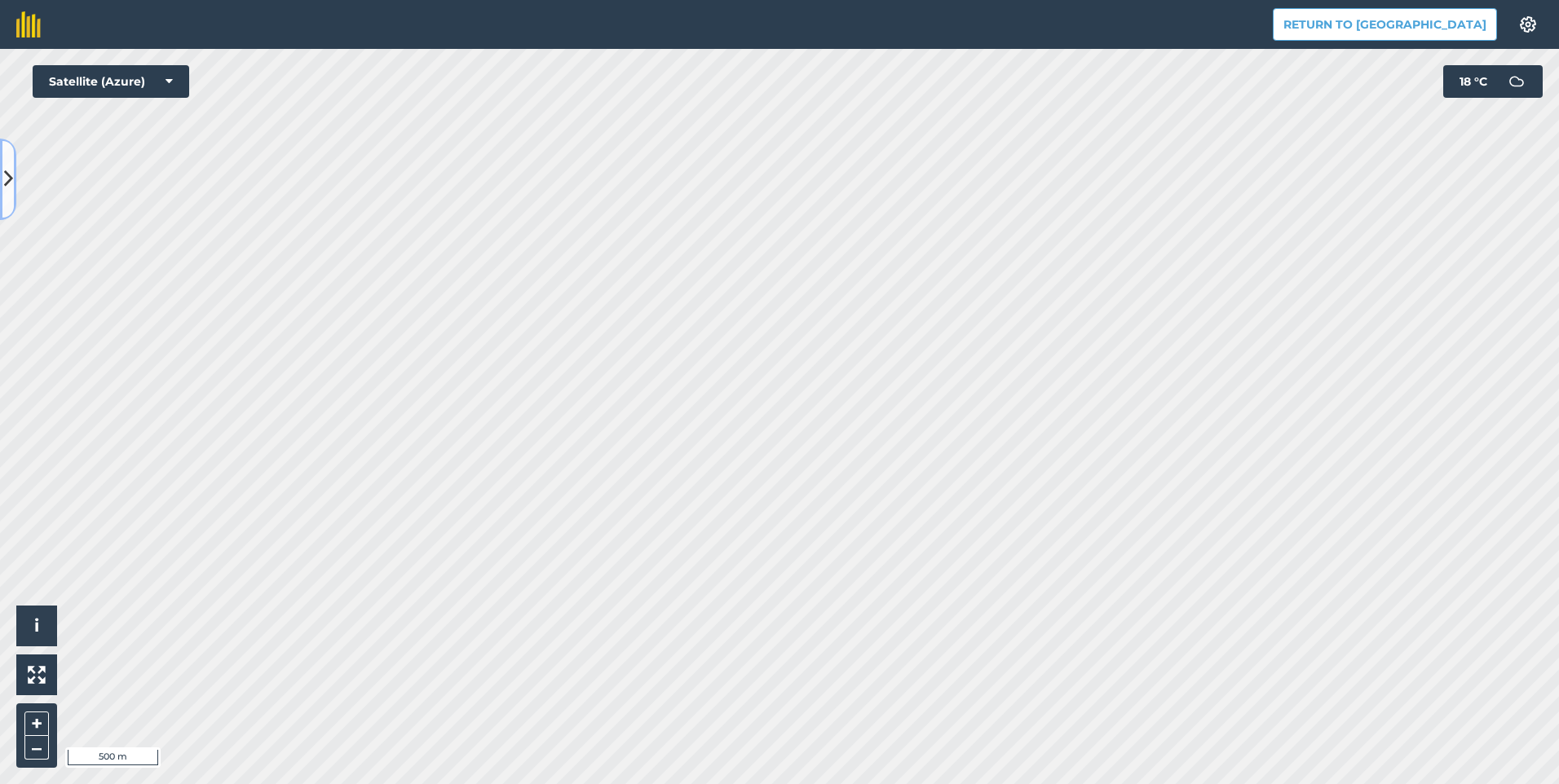
click at [7, 186] on icon at bounding box center [8, 179] width 9 height 29
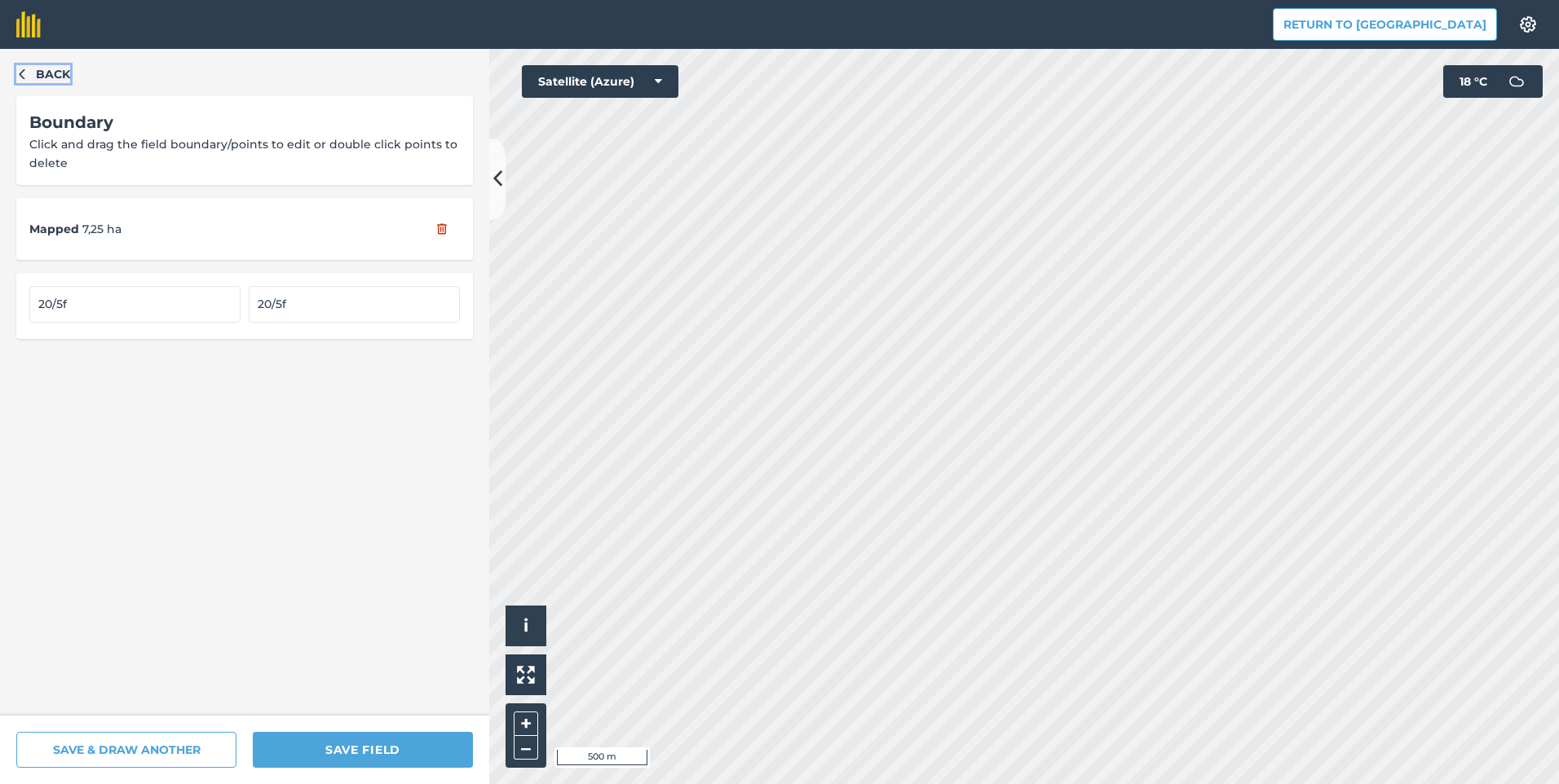
click at [30, 74] on button "Back" at bounding box center [43, 74] width 53 height 18
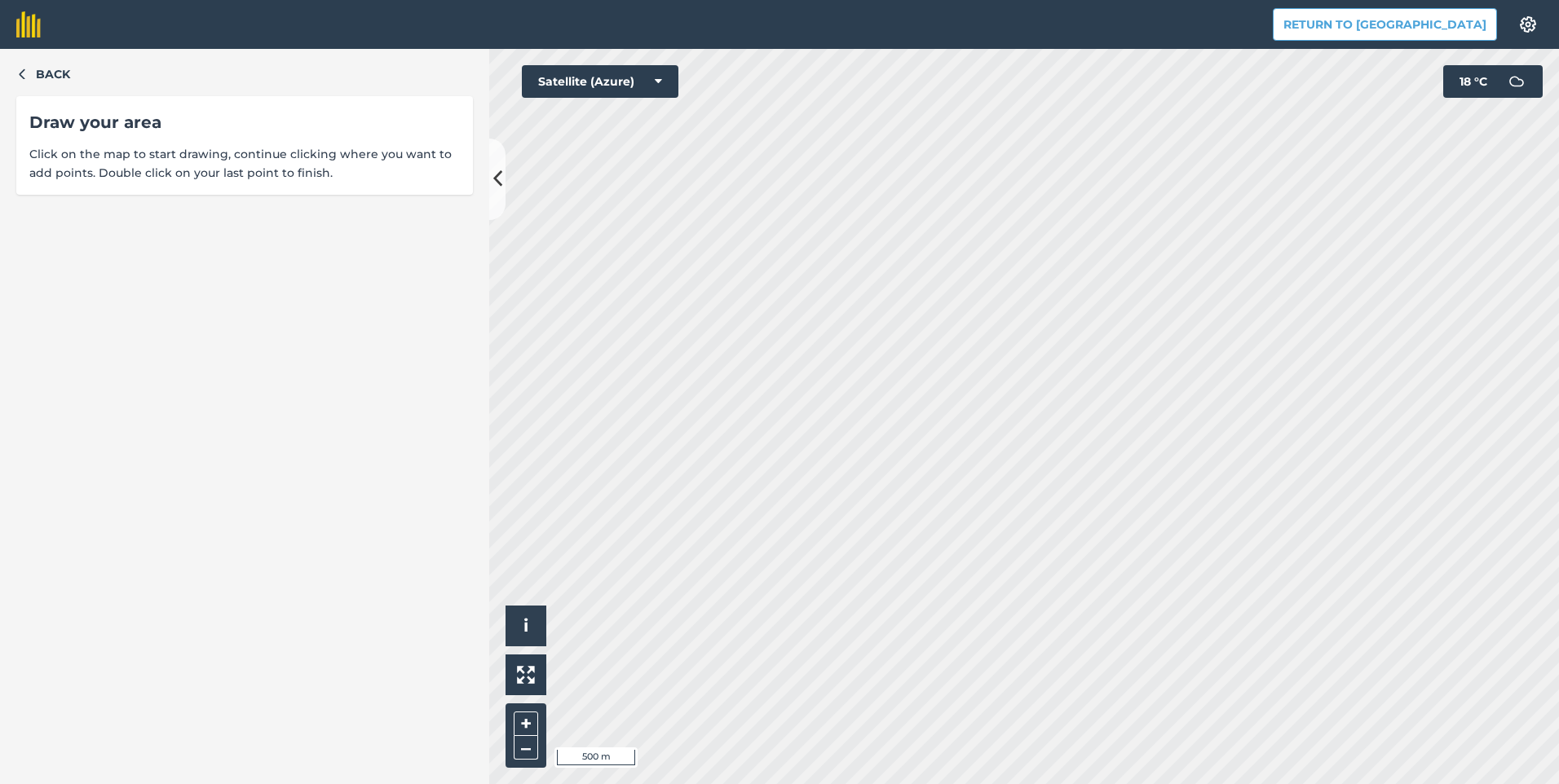
click at [179, 166] on span "Click on the map to start drawing, continue clicking where you want to add poin…" at bounding box center [245, 163] width 431 height 36
click at [334, 176] on span "Click on the map to start drawing, continue clicking where you want to add poin…" at bounding box center [245, 163] width 431 height 36
click at [266, 371] on div "Back Draw your area Click on the map to start drawing, continue clicking where …" at bounding box center [245, 416] width 489 height 735
drag, startPoint x: 266, startPoint y: 558, endPoint x: 261, endPoint y: 496, distance: 62.2
click at [261, 496] on div "Back Draw your area Click on the map to start drawing, continue clicking where …" at bounding box center [245, 416] width 489 height 735
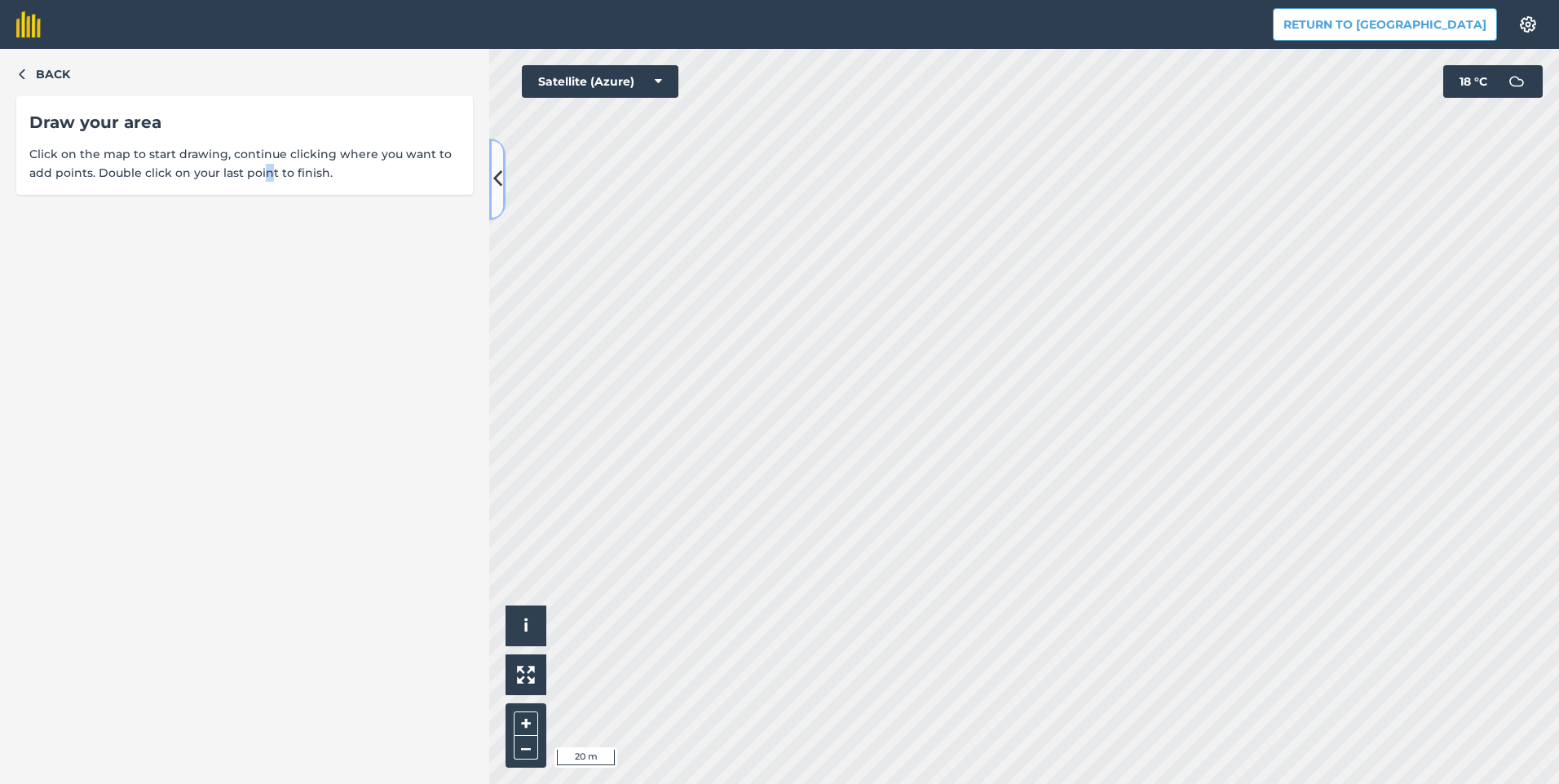
click at [495, 180] on icon at bounding box center [497, 179] width 9 height 29
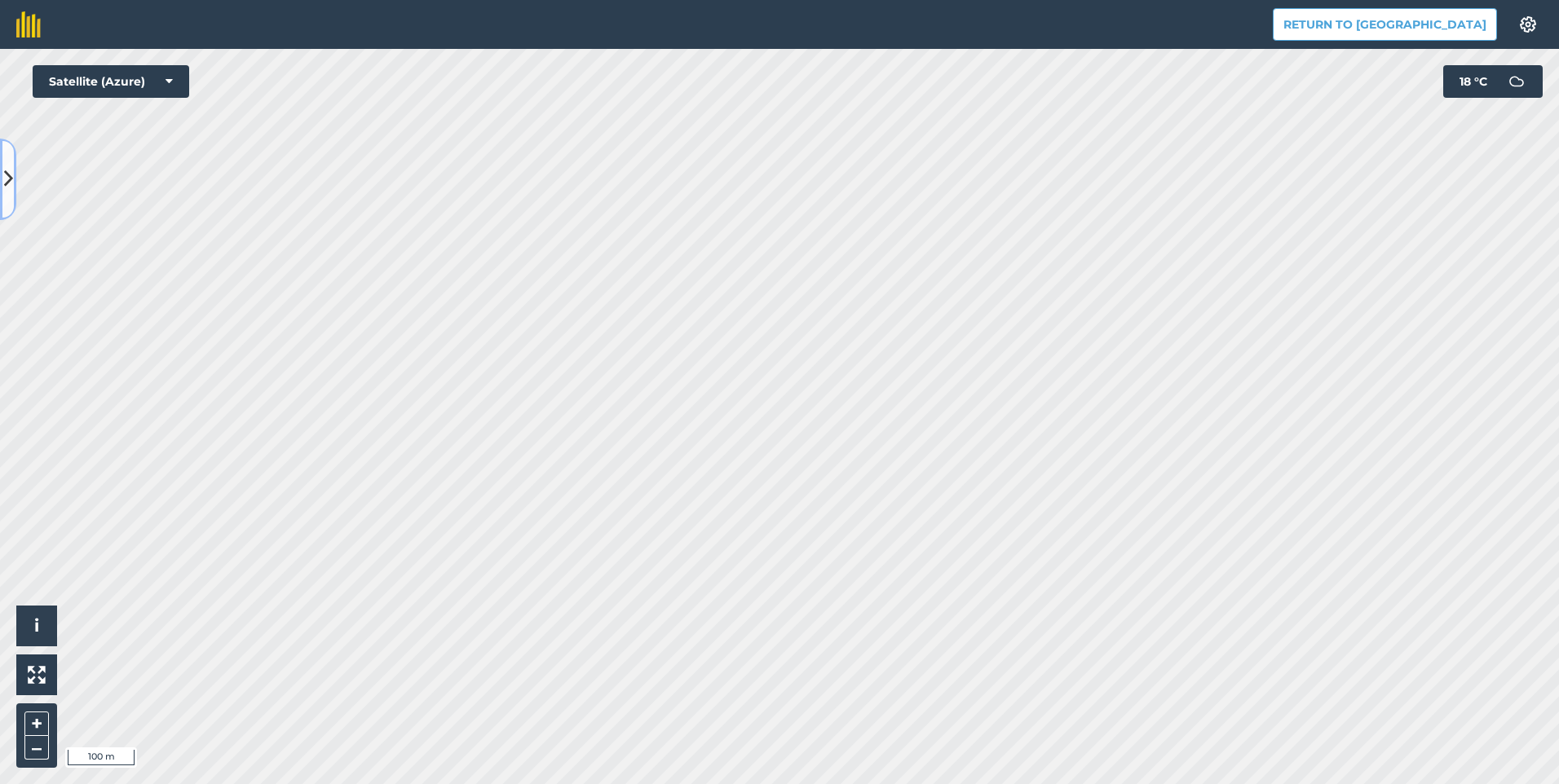
click at [10, 199] on button at bounding box center [8, 179] width 16 height 81
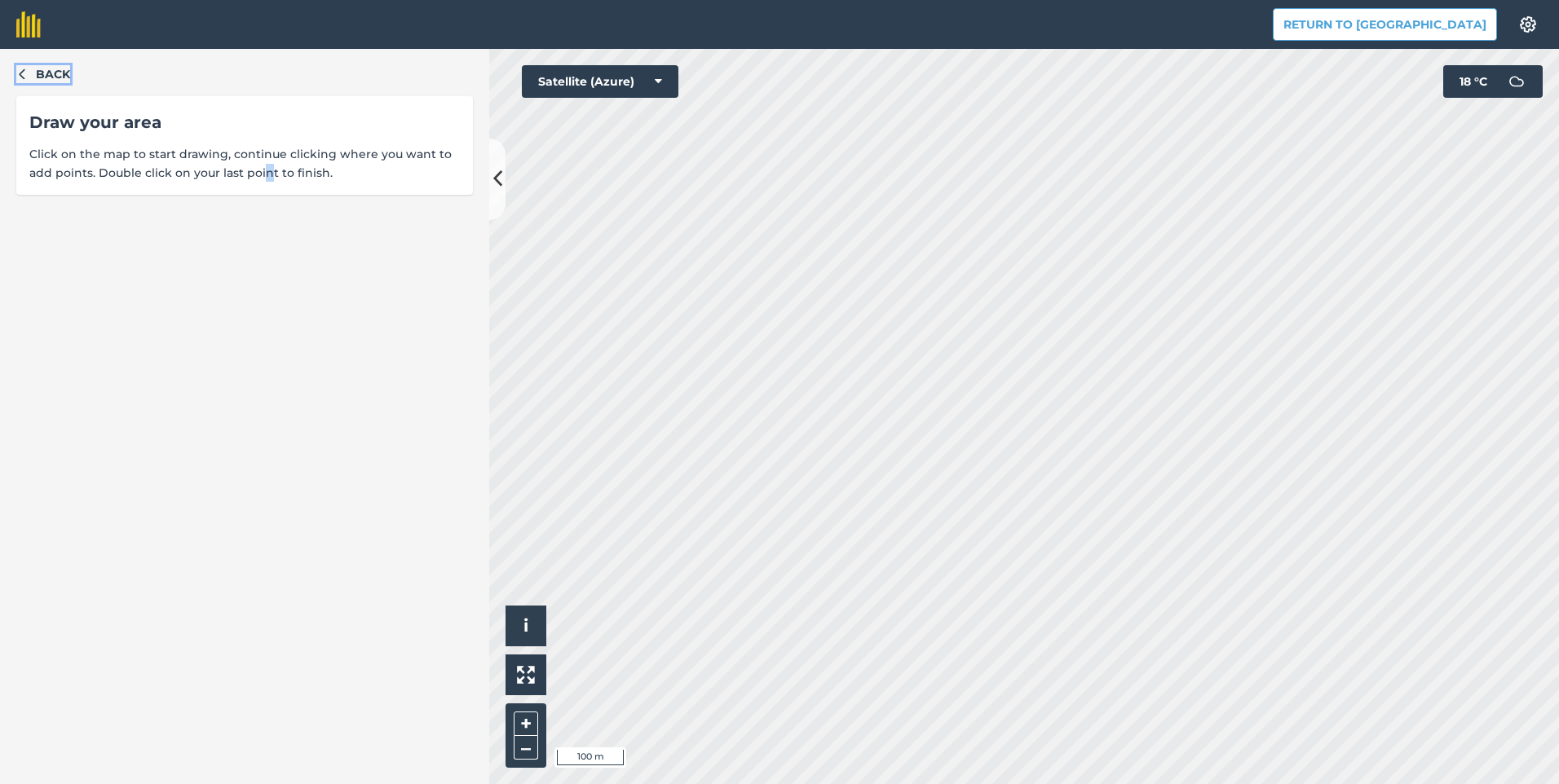
click at [40, 78] on span "Back" at bounding box center [53, 74] width 34 height 18
click at [744, 783] on html "Return to Agreena Settings Map printing is not available on our free plan Pleas…" at bounding box center [780, 392] width 1559 height 784
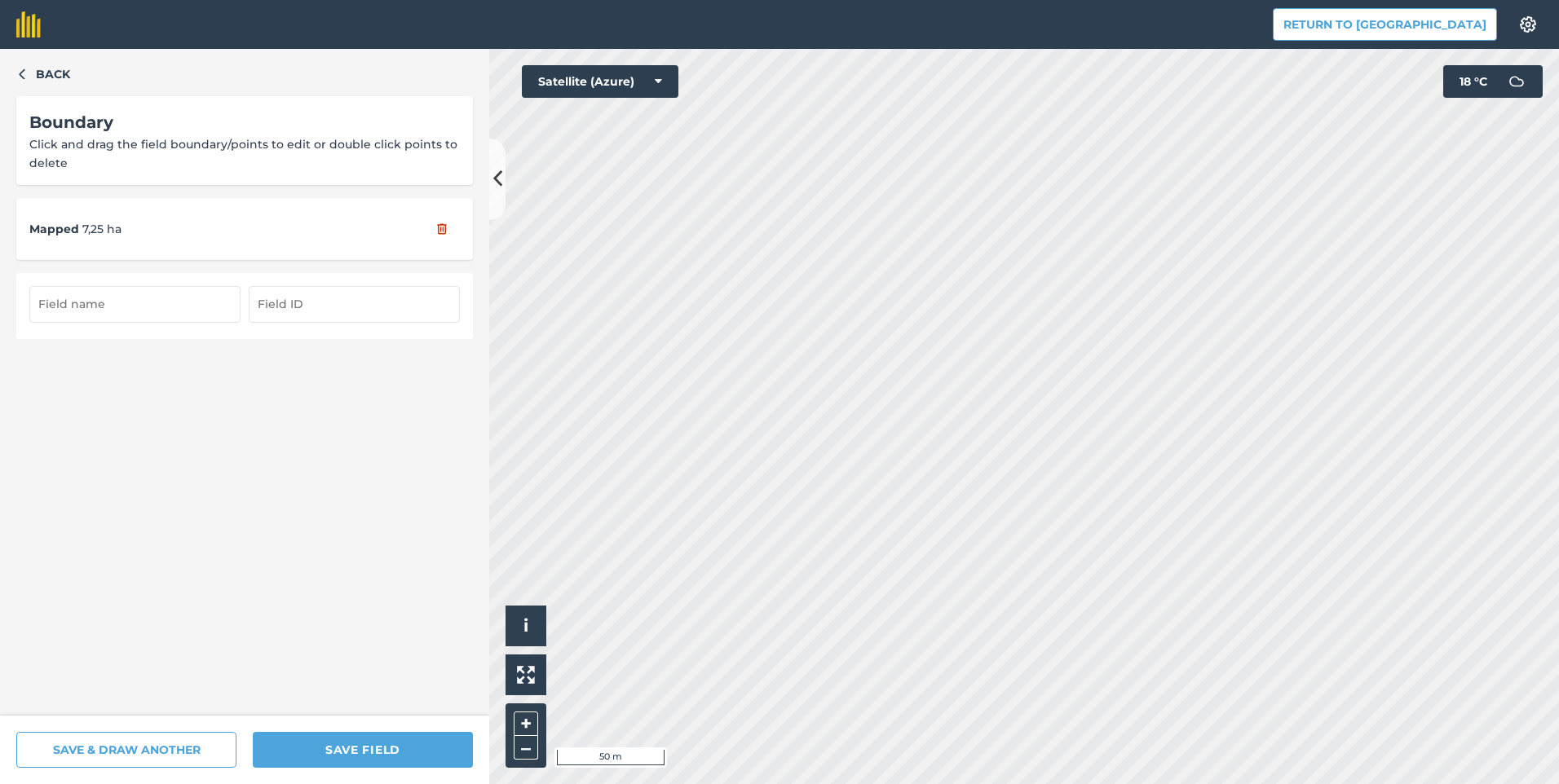
click at [222, 307] on input "text" at bounding box center [135, 305] width 211 height 36
click at [169, 304] on input "text" at bounding box center [135, 305] width 211 height 36
type input "20/5"
click at [327, 301] on input "text" at bounding box center [353, 305] width 211 height 36
type input "20/5"
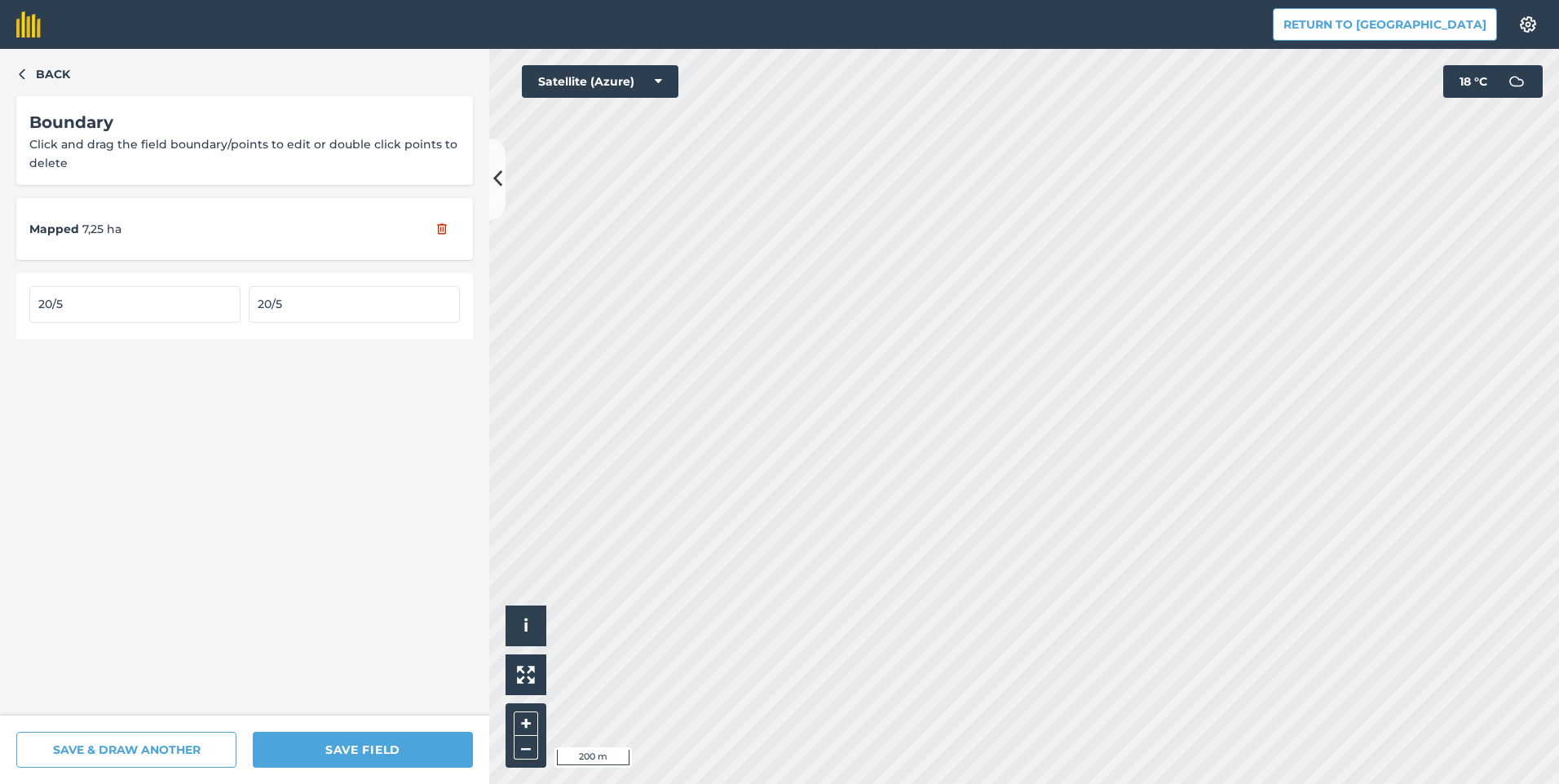
click at [76, 304] on input "20/5" at bounding box center [135, 305] width 211 height 36
type input "21"
click at [337, 305] on input "20/5" at bounding box center [353, 305] width 211 height 36
type input "21"
click at [140, 731] on div "SAVE & DRAW ANOTHER SAVE FIELD" at bounding box center [245, 750] width 489 height 69
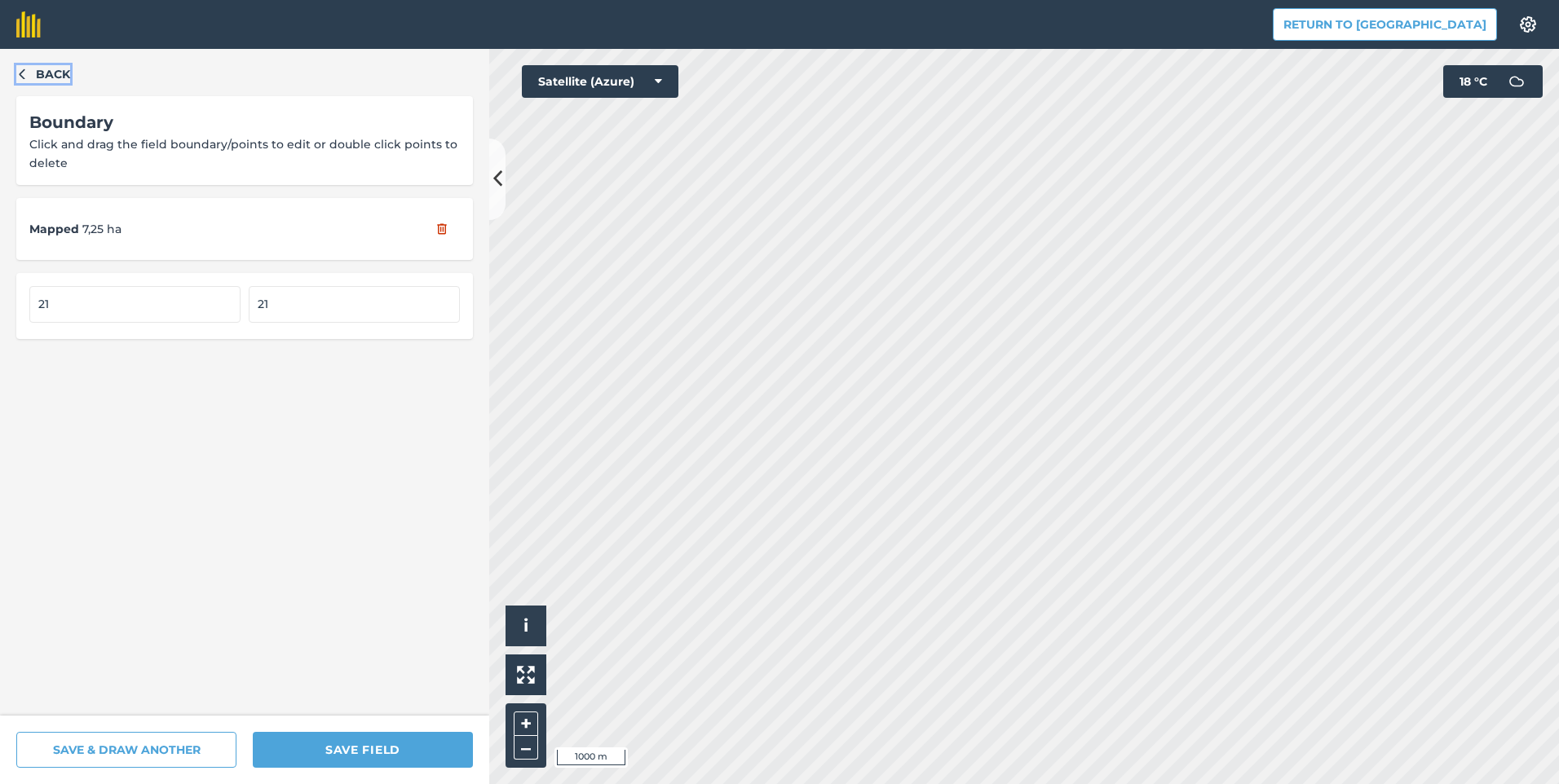
click at [50, 75] on span "Back" at bounding box center [53, 74] width 34 height 18
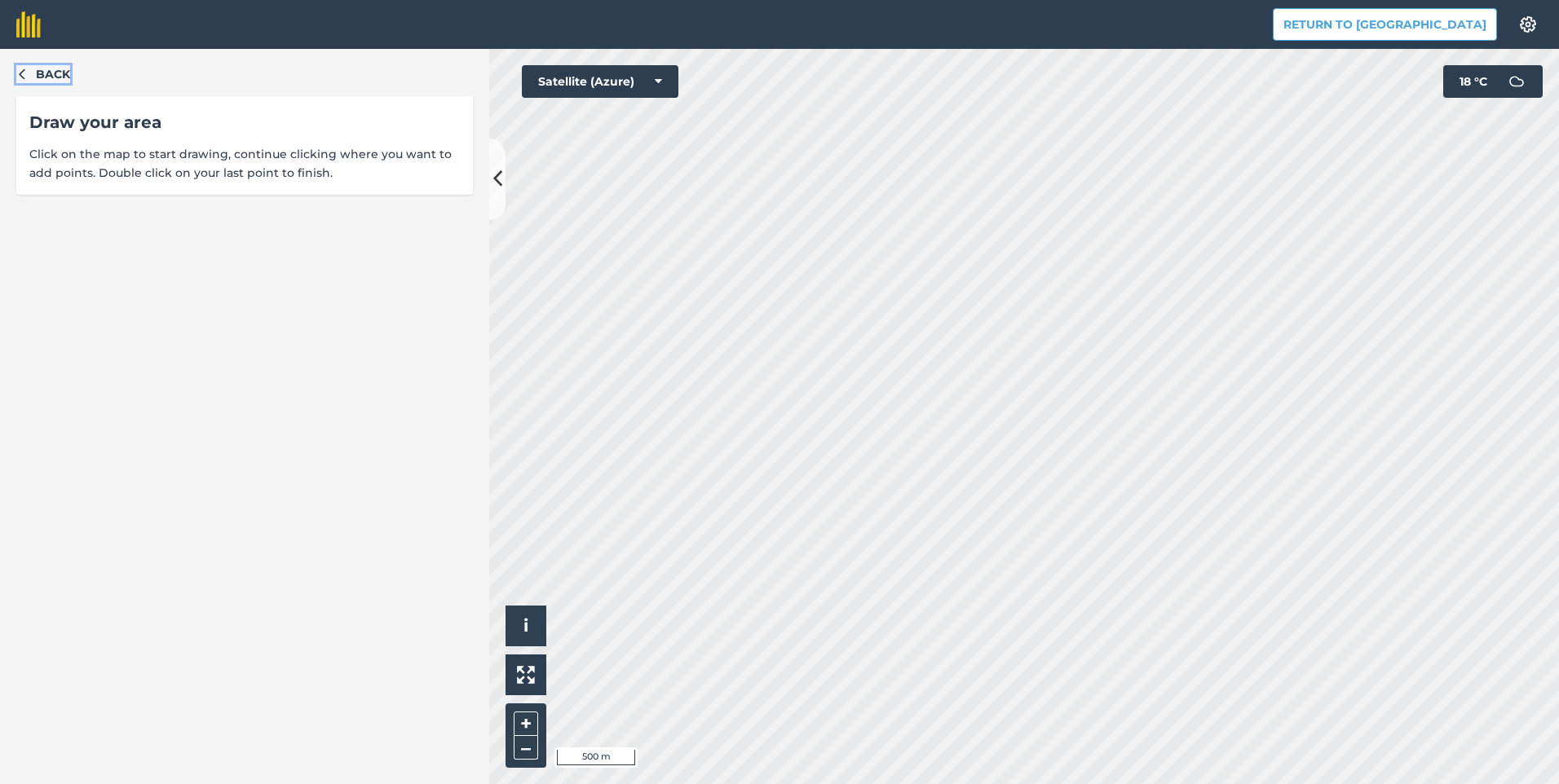
click at [50, 75] on span "Back" at bounding box center [53, 74] width 34 height 18
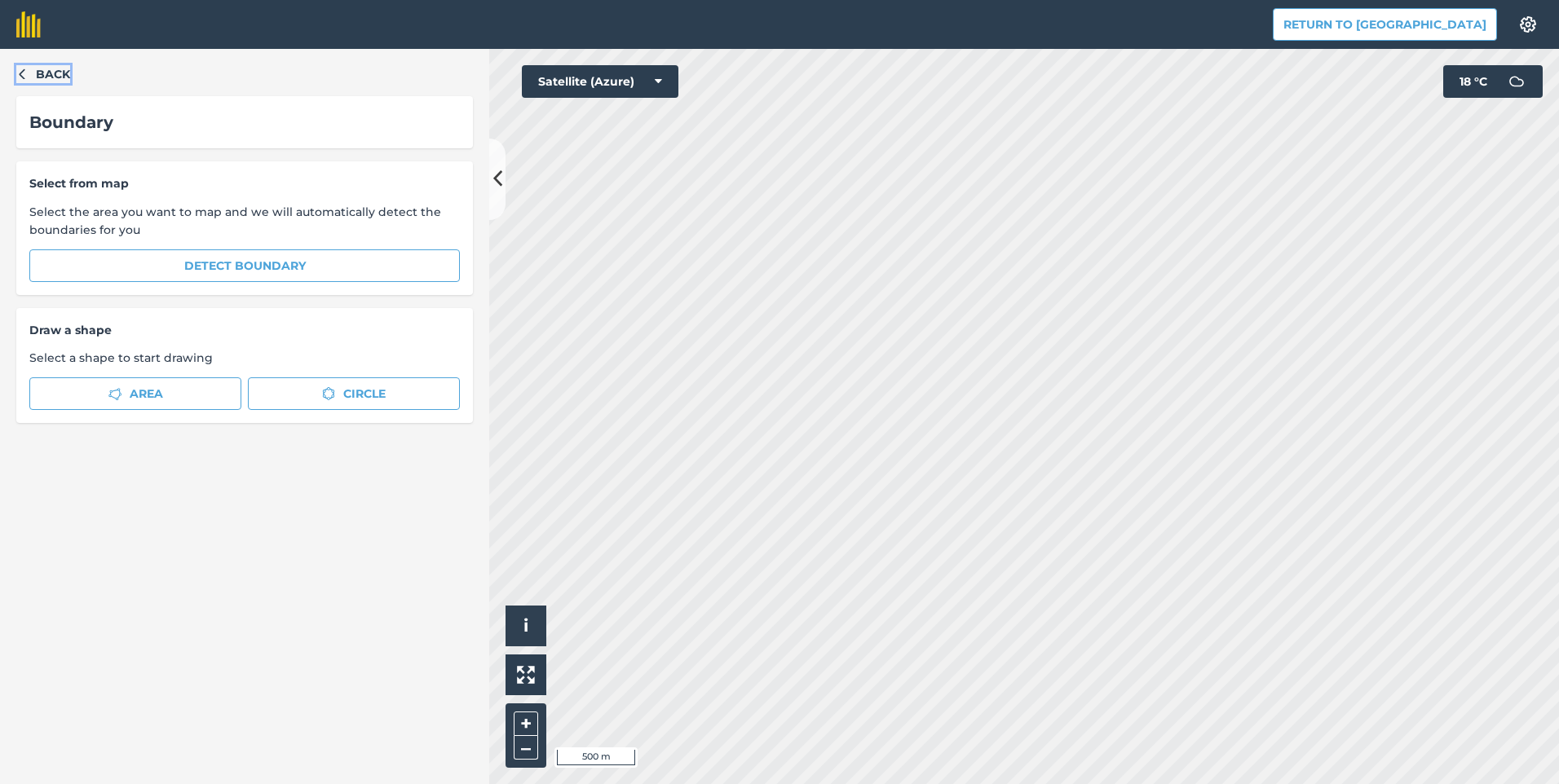
click at [50, 75] on span "Back" at bounding box center [53, 74] width 34 height 18
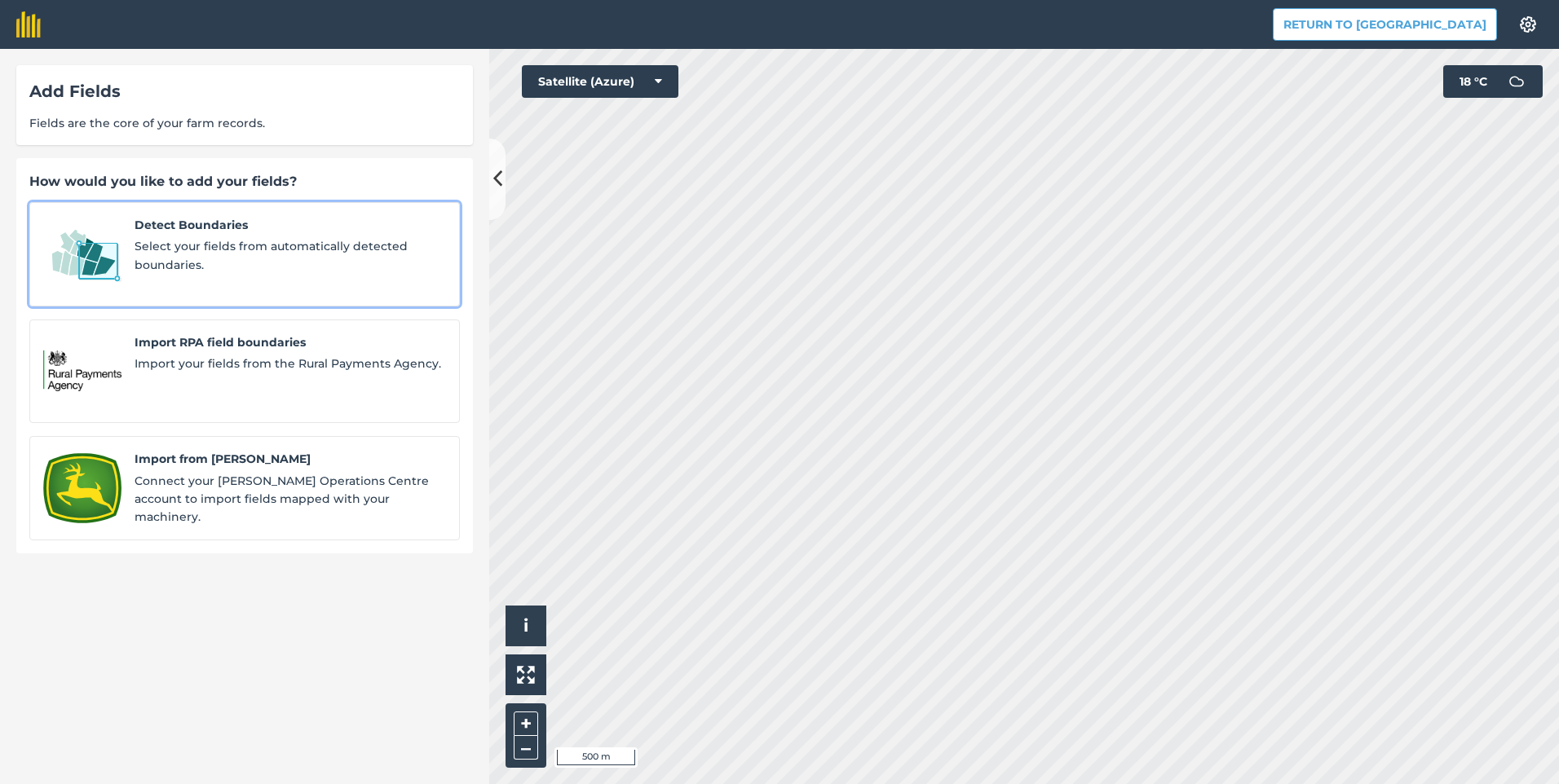
click at [183, 248] on span "Select your fields from automatically detected boundaries." at bounding box center [290, 255] width 311 height 36
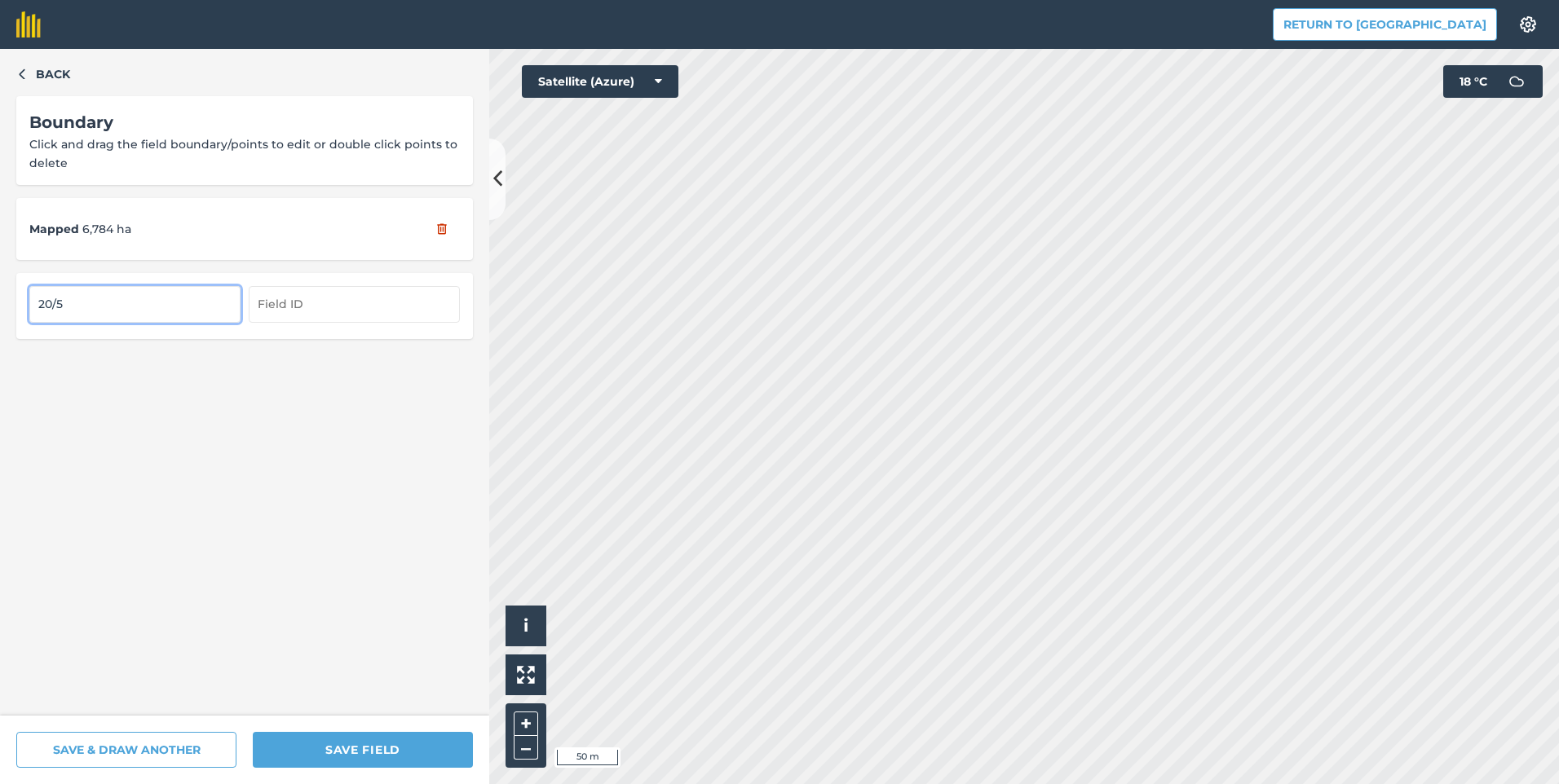
type input "20/5"
click at [349, 308] on input "text" at bounding box center [353, 305] width 211 height 36
type input "20/5"
click at [14, 74] on div "Back Boundary Click and drag the field boundary/points to edit or double click …" at bounding box center [245, 382] width 489 height 667
click at [25, 75] on icon "button" at bounding box center [22, 74] width 11 height 11
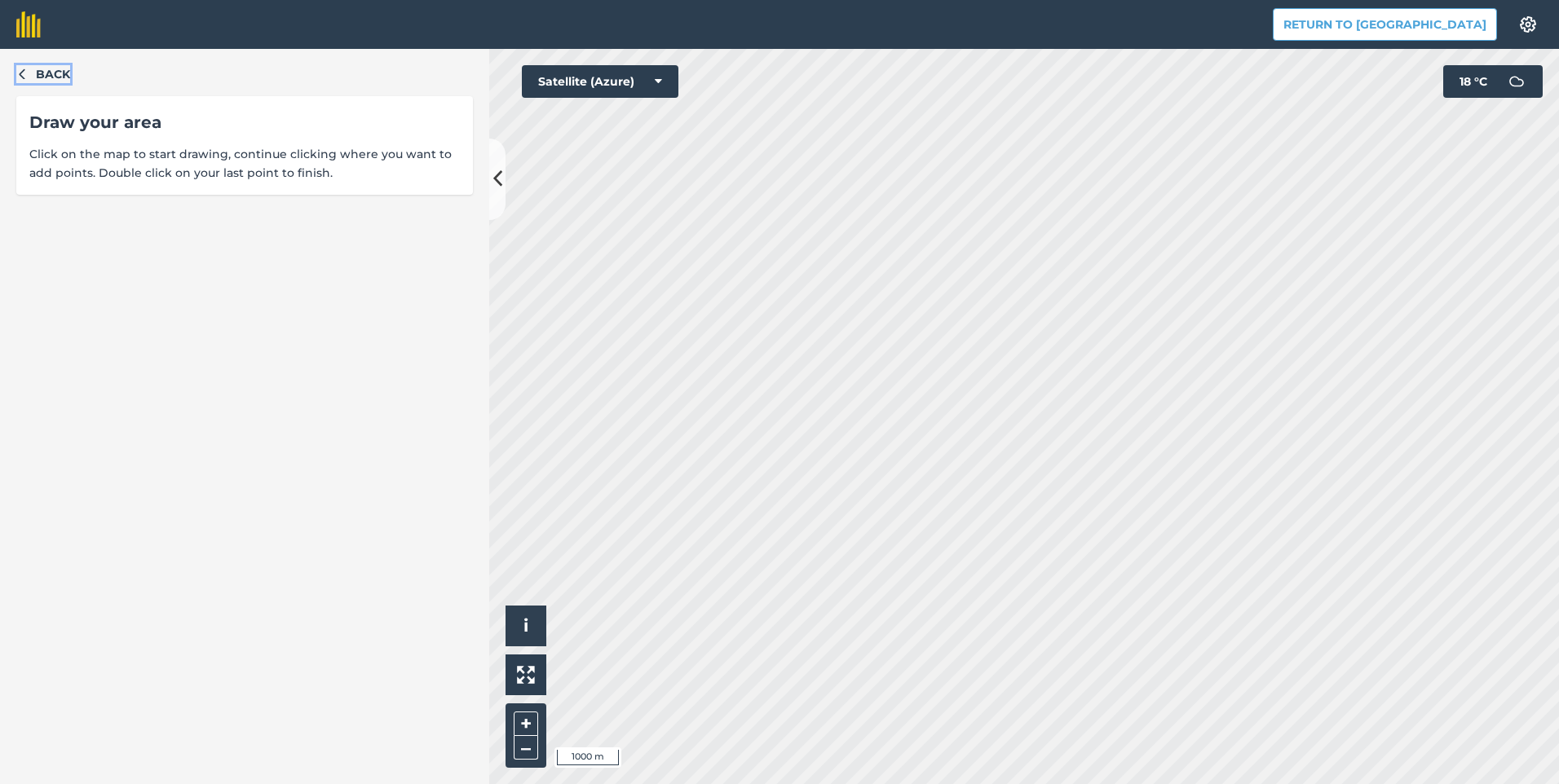
click at [30, 73] on button "Back" at bounding box center [43, 74] width 53 height 18
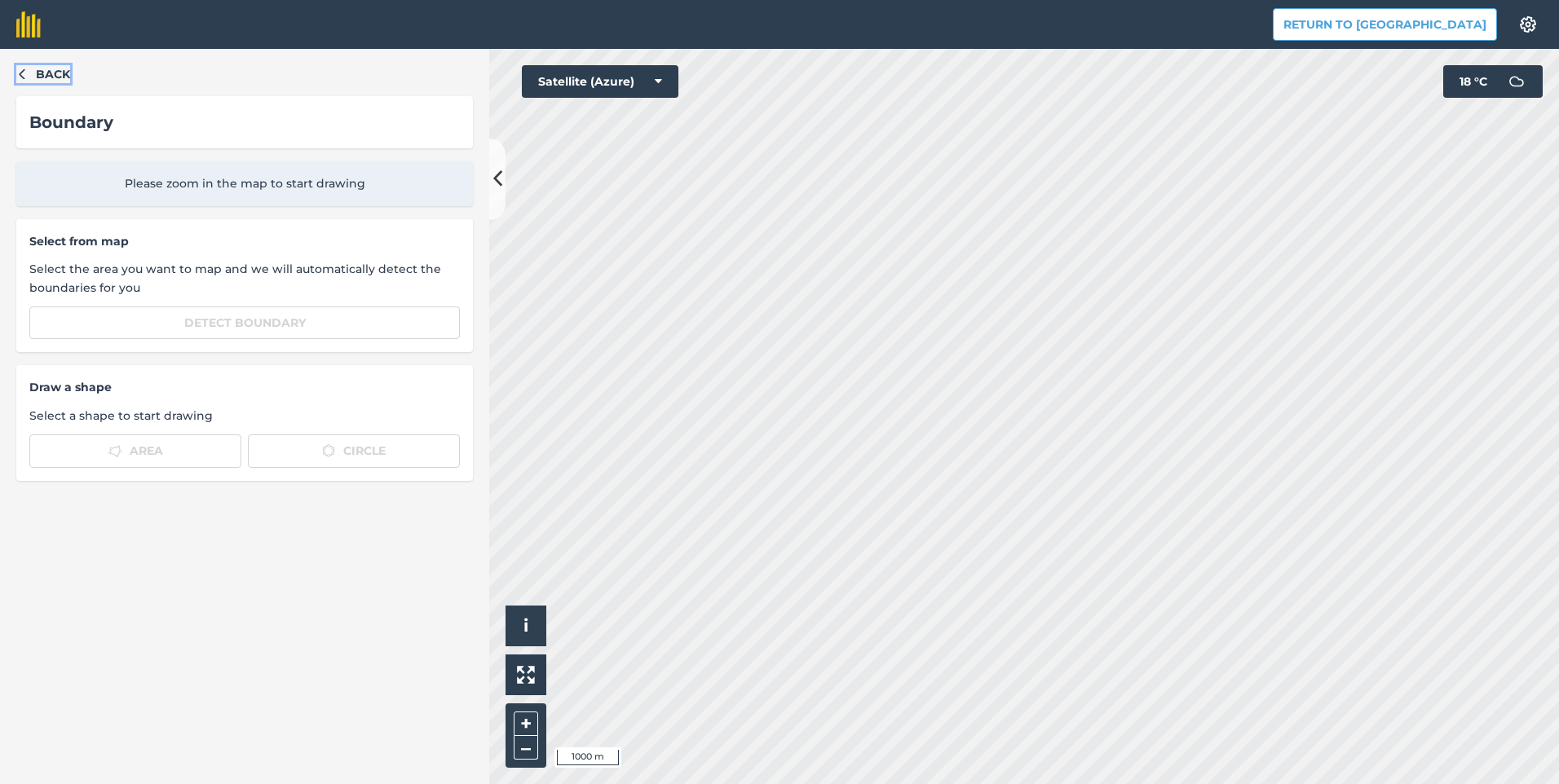
click at [25, 72] on icon "button" at bounding box center [22, 74] width 11 height 11
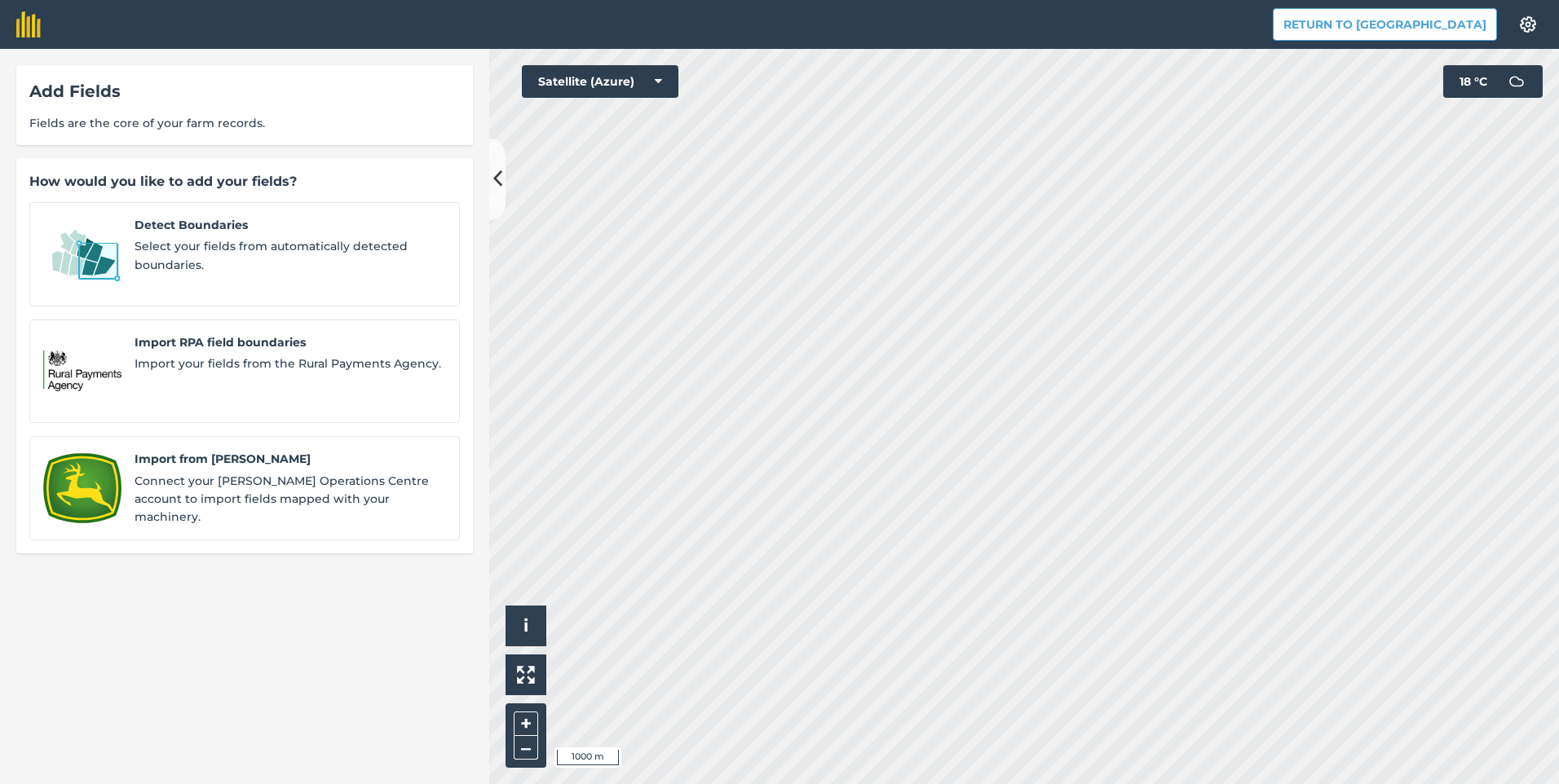
click at [25, 72] on div "Add Fields Fields are the core of your farm records." at bounding box center [245, 105] width 457 height 80
click at [298, 243] on span "Select your fields from automatically detected boundaries." at bounding box center [290, 255] width 311 height 36
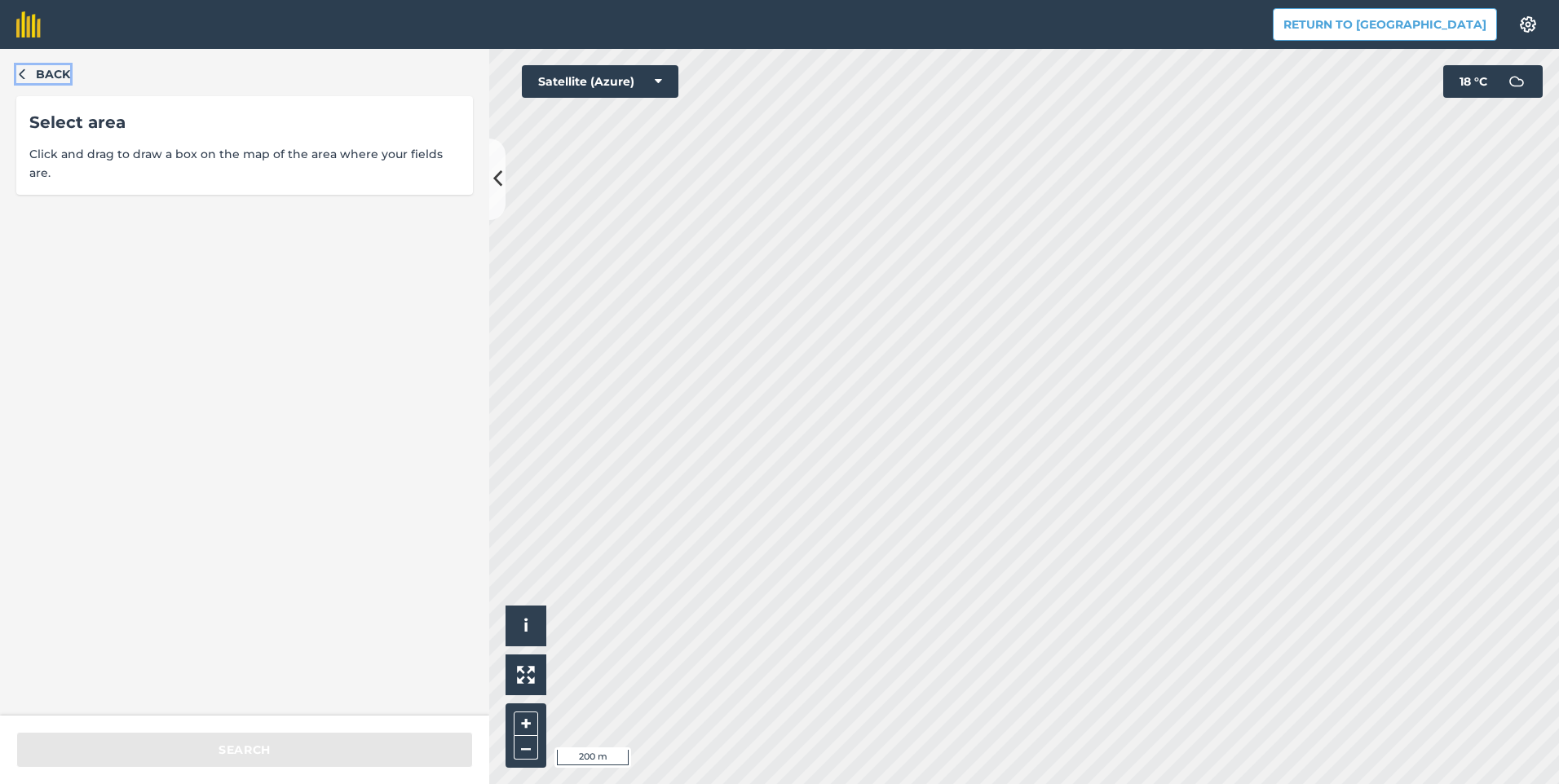
click at [31, 80] on button "Back" at bounding box center [43, 74] width 53 height 18
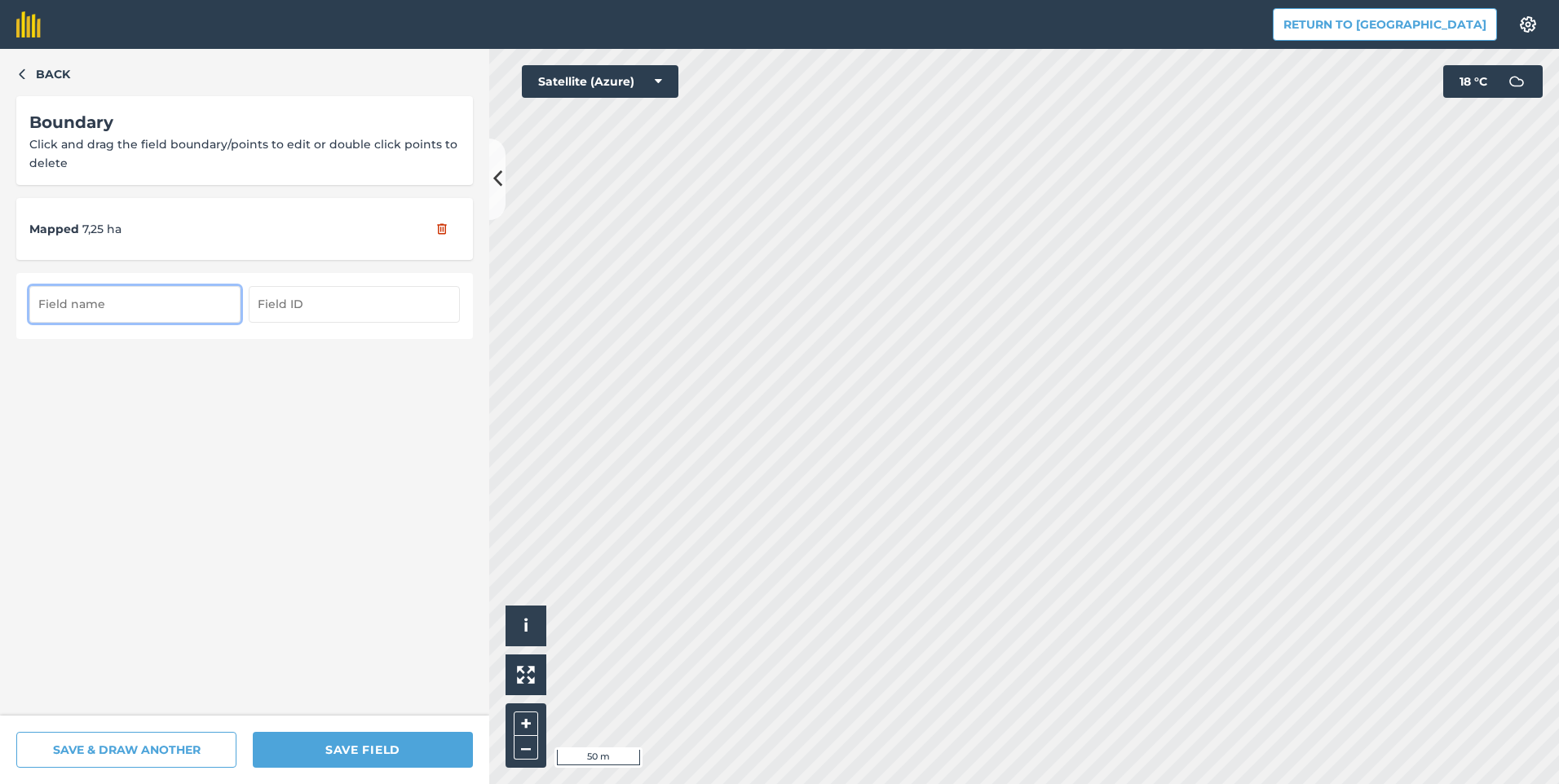
click at [166, 304] on input "text" at bounding box center [135, 305] width 211 height 36
type input "20/5"
click at [298, 306] on input "text" at bounding box center [353, 305] width 211 height 36
type input "20/5"
click at [355, 749] on button "SAVE FIELD" at bounding box center [363, 751] width 220 height 36
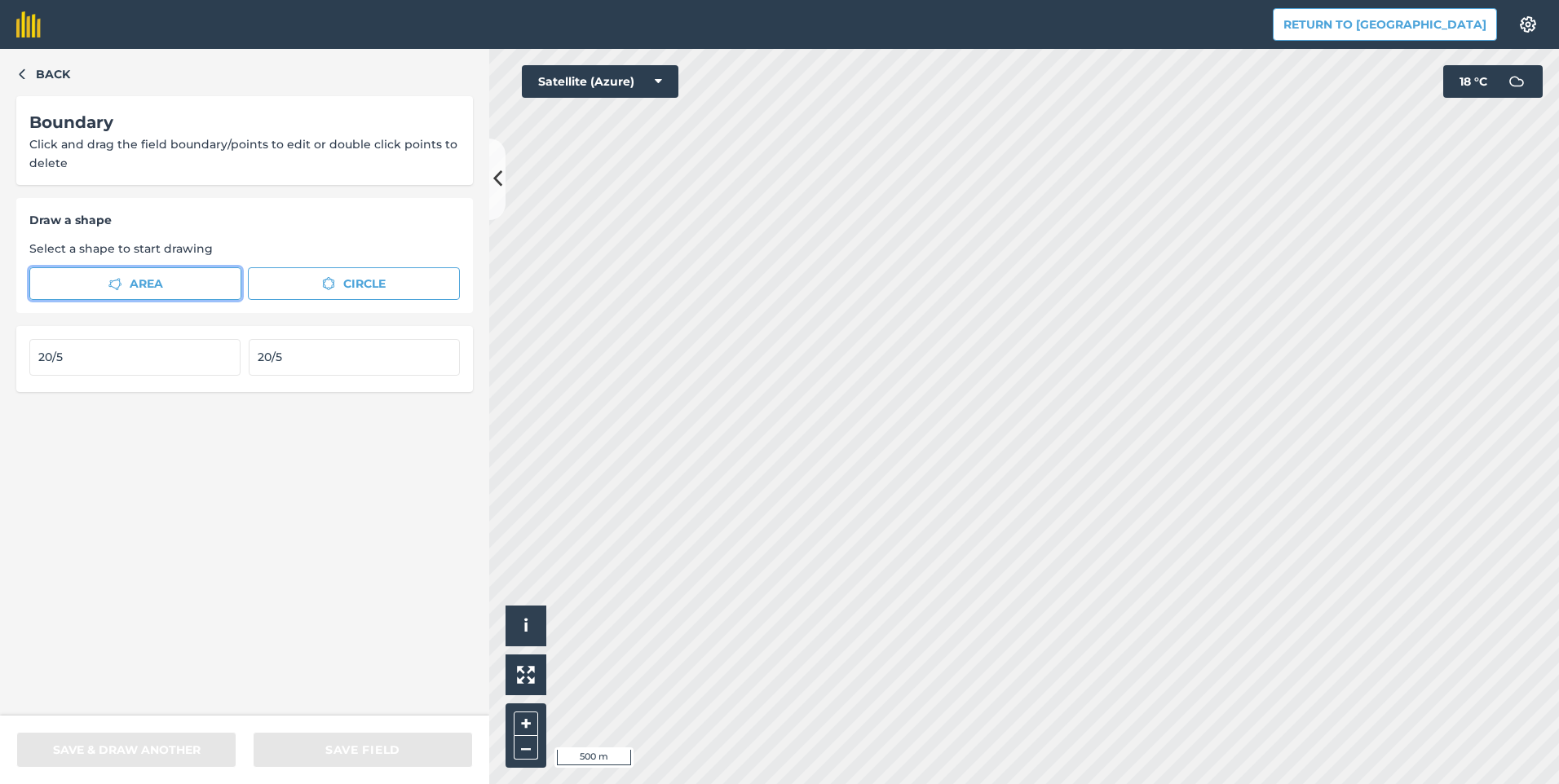
click at [139, 283] on span "Area" at bounding box center [146, 284] width 33 height 18
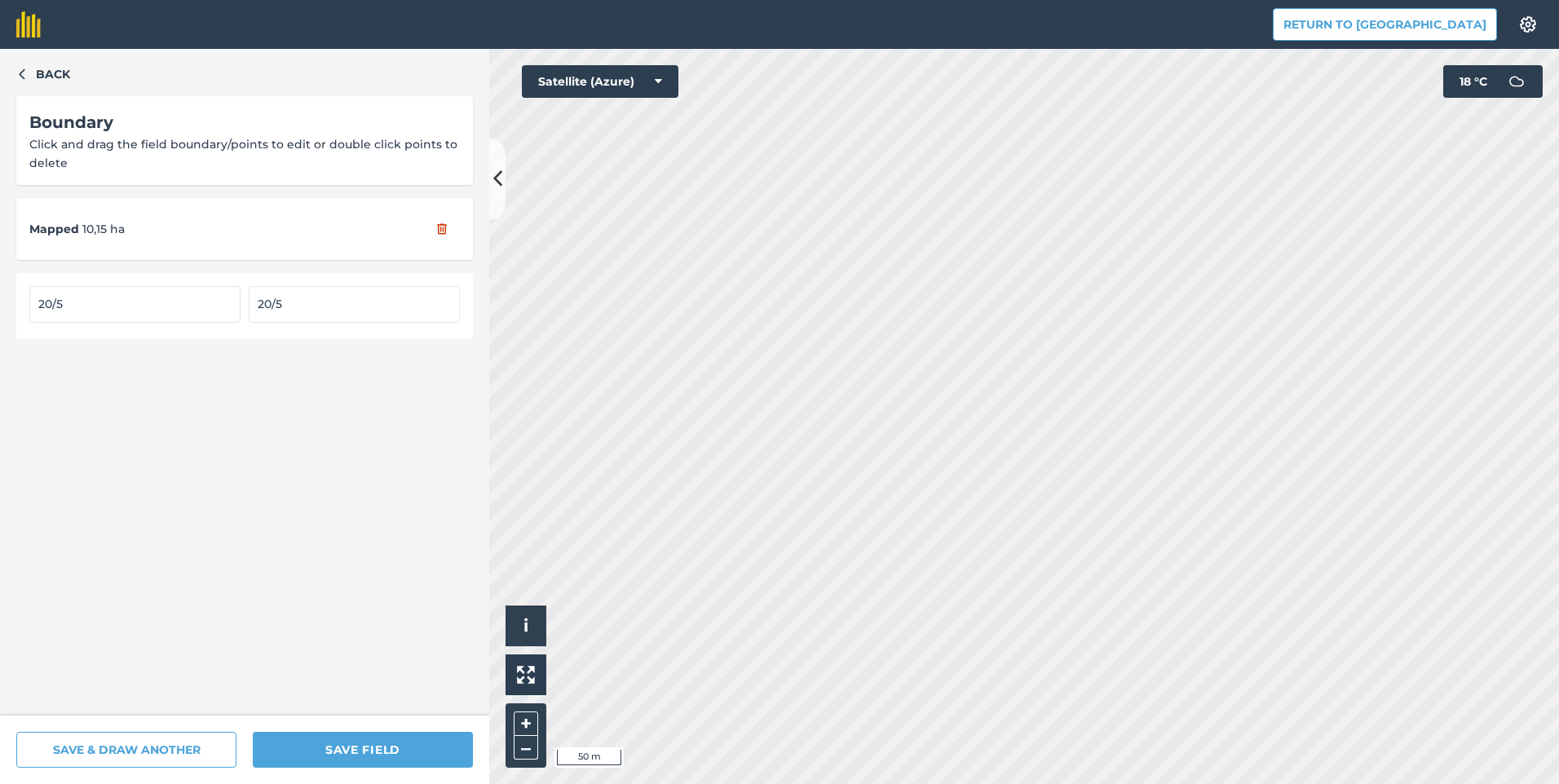
click at [148, 308] on input "20/5" at bounding box center [135, 305] width 211 height 36
type input "20/3"
click at [318, 304] on input "20/5" at bounding box center [353, 305] width 211 height 36
type input "20/3"
click at [33, 75] on button "Back" at bounding box center [43, 74] width 53 height 18
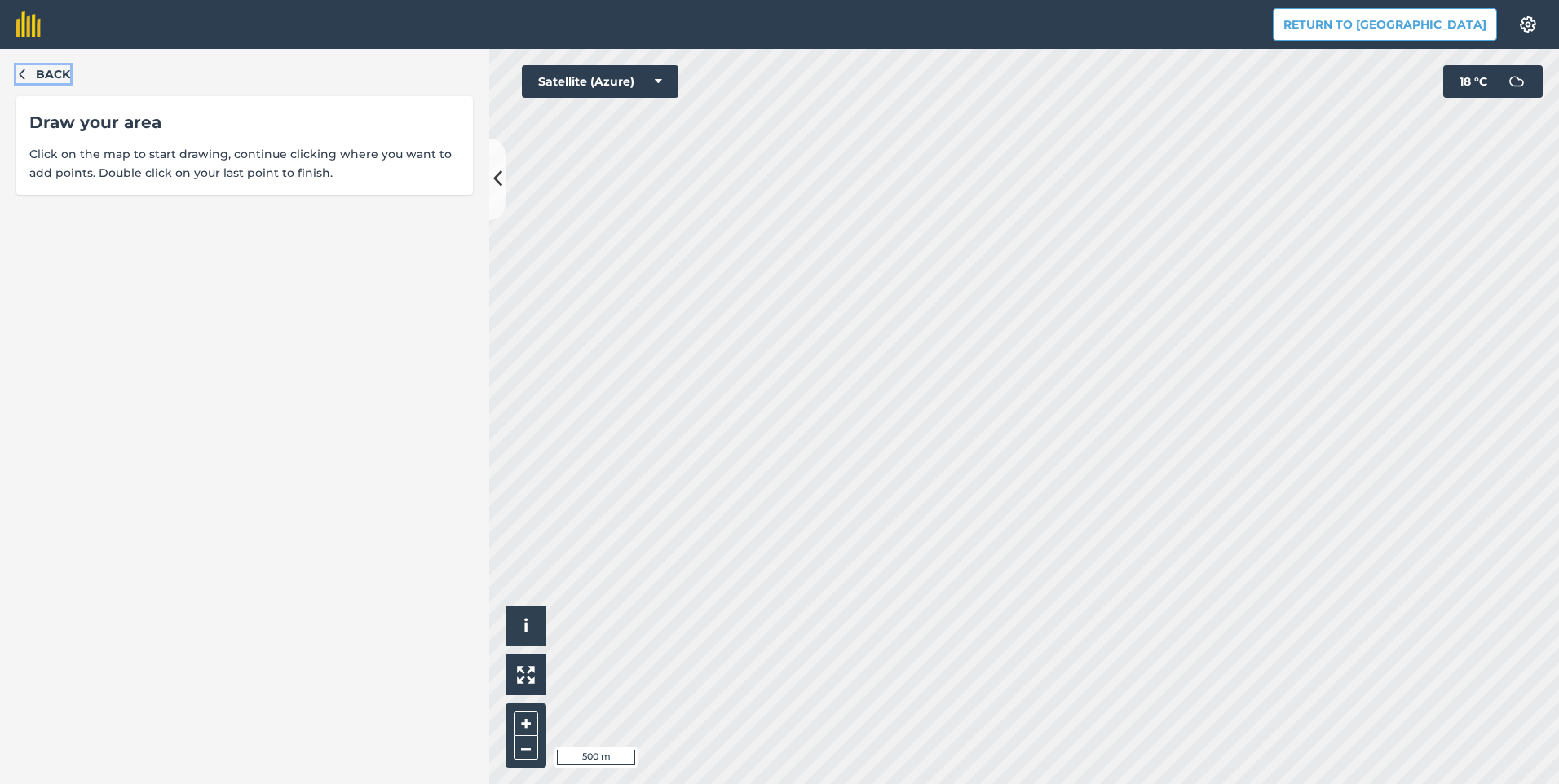
click at [29, 76] on button "Back" at bounding box center [43, 74] width 53 height 18
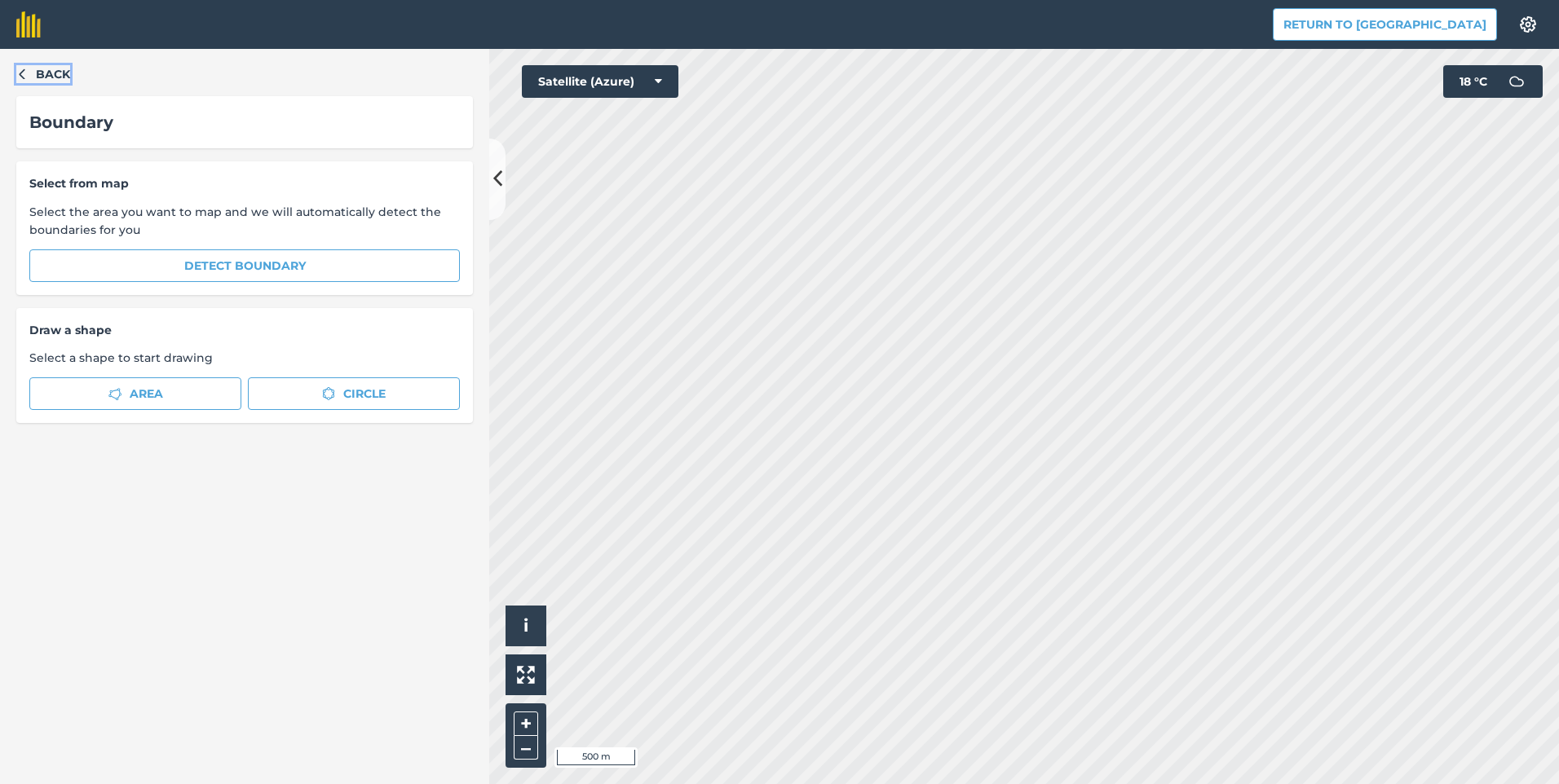
click at [28, 76] on button "Back" at bounding box center [43, 74] width 53 height 18
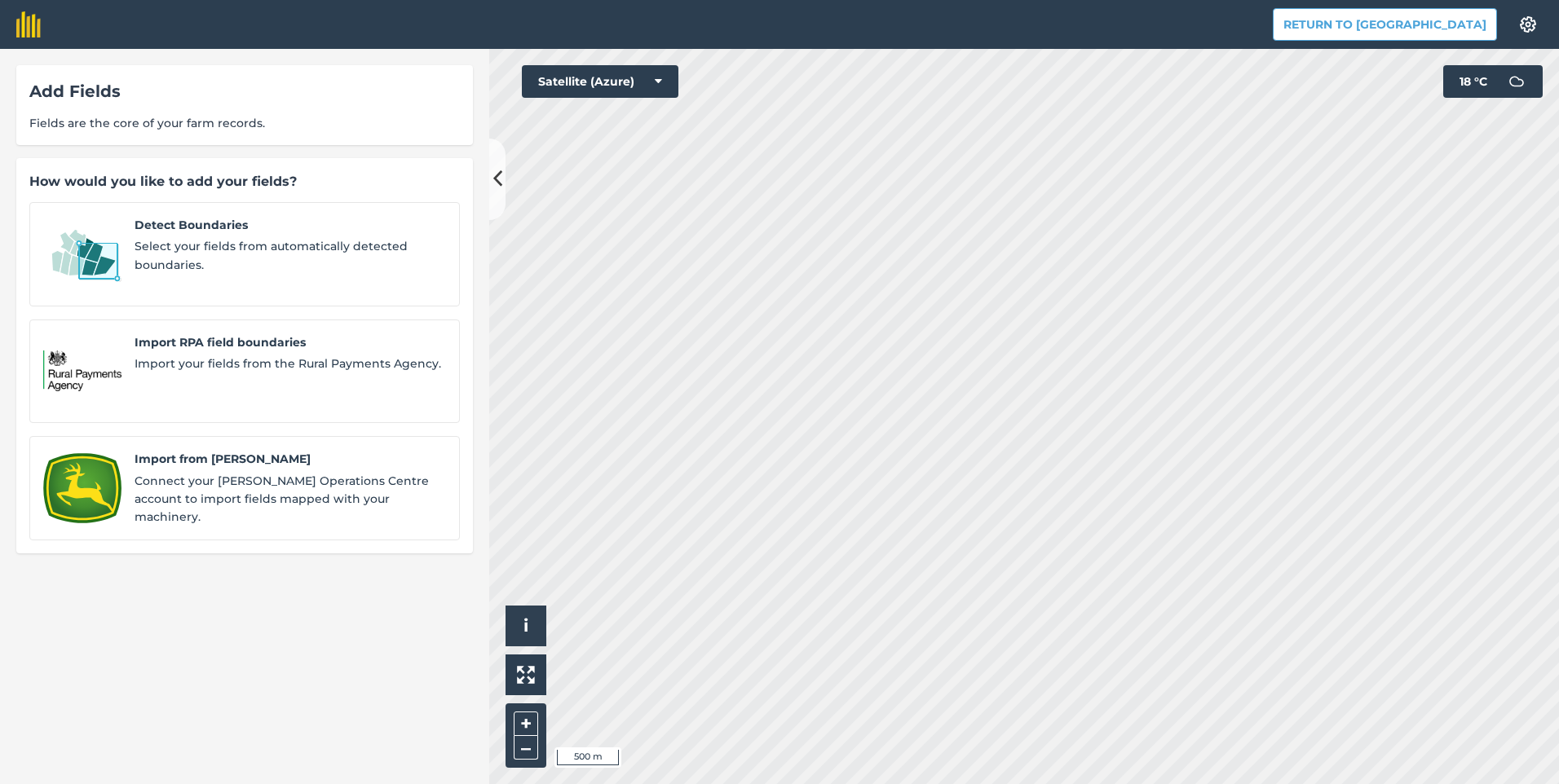
click at [206, 115] on span "Fields are the core of your farm records." at bounding box center [245, 123] width 431 height 18
click at [1532, 27] on img at bounding box center [1527, 24] width 19 height 16
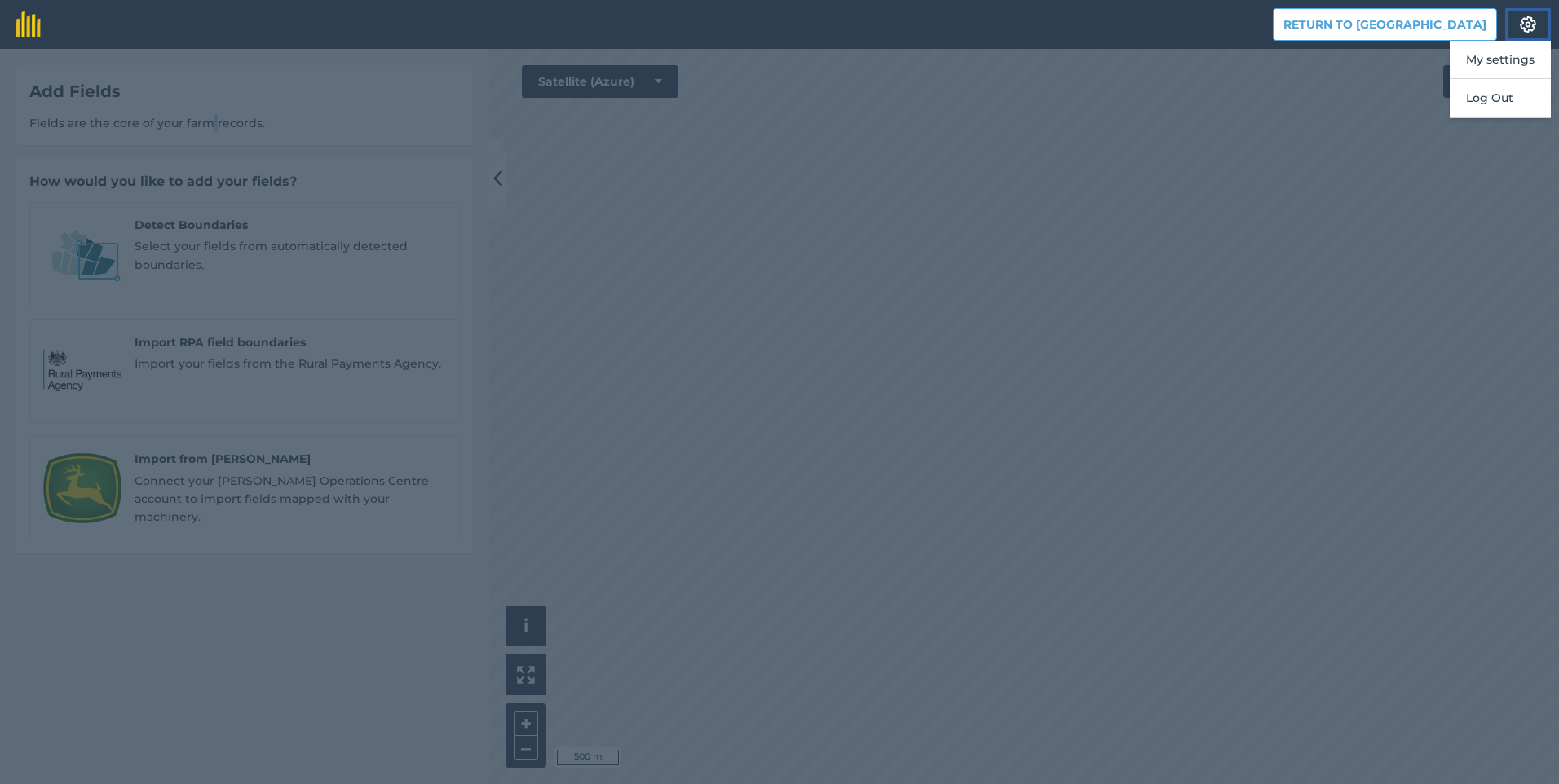
click at [1524, 20] on img at bounding box center [1527, 24] width 19 height 16
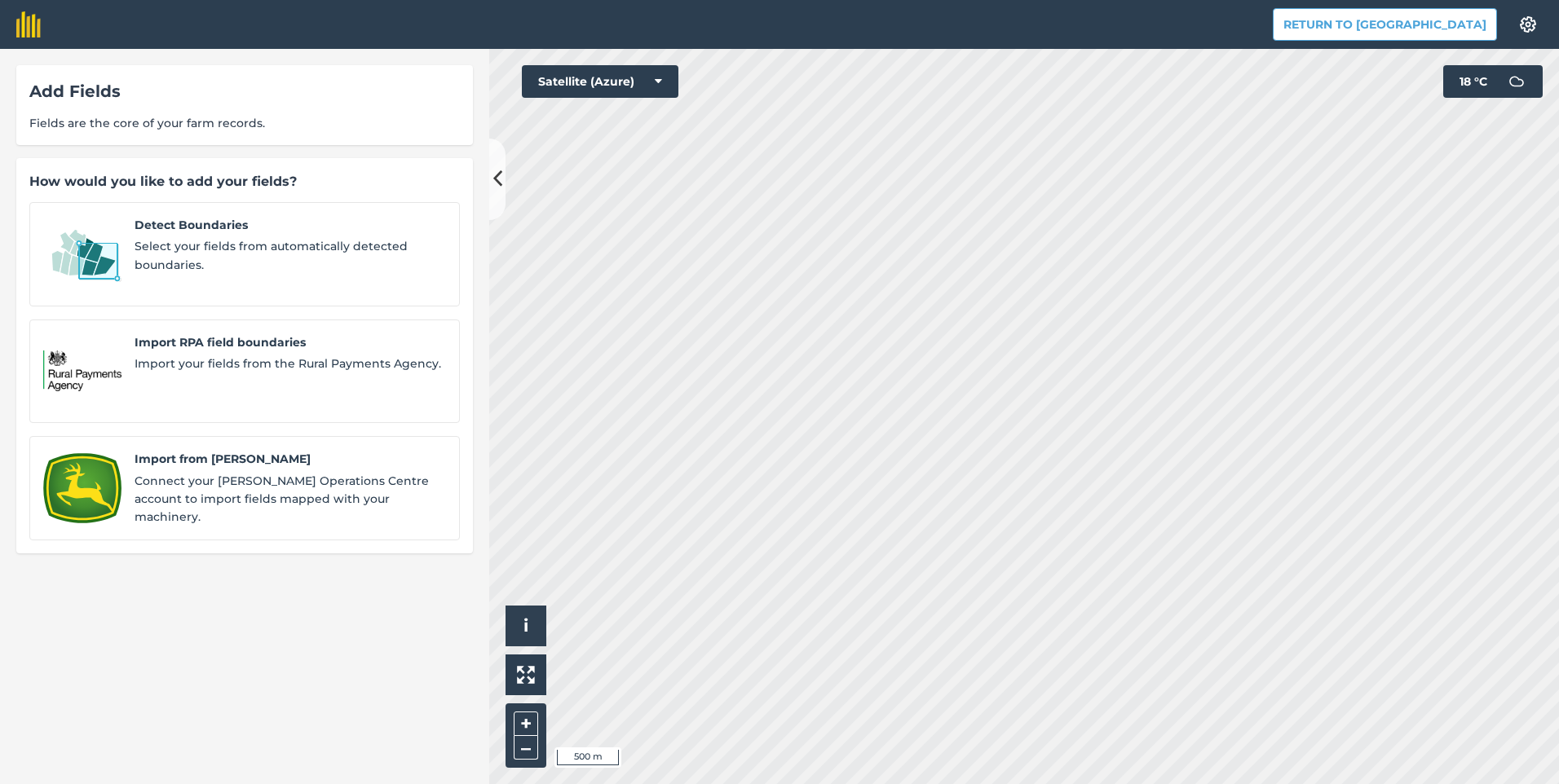
click at [346, 663] on div "Add Fields Fields are the core of your farm records. How would you like to add …" at bounding box center [245, 416] width 489 height 735
click at [160, 117] on span "Fields are the core of your farm records." at bounding box center [245, 123] width 431 height 18
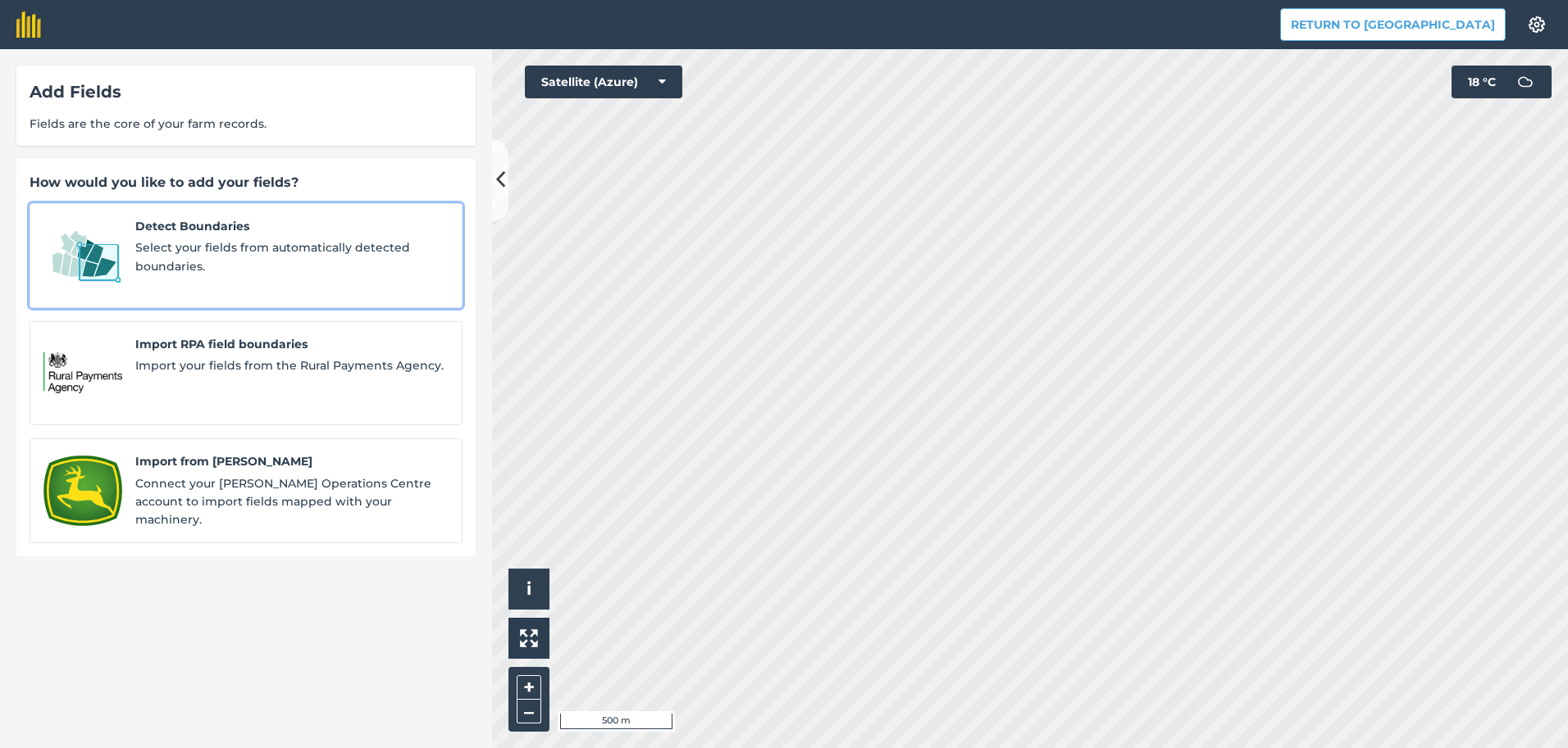
click at [204, 253] on span "Select your fields from automatically detected boundaries." at bounding box center [292, 256] width 313 height 36
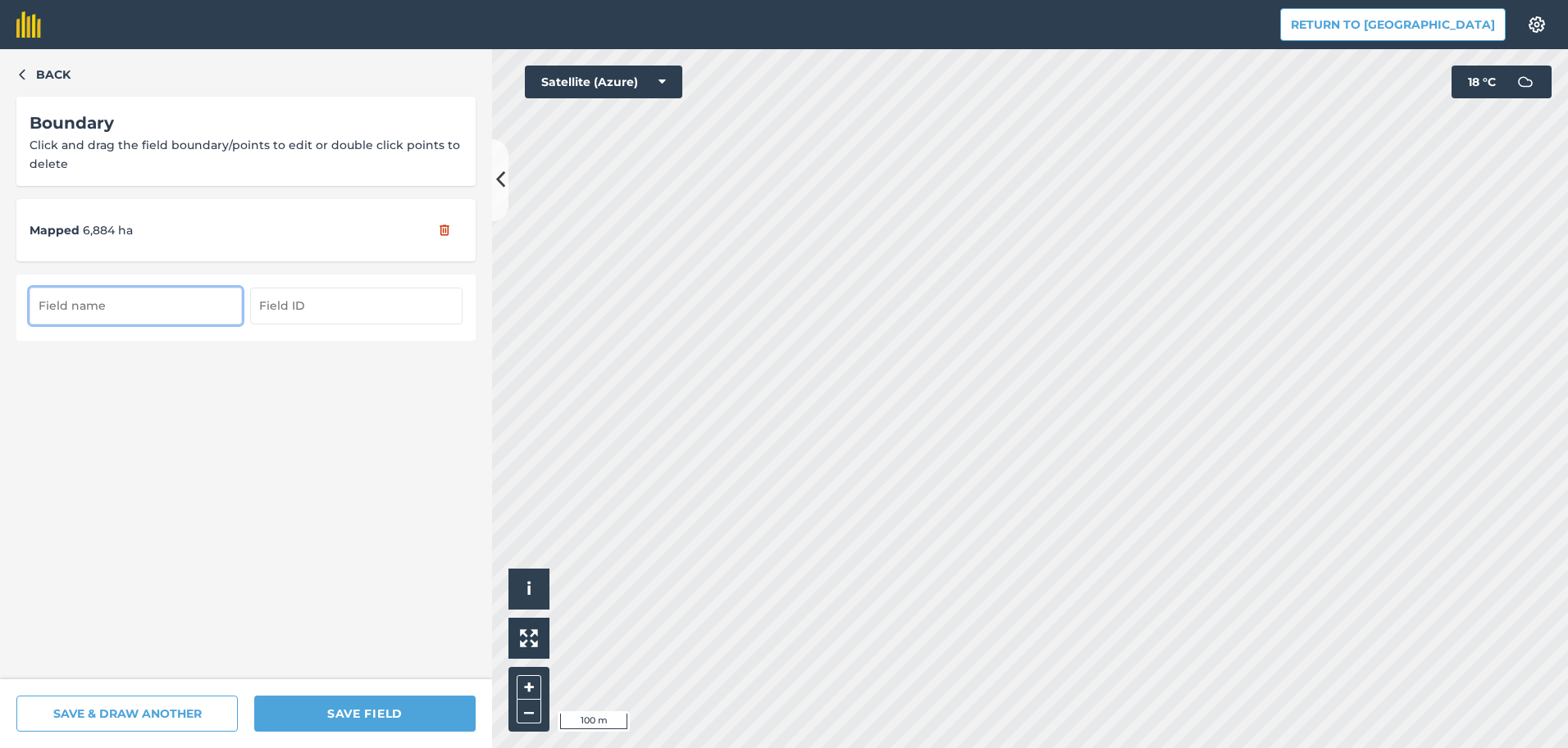
click at [164, 305] on input "text" at bounding box center [135, 306] width 212 height 36
type input "20/5"
click at [301, 316] on input "text" at bounding box center [355, 306] width 212 height 36
type input "20/5"
click at [1447, 26] on button "Return to [GEOGRAPHIC_DATA]" at bounding box center [1393, 25] width 226 height 33
